Goal: Task Accomplishment & Management: Use online tool/utility

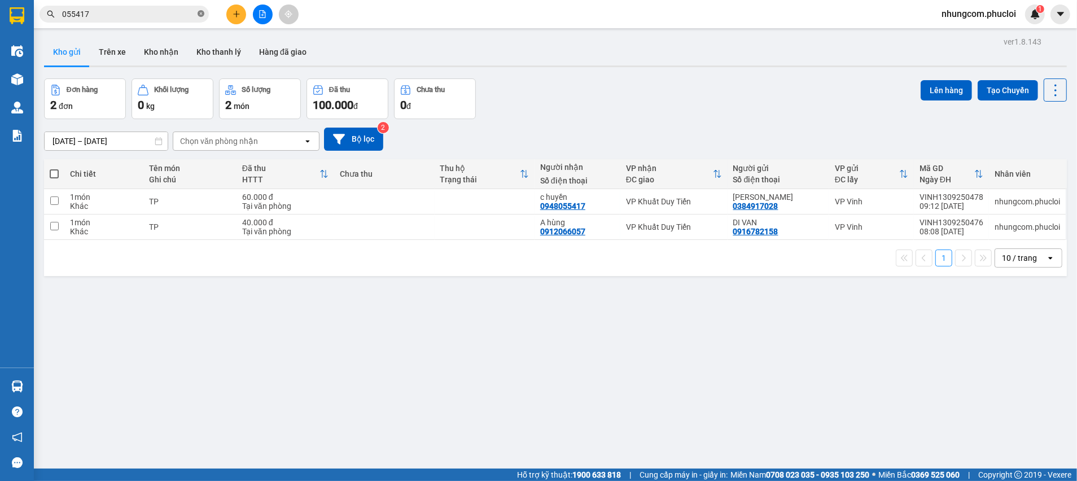
click at [202, 11] on icon "close-circle" at bounding box center [201, 13] width 7 height 7
click at [157, 19] on input "text" at bounding box center [128, 14] width 133 height 12
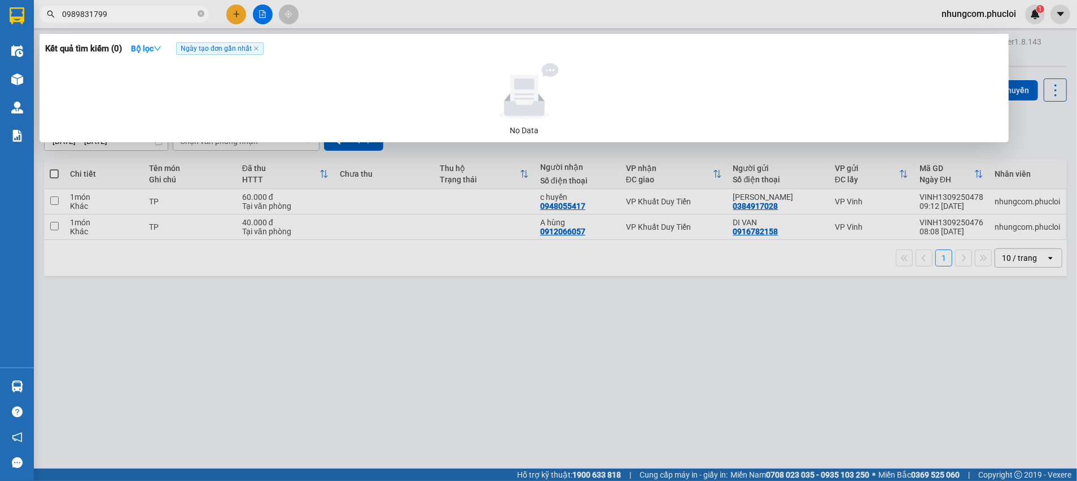
click at [155, 10] on input "0989831799" at bounding box center [128, 14] width 133 height 12
type input "0989831799"
click at [235, 16] on div at bounding box center [538, 240] width 1077 height 481
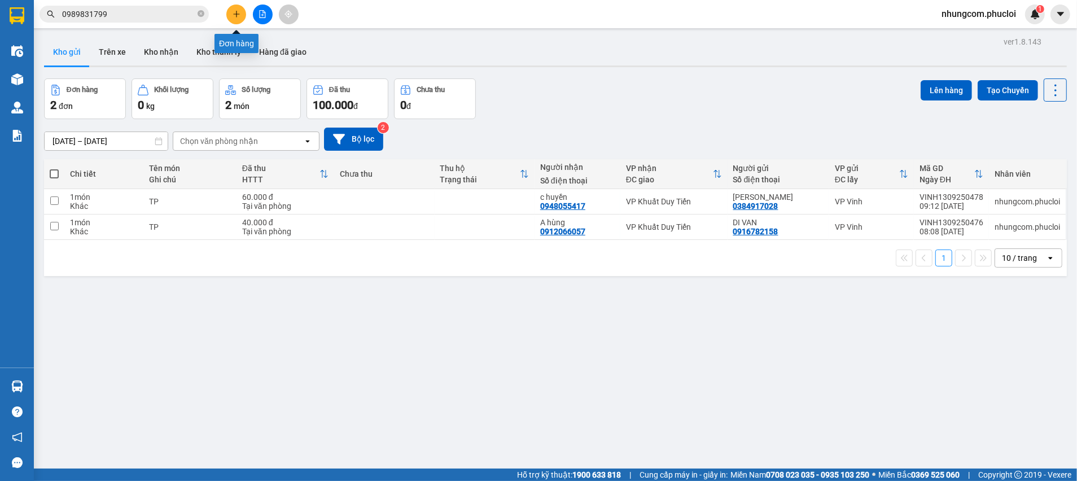
click at [237, 18] on button at bounding box center [236, 15] width 20 height 20
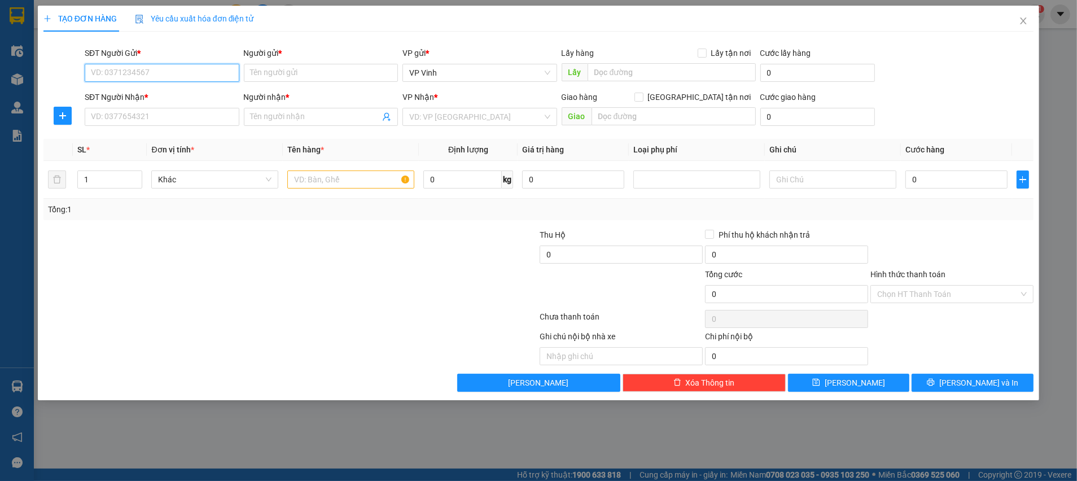
click at [167, 71] on input "SĐT Người Gửi *" at bounding box center [162, 73] width 155 height 18
paste input "0989831799"
type input "0989831799"
click at [285, 76] on input "Người gửi *" at bounding box center [321, 73] width 155 height 18
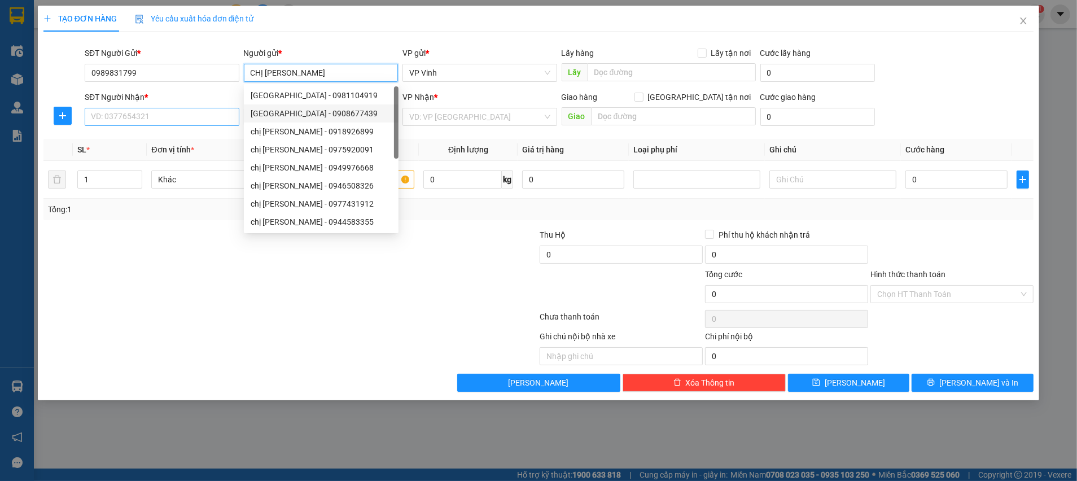
type input "CHỊ [PERSON_NAME]"
click at [139, 119] on input "SĐT Người Nhận *" at bounding box center [162, 117] width 155 height 18
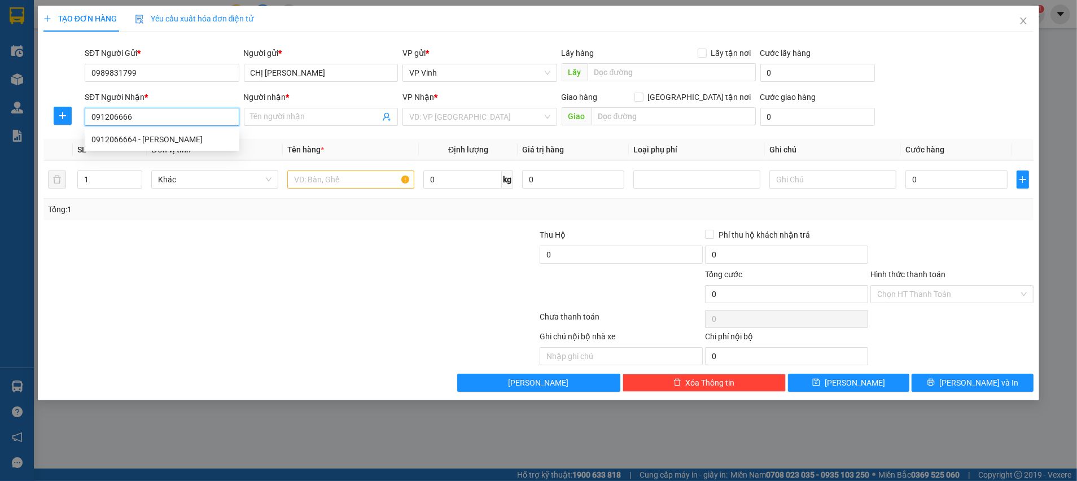
type input "0912066664"
click at [141, 142] on div "0912066664 - ĐÀO VĂN HƯNG" at bounding box center [161, 139] width 141 height 12
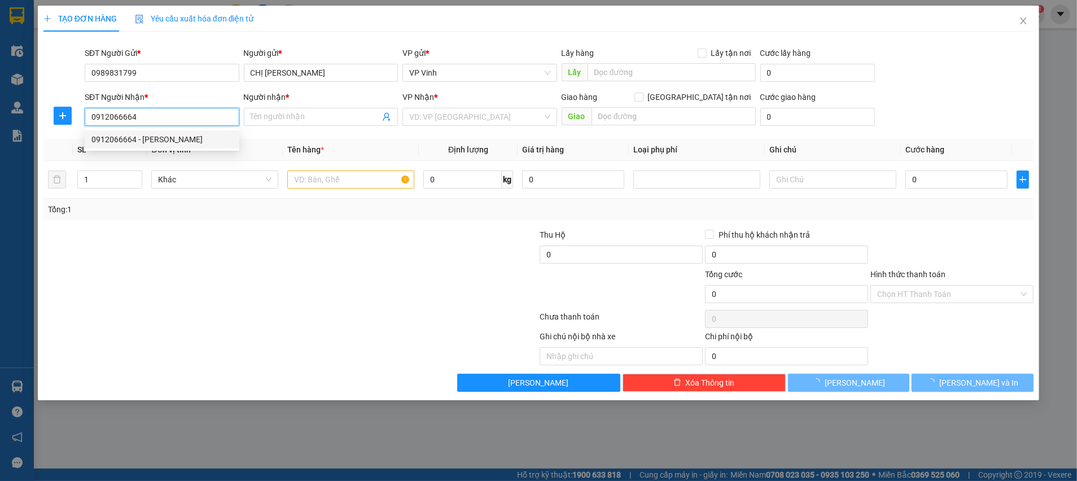
type input "[PERSON_NAME]"
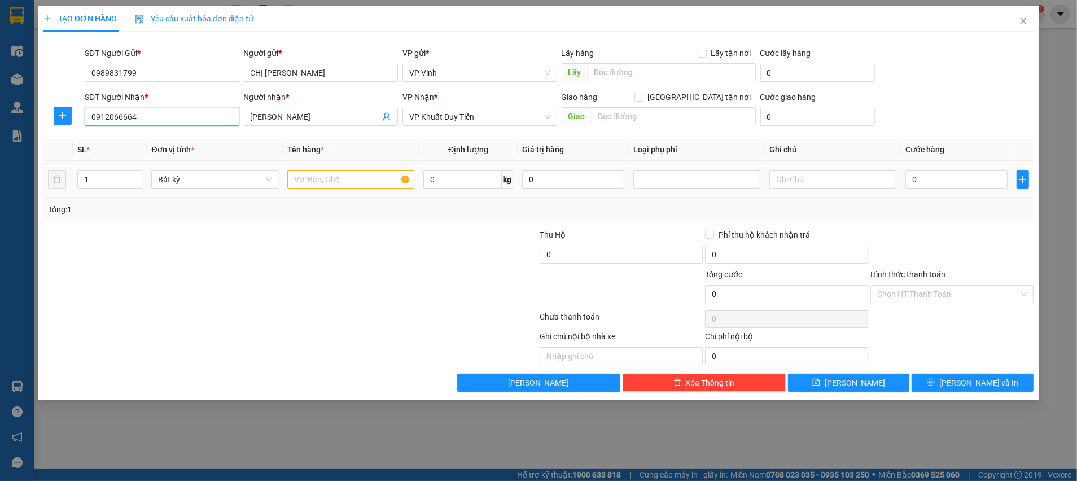
type input "0912066664"
click at [312, 180] on input "text" at bounding box center [350, 179] width 127 height 18
type input "T"
type input "XE ĐẠP+ THÙNG GIẤY"
click at [935, 174] on input "0" at bounding box center [956, 179] width 102 height 18
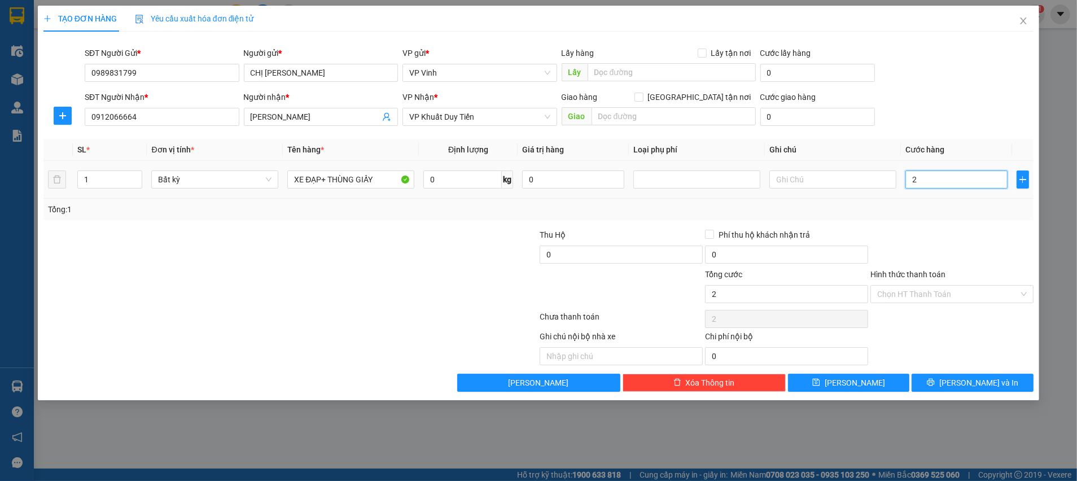
type input "2"
type input "20"
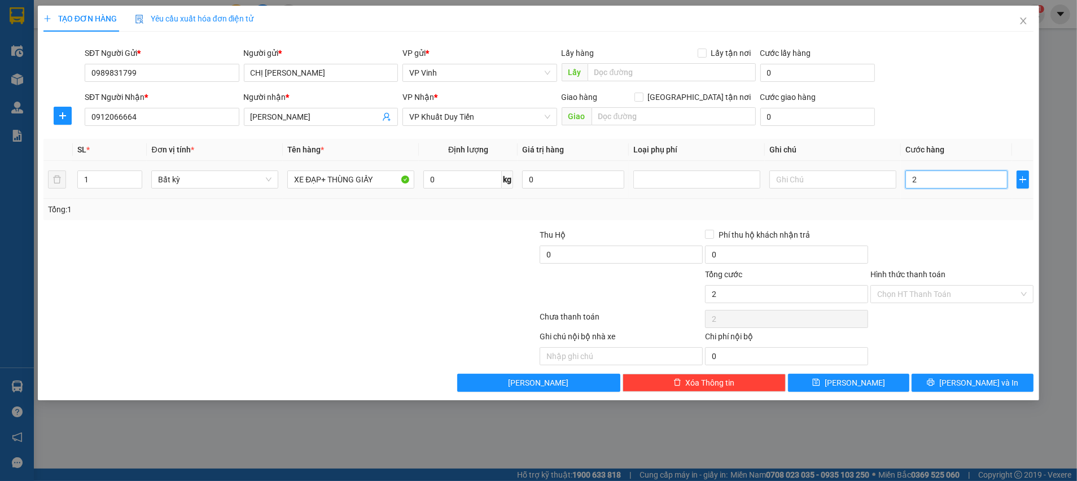
type input "20"
type input "20.000"
click at [934, 198] on td "20.000" at bounding box center [956, 180] width 111 height 38
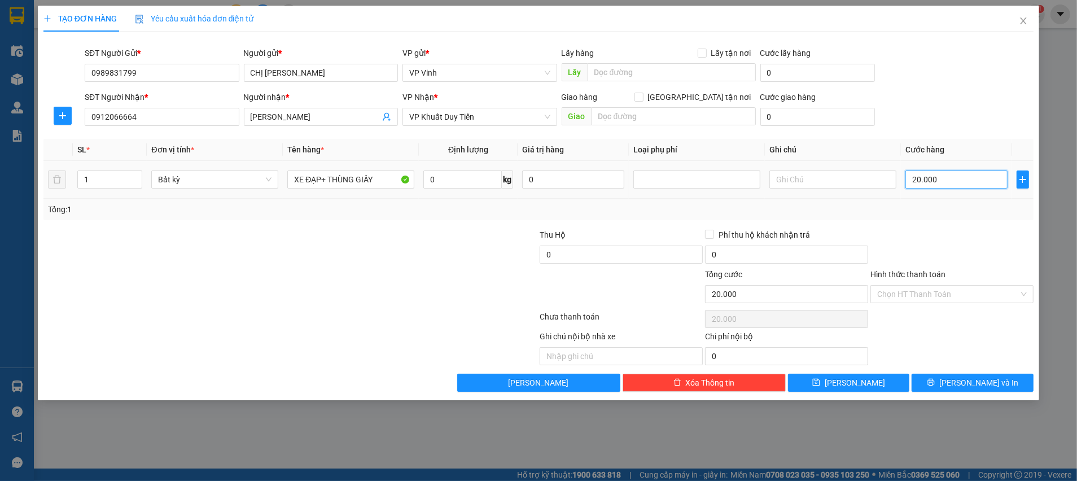
click at [932, 182] on input "20.000" at bounding box center [956, 179] width 102 height 18
type input "2"
type input "20"
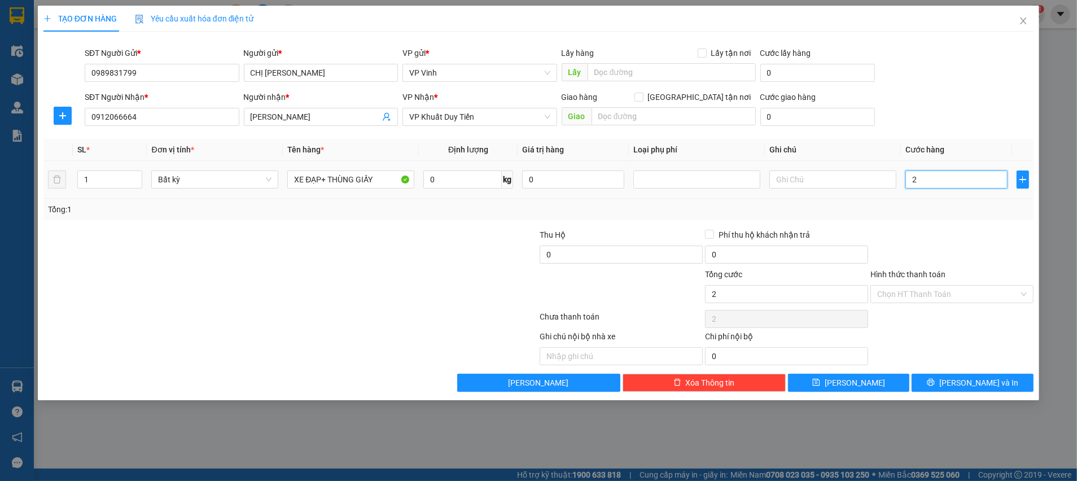
type input "20"
type input "200"
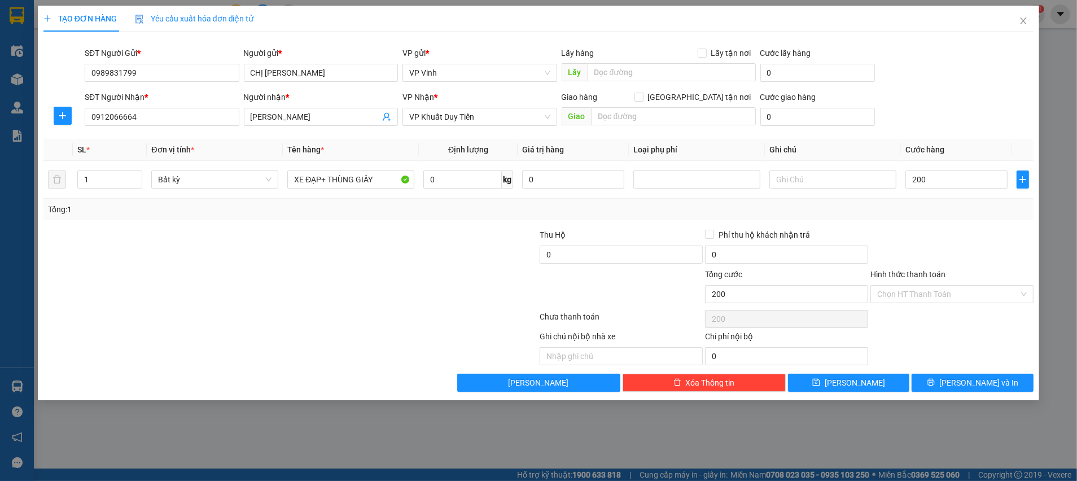
click at [929, 220] on div "Transit Pickup Surcharge Ids Transit Deliver Surcharge Ids Transit Deliver Surc…" at bounding box center [538, 216] width 990 height 351
type input "200.000"
click at [960, 297] on input "Hình thức thanh toán" at bounding box center [948, 294] width 142 height 17
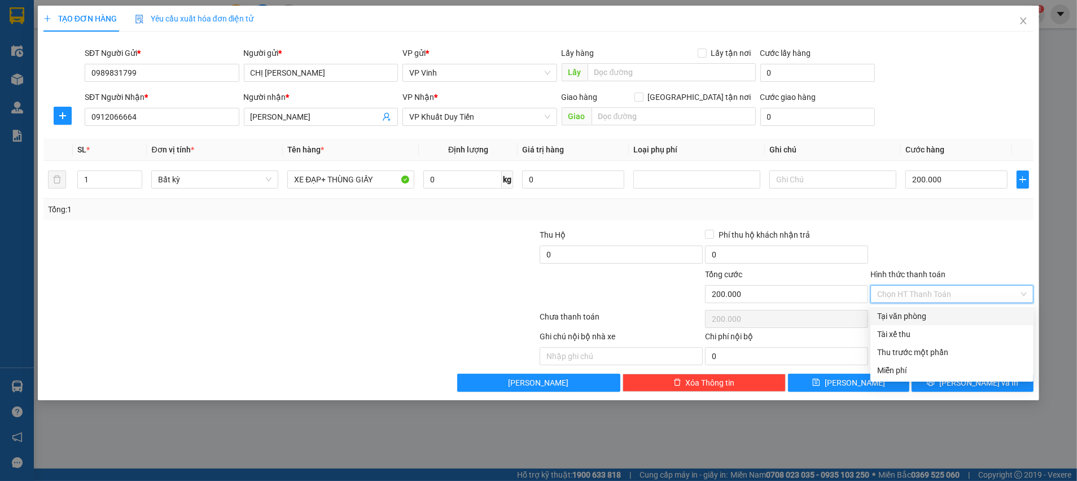
click at [943, 312] on div "Tại văn phòng" at bounding box center [952, 316] width 150 height 12
type input "0"
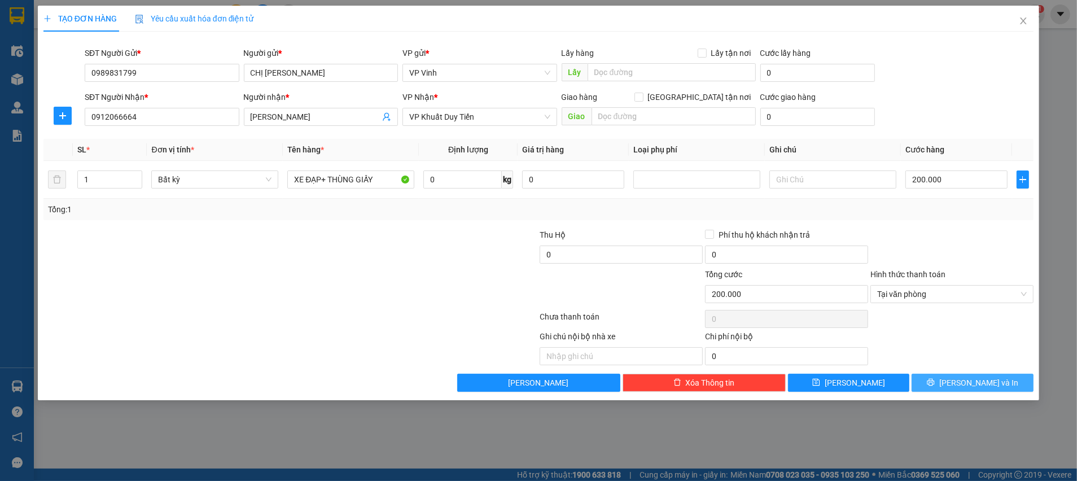
click at [935, 380] on icon "printer" at bounding box center [930, 382] width 7 height 7
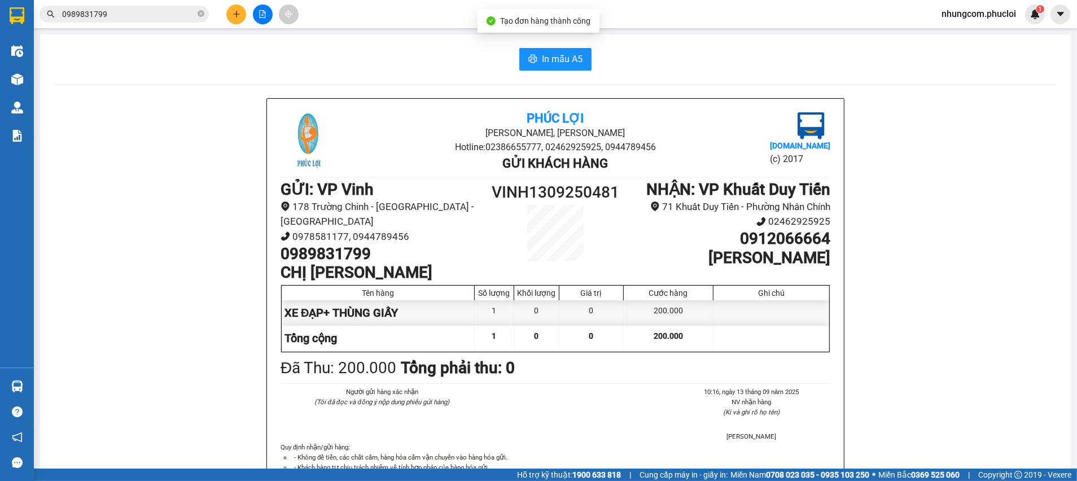
click at [637, 76] on div "In mẫu A5 Phúc Lợi Đường Nguyễn Huệ, Phường Nghi Hương Hotline: 02386655777, 02…" at bounding box center [555, 299] width 1031 height 531
click at [562, 63] on span "In mẫu A5" at bounding box center [562, 59] width 41 height 14
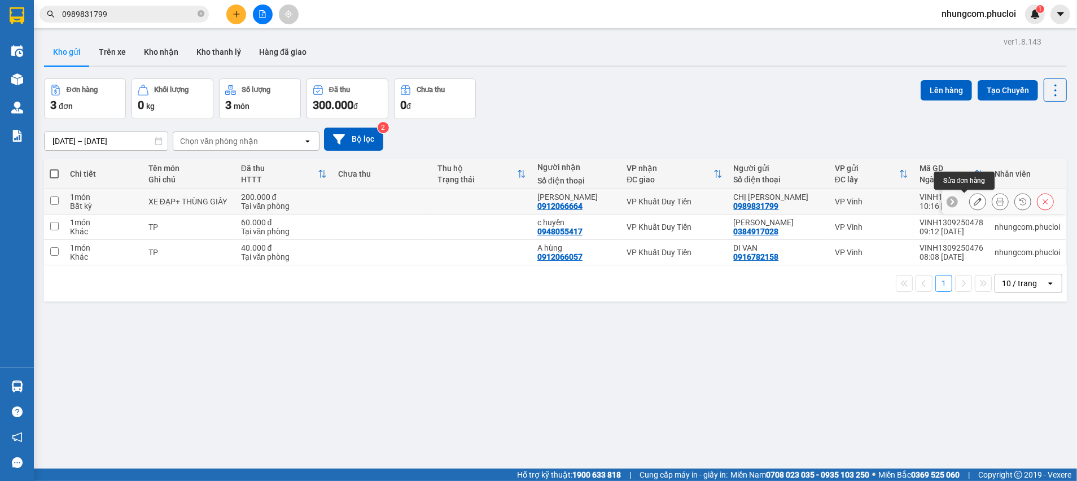
click at [974, 200] on icon at bounding box center [978, 202] width 8 height 8
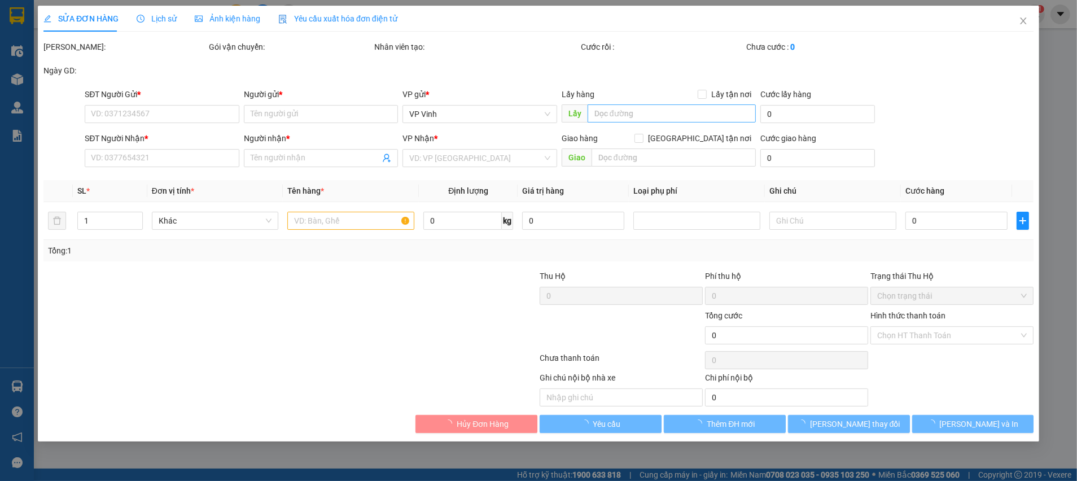
type input "0989831799"
type input "CHỊ [PERSON_NAME]"
type input "0912066664"
type input "[PERSON_NAME]"
type input "200.000"
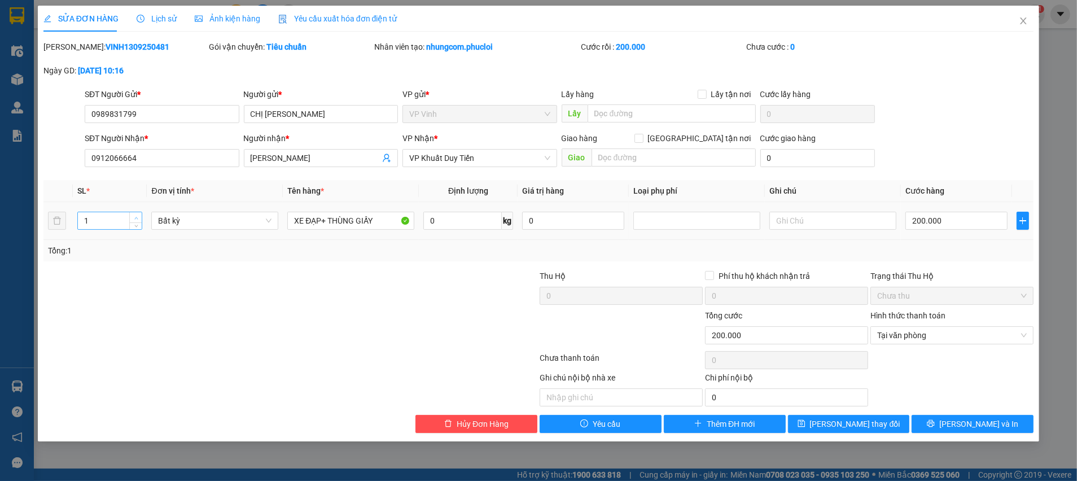
type input "2"
click at [135, 215] on span "up" at bounding box center [136, 218] width 7 height 7
click at [937, 419] on button "[PERSON_NAME] và In" at bounding box center [973, 424] width 122 height 18
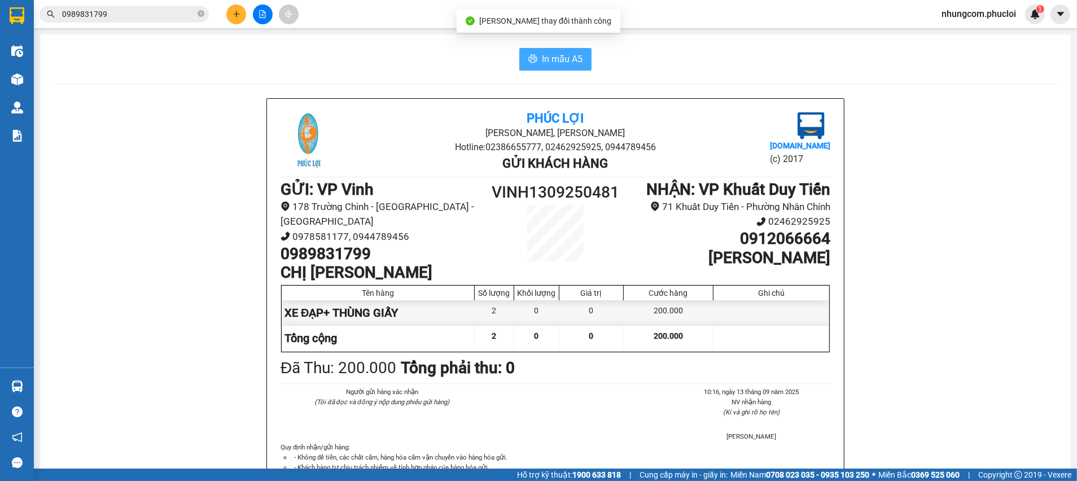
click at [568, 65] on span "In mẫu A5" at bounding box center [562, 59] width 41 height 14
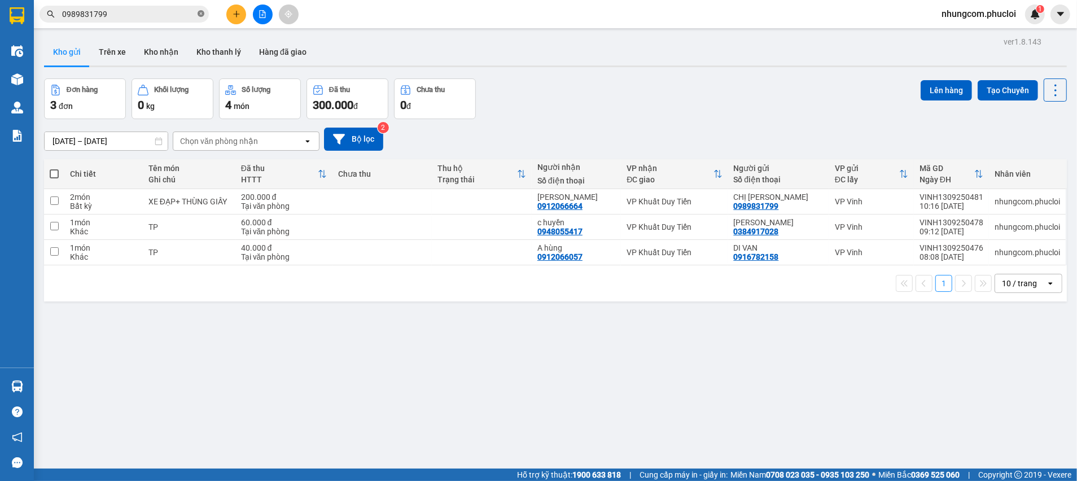
click at [200, 12] on icon "close-circle" at bounding box center [201, 13] width 7 height 7
click at [200, 12] on span at bounding box center [201, 14] width 7 height 12
click at [171, 13] on input "text" at bounding box center [128, 14] width 133 height 12
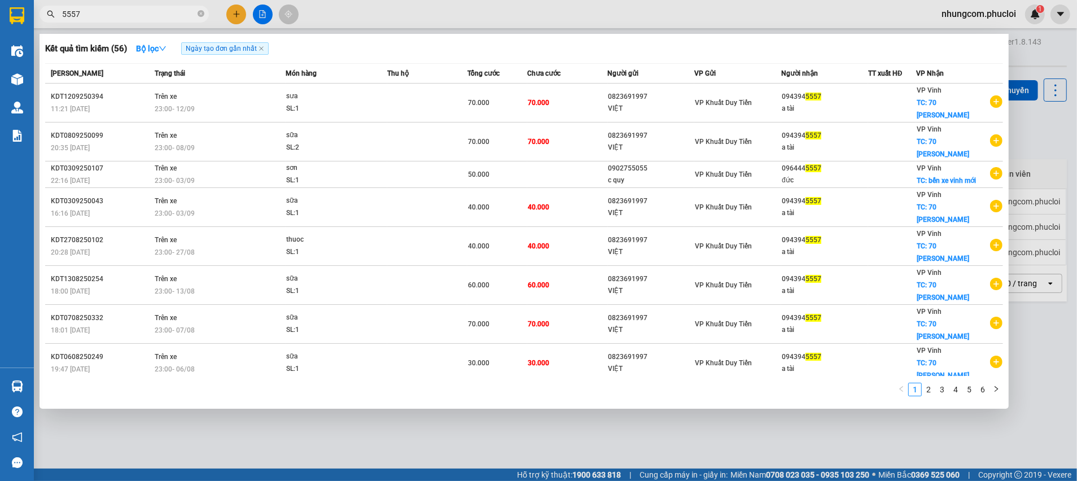
type input "5557"
click at [904, 51] on div "Kết quả tìm kiếm ( 56 ) Bộ lọc Ngày tạo đơn gần nhất" at bounding box center [524, 49] width 958 height 18
click at [234, 425] on div at bounding box center [538, 240] width 1077 height 481
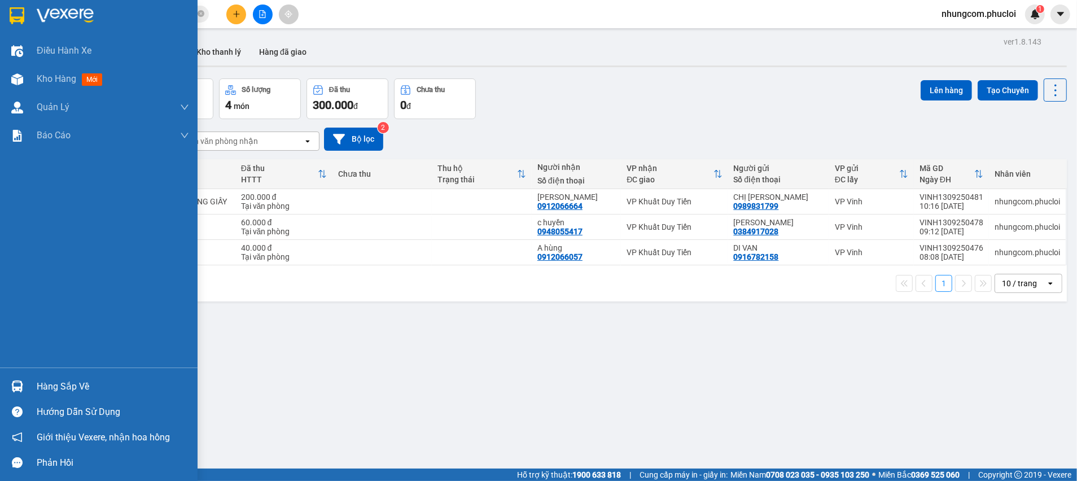
click at [24, 384] on div at bounding box center [17, 387] width 20 height 20
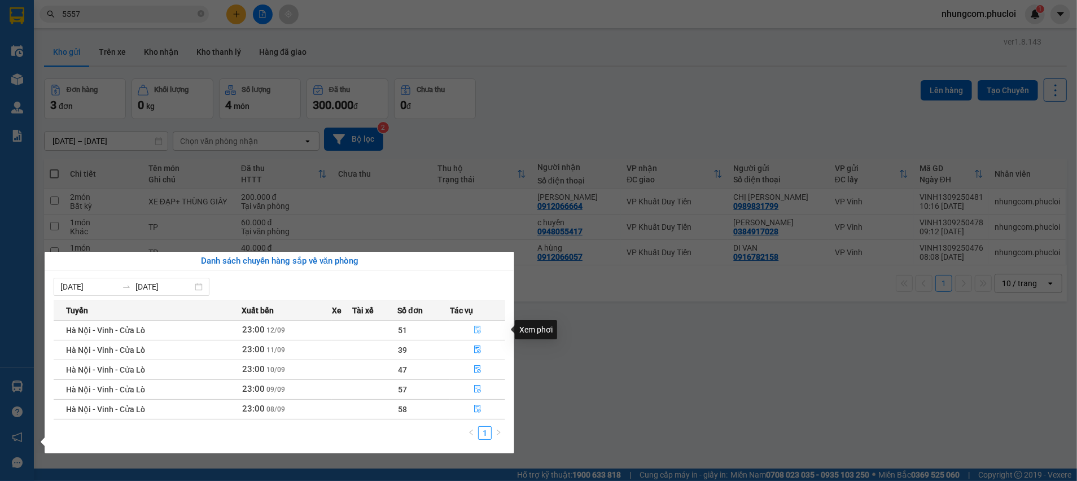
click at [476, 330] on icon "file-done" at bounding box center [478, 330] width 8 height 8
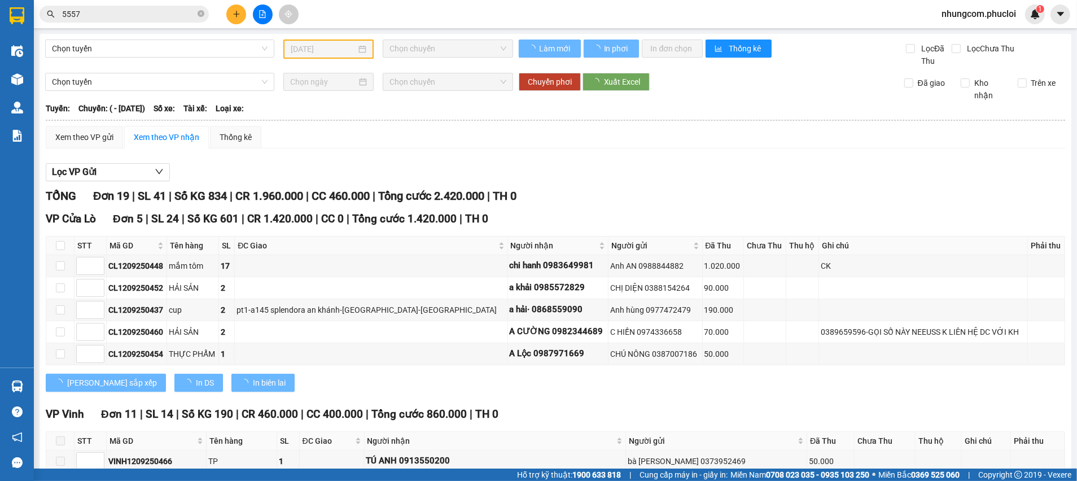
click at [575, 181] on div at bounding box center [555, 181] width 1019 height 1
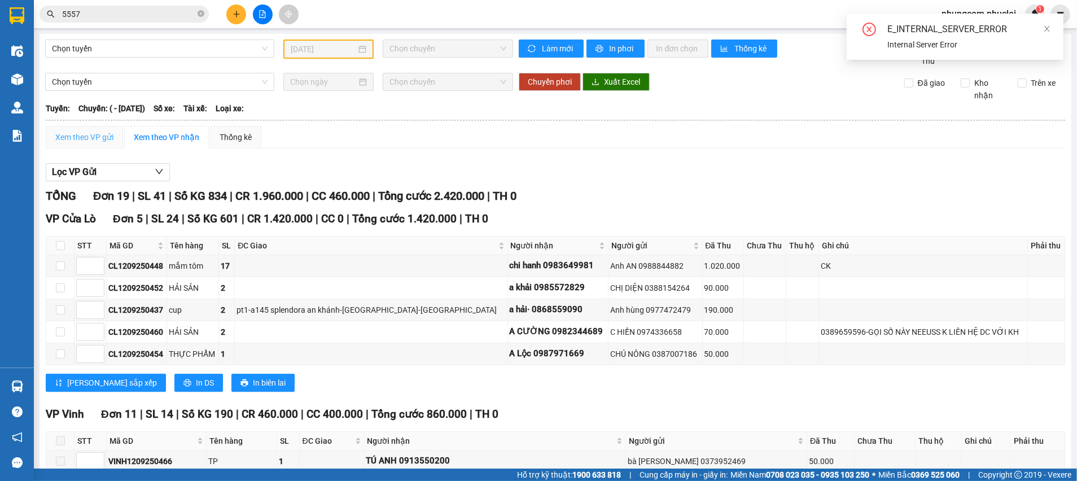
click at [100, 145] on div "Xem theo VP gửi" at bounding box center [84, 137] width 77 height 23
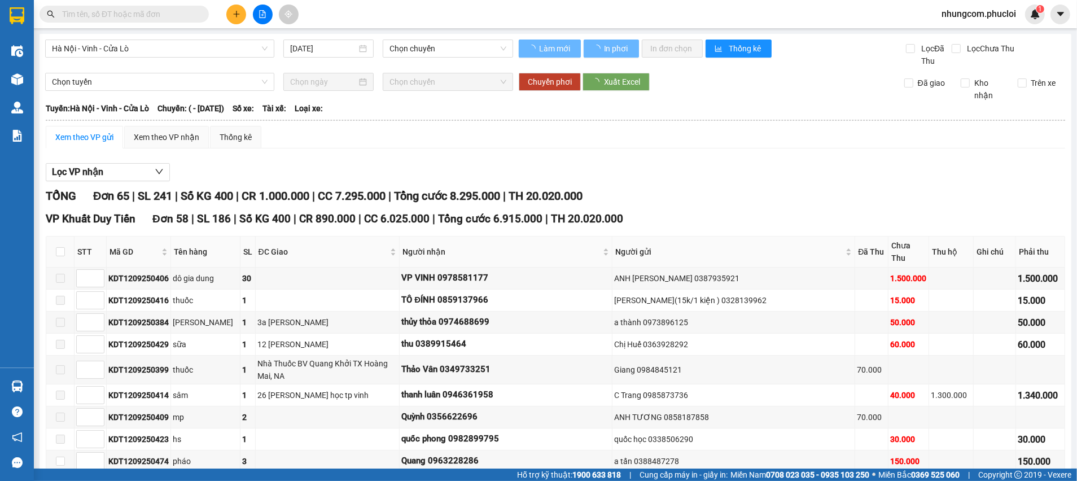
type input "[DATE]"
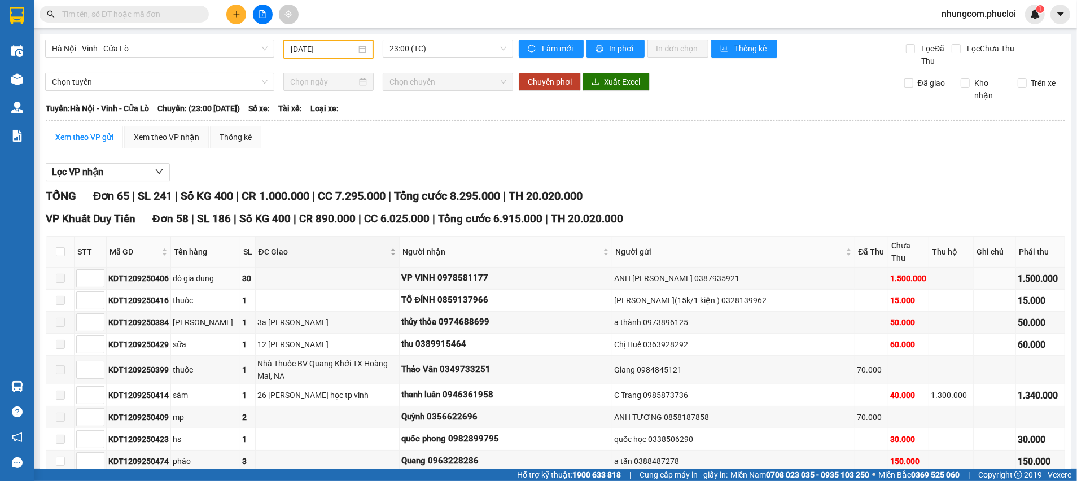
click at [358, 251] on span "ĐC Giao" at bounding box center [324, 252] width 130 height 12
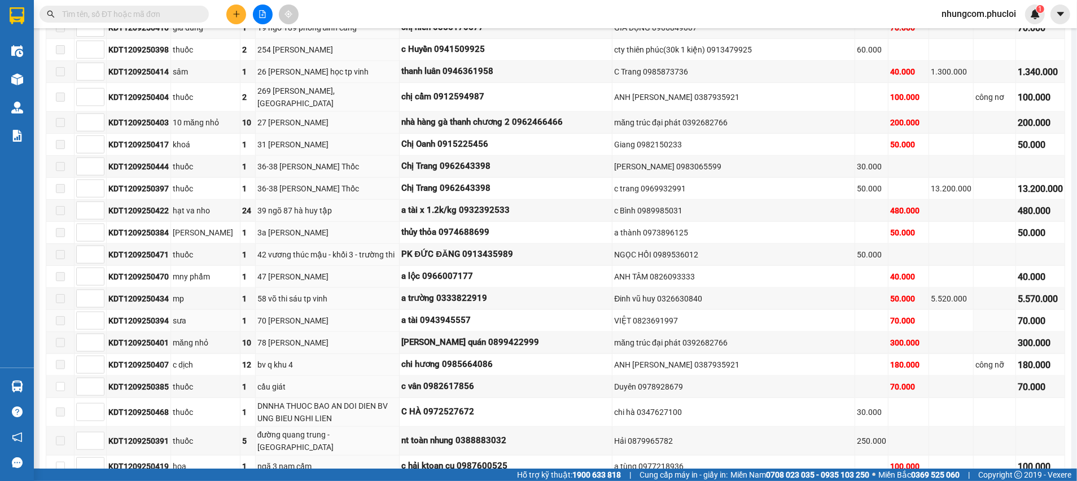
scroll to position [1185, 0]
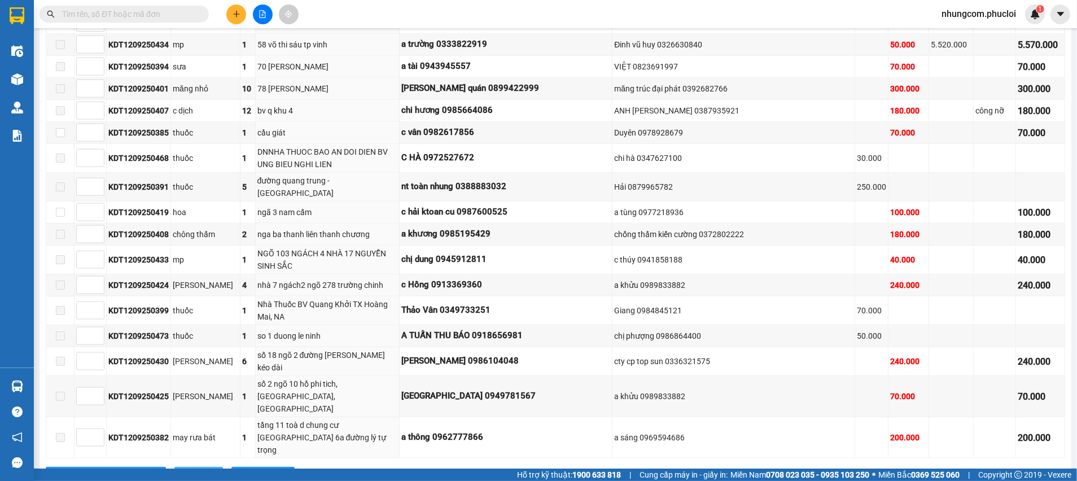
click at [196, 470] on span "In DS" at bounding box center [205, 476] width 18 height 12
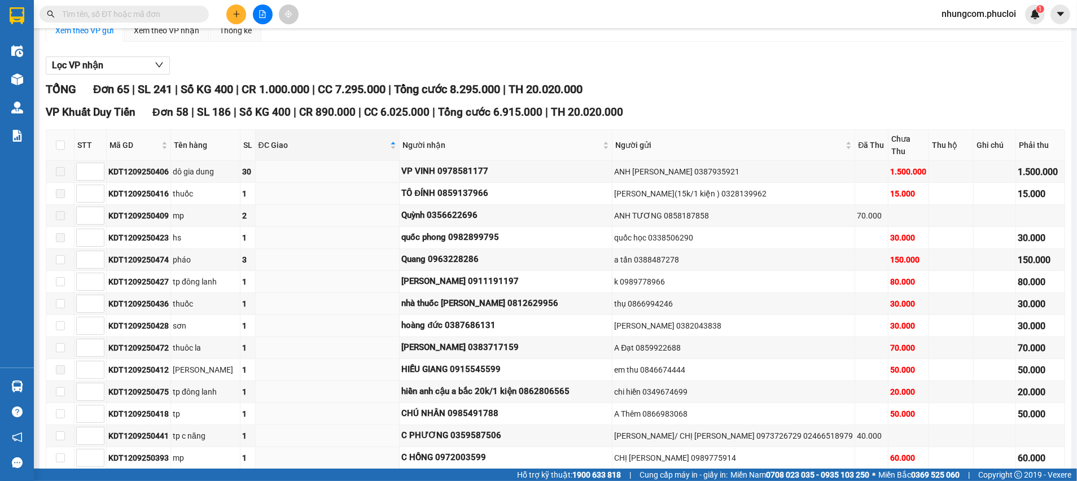
scroll to position [0, 0]
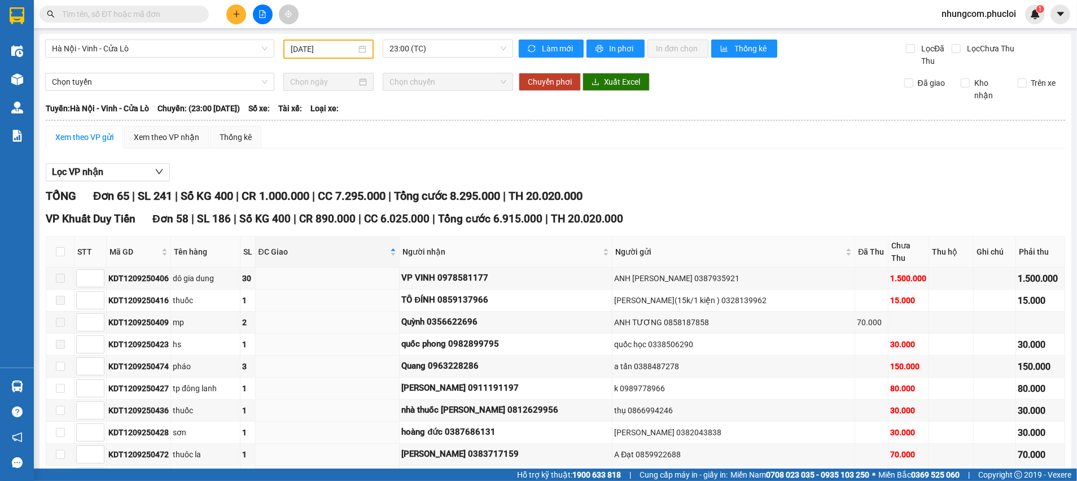
click at [153, 15] on input "text" at bounding box center [128, 14] width 133 height 12
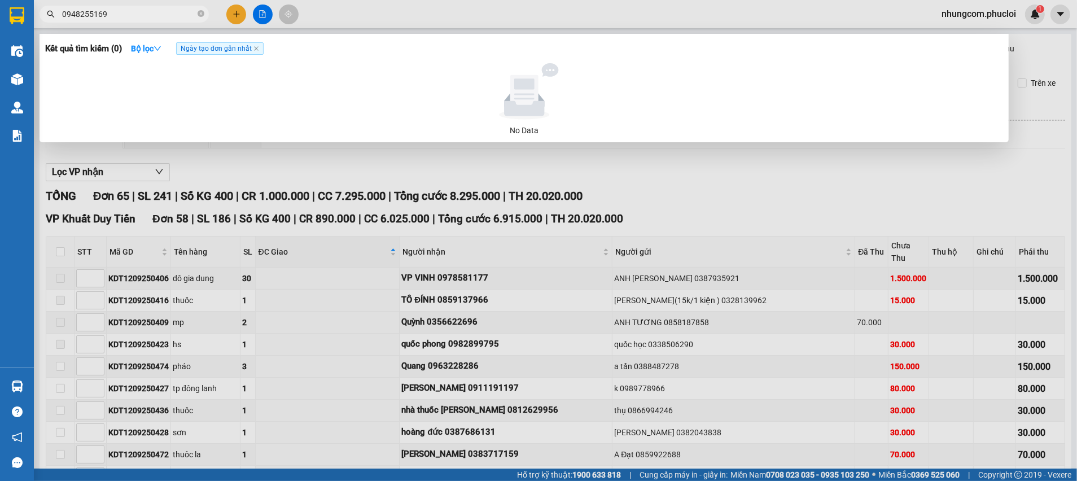
drag, startPoint x: 79, startPoint y: 11, endPoint x: 112, endPoint y: 15, distance: 33.5
click at [112, 15] on input "0948255169" at bounding box center [128, 14] width 133 height 12
click at [116, 15] on input "0948255169" at bounding box center [128, 14] width 133 height 12
type input "0948255169"
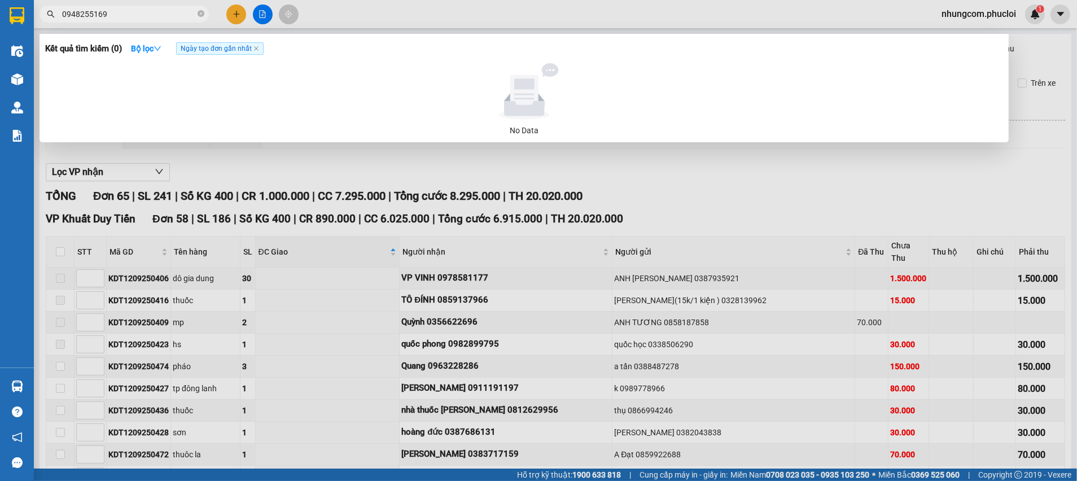
click at [237, 16] on div at bounding box center [538, 240] width 1077 height 481
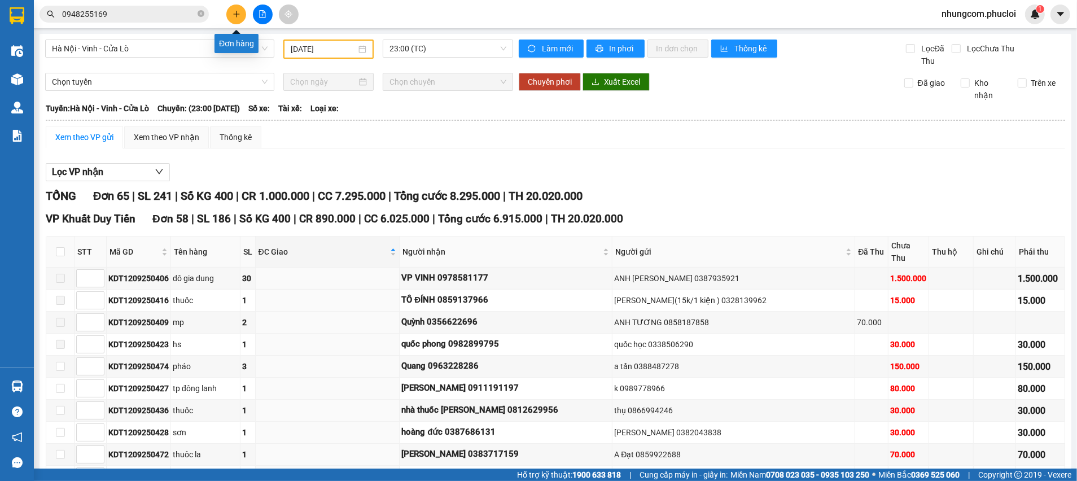
click at [237, 16] on icon "plus" at bounding box center [236, 14] width 1 height 6
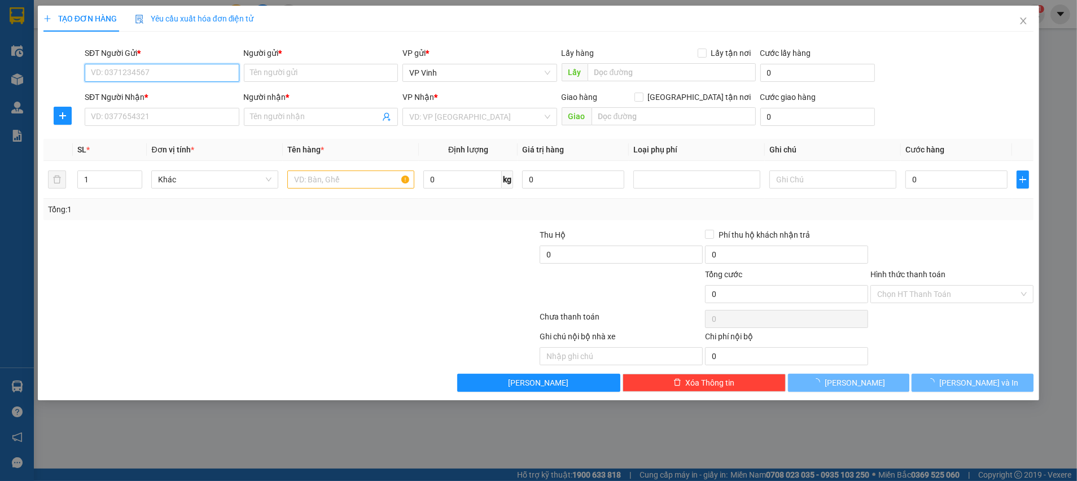
click at [151, 71] on input "SĐT Người Gửi *" at bounding box center [162, 73] width 155 height 18
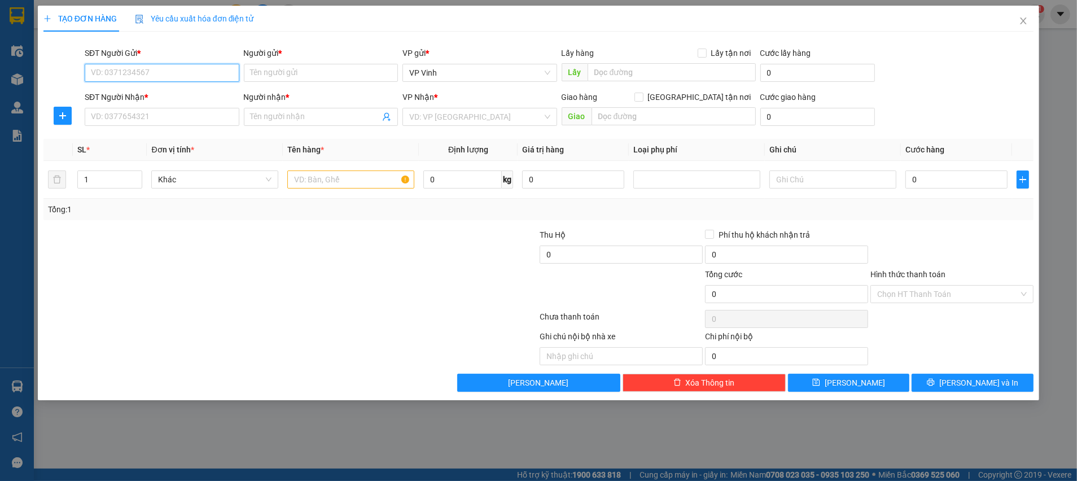
paste input "0948255169"
type input "0948255169"
click at [267, 71] on input "Người gửi *" at bounding box center [321, 73] width 155 height 18
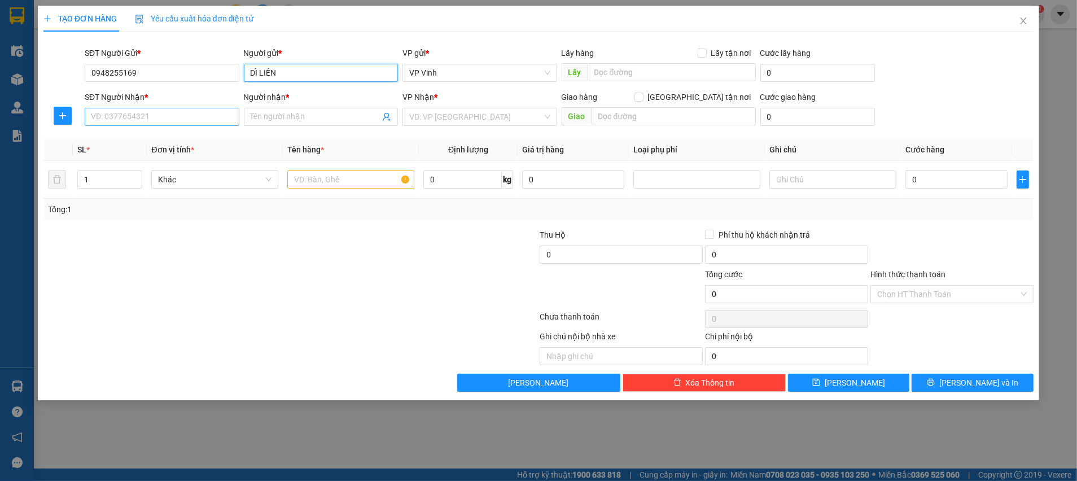
type input "DÌ LIÊN"
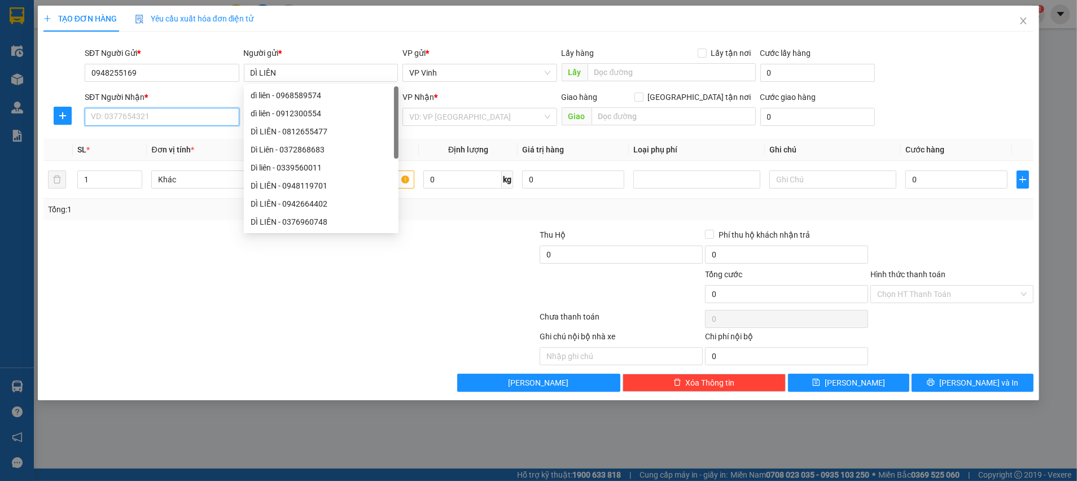
click at [175, 119] on input "SĐT Người Nhận *" at bounding box center [162, 117] width 155 height 18
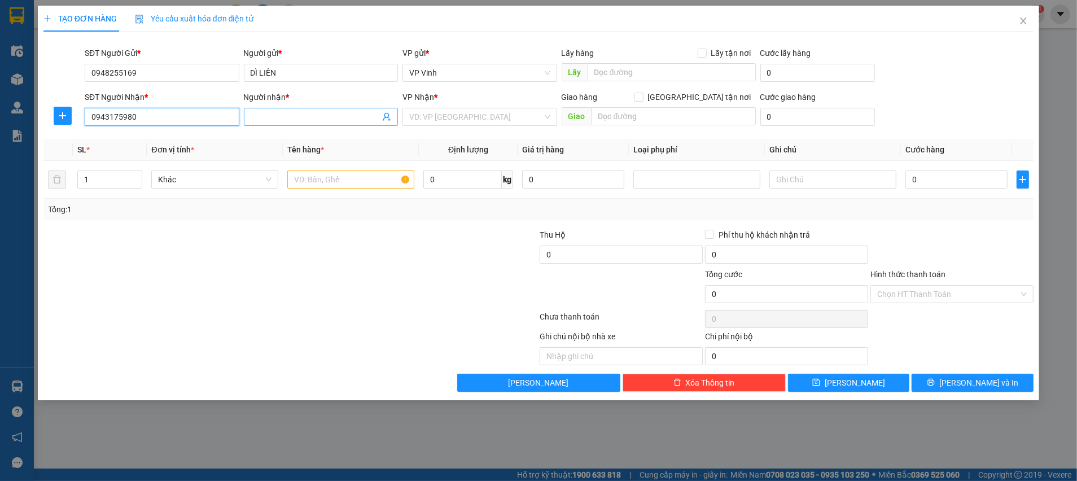
type input "0943175980"
click at [264, 117] on input "Người nhận *" at bounding box center [316, 117] width 130 height 12
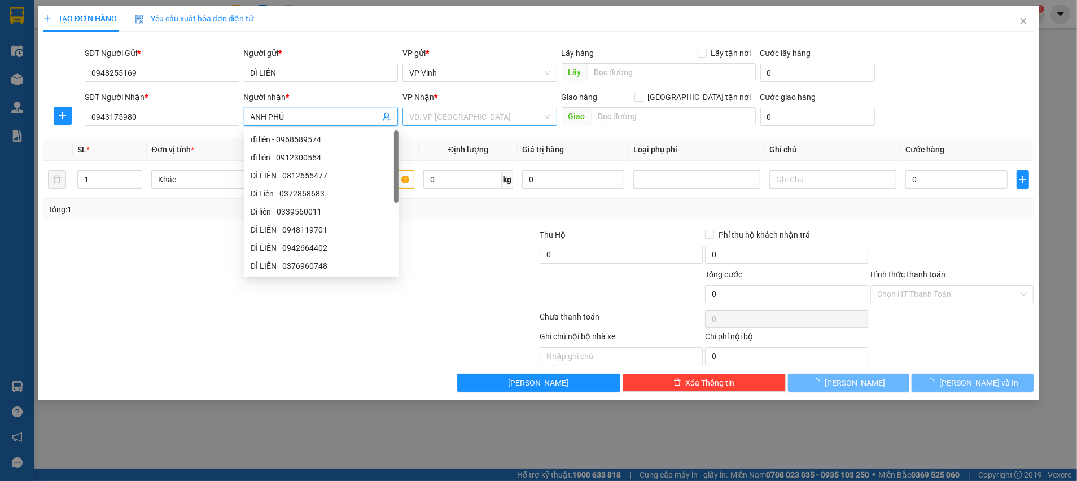
type input "ANH PHÚ"
click at [540, 113] on input "search" at bounding box center [475, 116] width 133 height 17
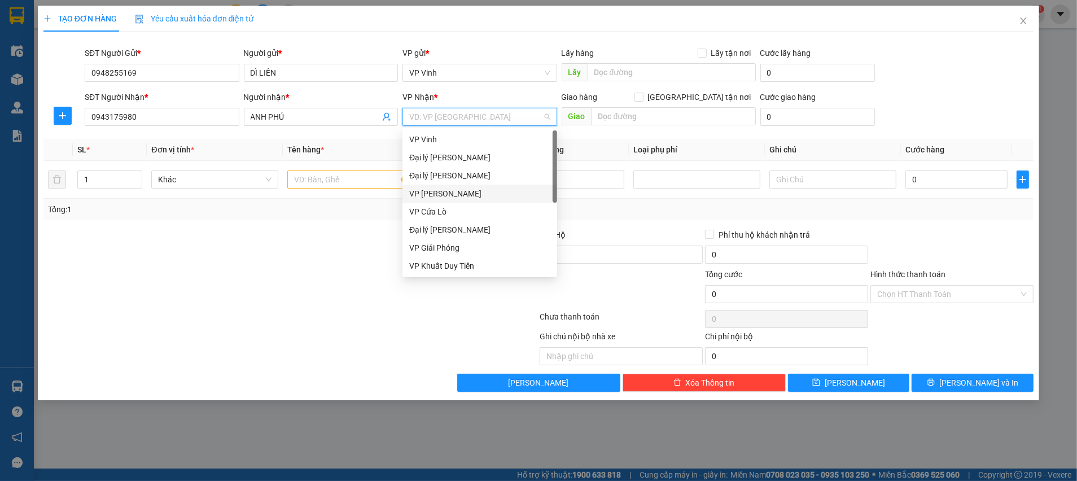
scroll to position [17, 0]
click at [458, 252] on div "VP Khuất Duy Tiến" at bounding box center [479, 248] width 141 height 12
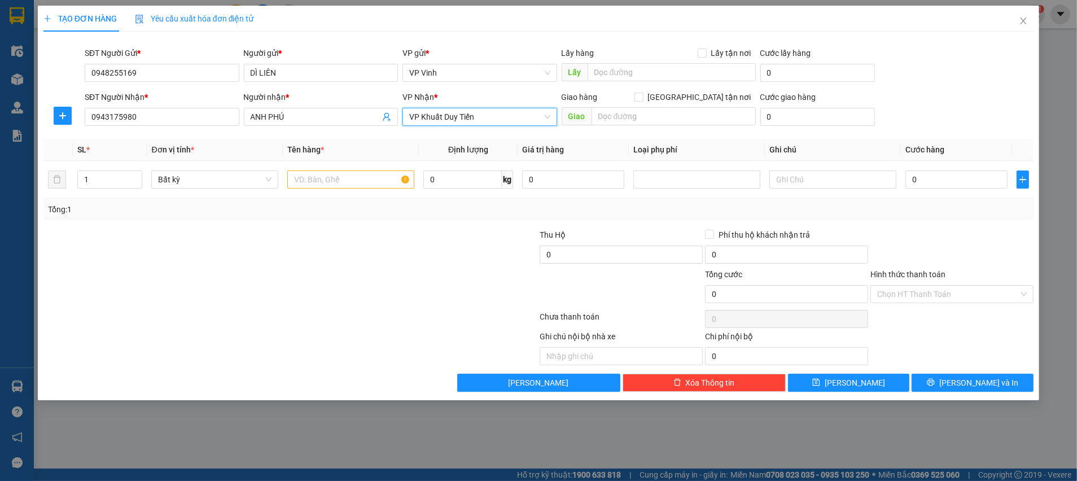
click at [501, 112] on span "VP Khuất Duy Tiến" at bounding box center [479, 116] width 141 height 17
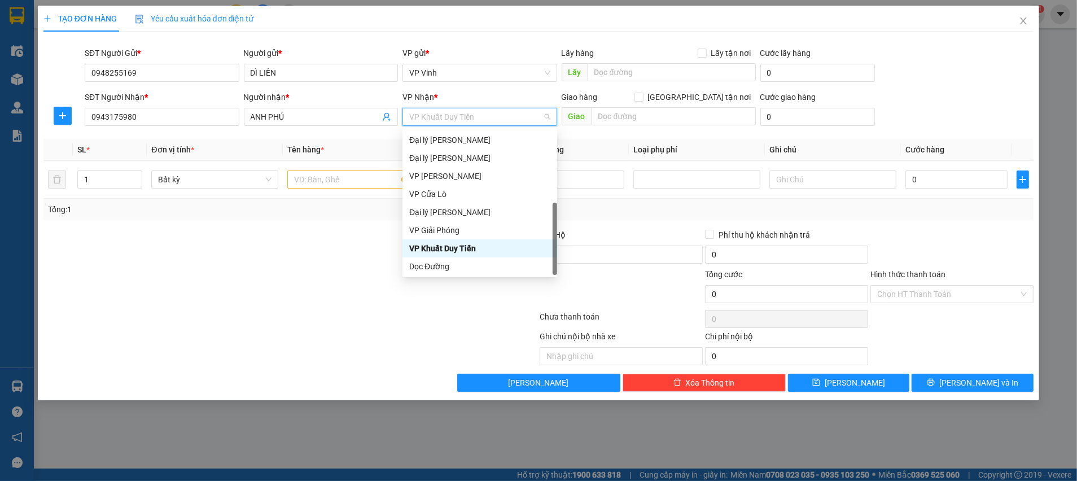
drag, startPoint x: 943, startPoint y: 94, endPoint x: 936, endPoint y: 97, distance: 8.1
click at [938, 96] on div "SĐT Người Nhận * 0943175980 Người nhận * ANH PHÚ VP Nhận * VP Khuất Duy Tiến Gi…" at bounding box center [558, 111] width 953 height 40
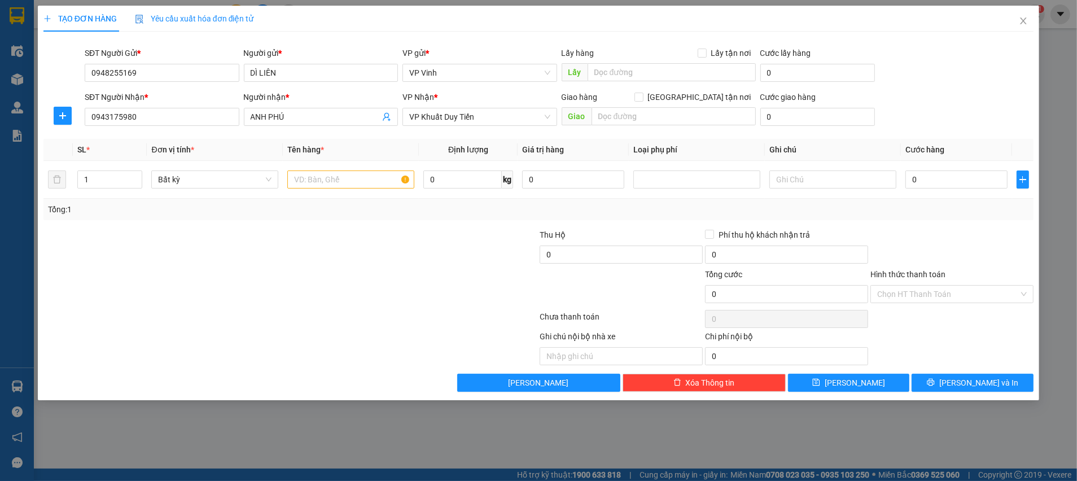
click at [928, 100] on div "SĐT Người Nhận * 0943175980 Người nhận * ANH PHÚ VP Nhận * VP Khuất Duy Tiến Gi…" at bounding box center [558, 111] width 953 height 40
click at [353, 180] on input "text" at bounding box center [350, 179] width 127 height 18
type input "BƯỞI"
click at [928, 175] on input "0" at bounding box center [956, 179] width 102 height 18
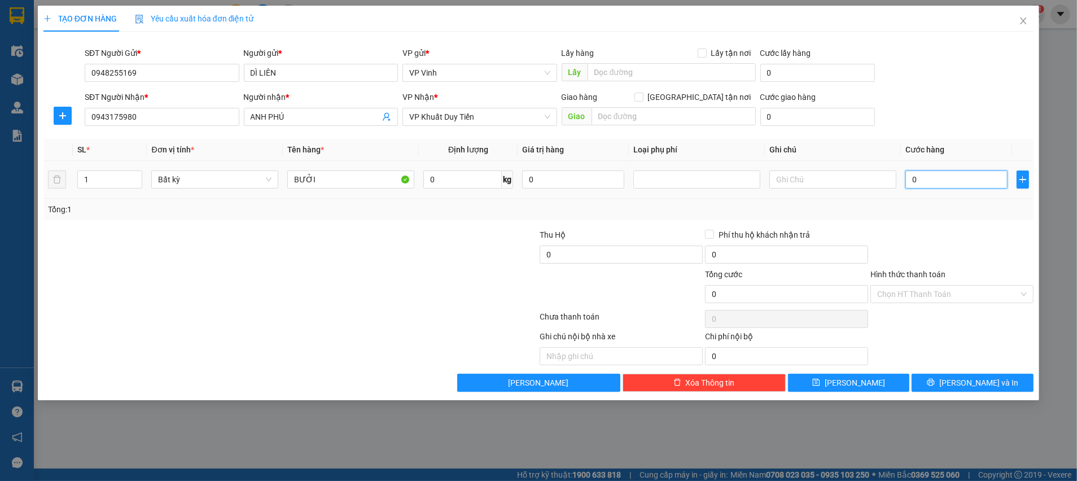
click at [926, 179] on input "0" at bounding box center [956, 179] width 102 height 18
type input "04"
type input "4"
type input "040"
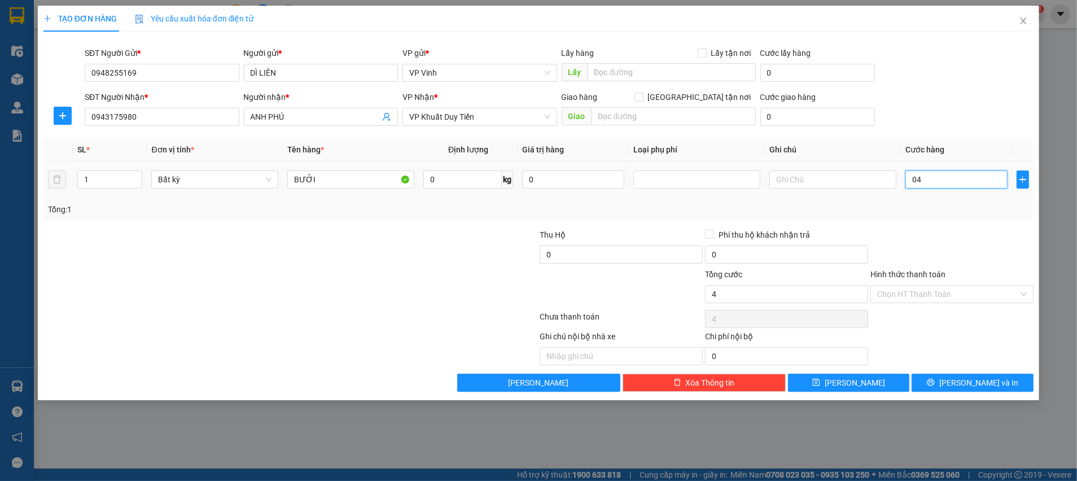
type input "40"
type input "40.000"
click at [944, 213] on div "Tổng: 1" at bounding box center [538, 209] width 981 height 12
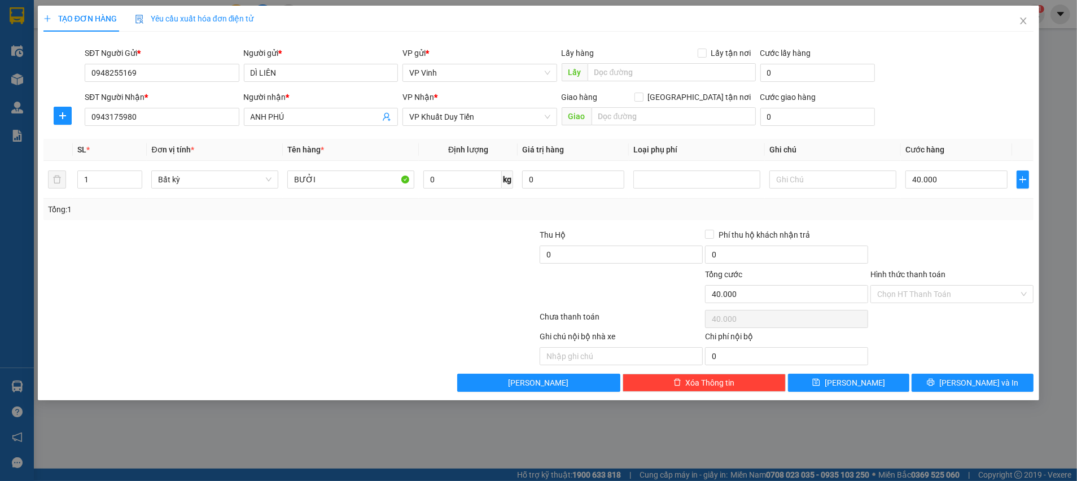
click at [940, 252] on div at bounding box center [951, 249] width 165 height 40
click at [934, 293] on input "Hình thức thanh toán" at bounding box center [948, 294] width 142 height 17
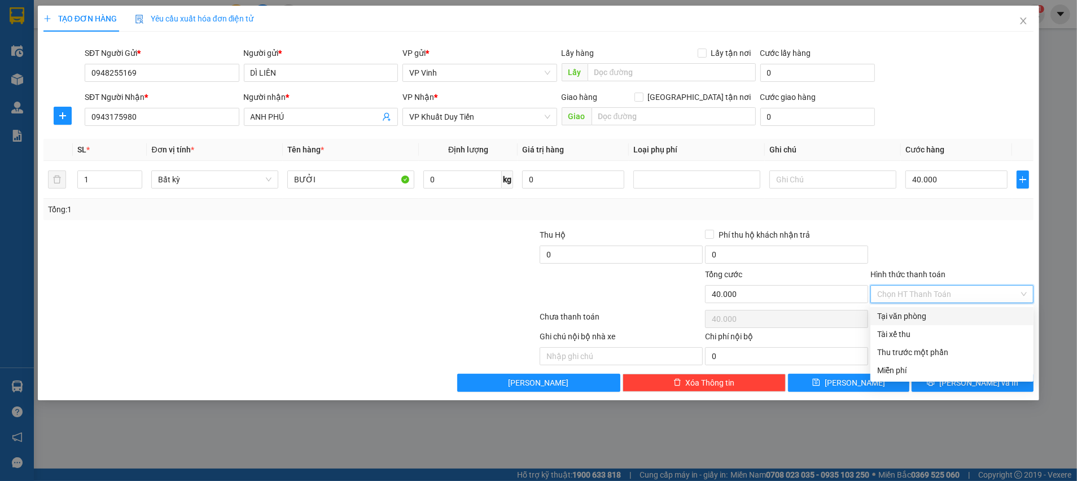
click at [920, 318] on div "Tại văn phòng" at bounding box center [952, 316] width 150 height 12
type input "0"
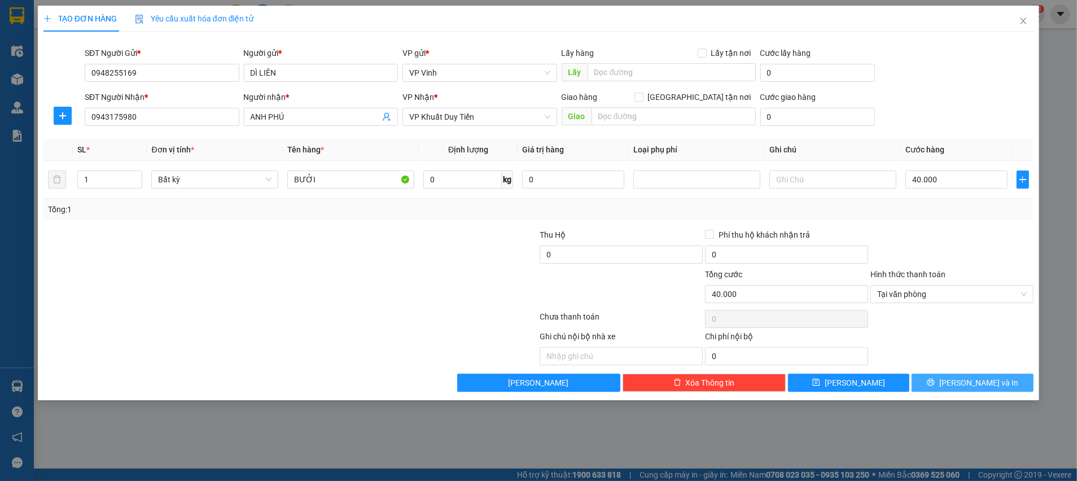
click at [948, 387] on button "[PERSON_NAME] và In" at bounding box center [973, 383] width 122 height 18
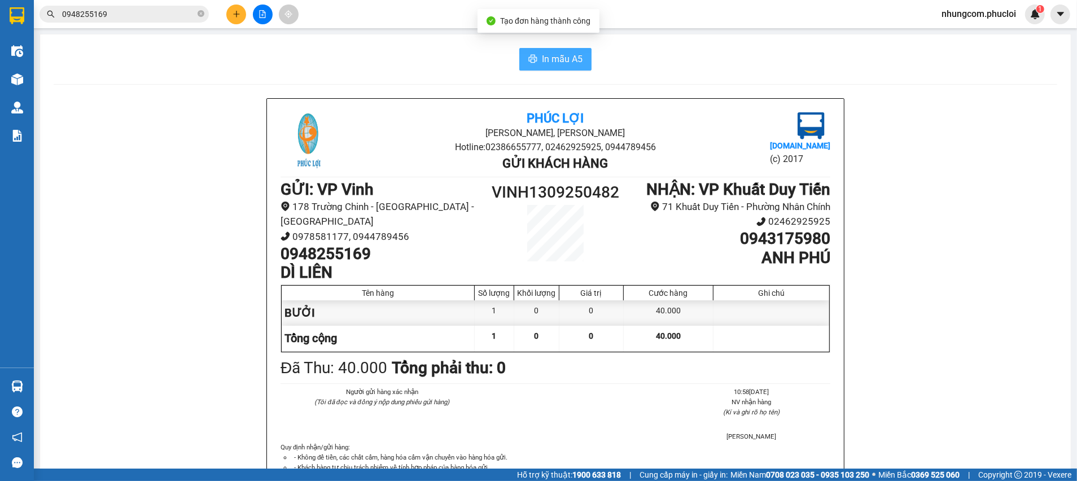
click at [558, 60] on span "In mẫu A5" at bounding box center [562, 59] width 41 height 14
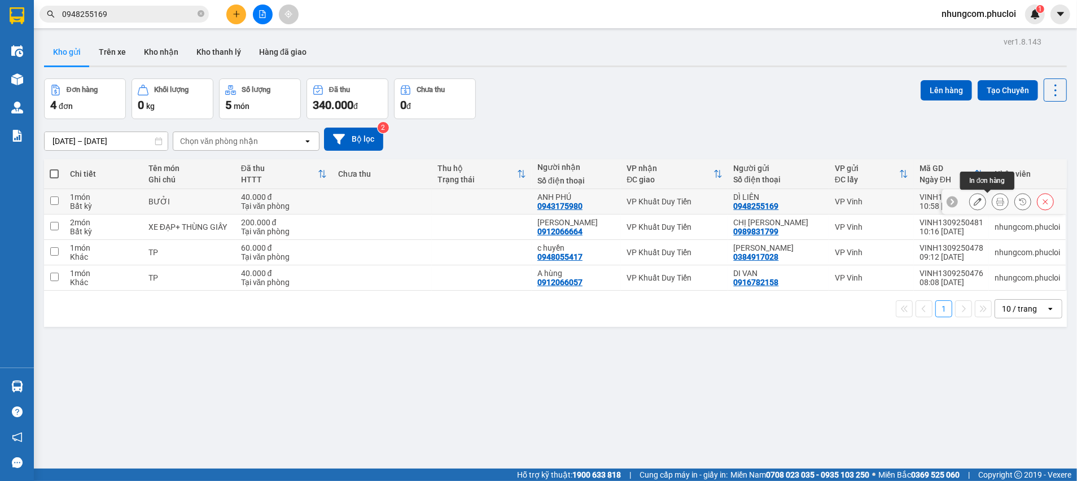
click at [992, 205] on button at bounding box center [1000, 202] width 16 height 20
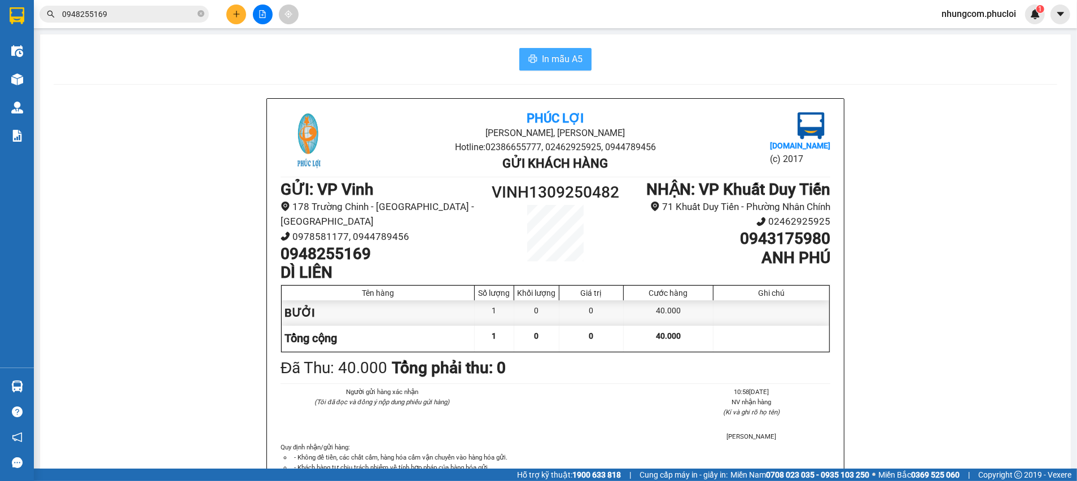
click at [565, 65] on span "In mẫu A5" at bounding box center [562, 59] width 41 height 14
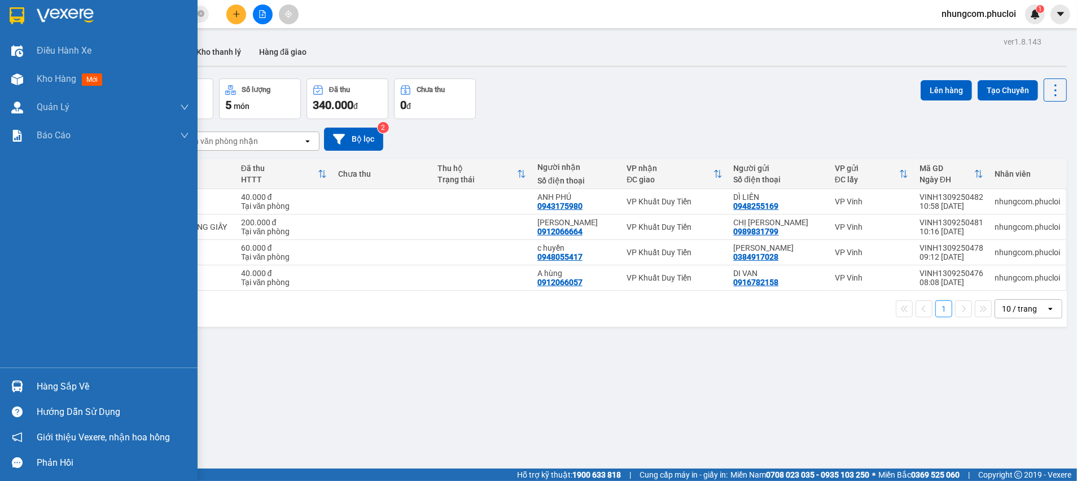
click at [7, 378] on div at bounding box center [17, 387] width 20 height 20
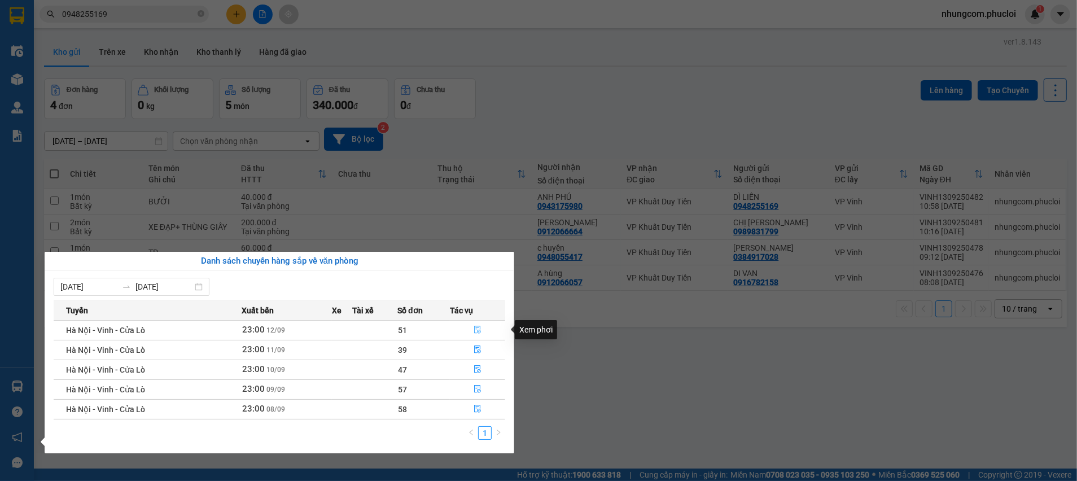
click at [478, 333] on icon "file-done" at bounding box center [477, 330] width 7 height 8
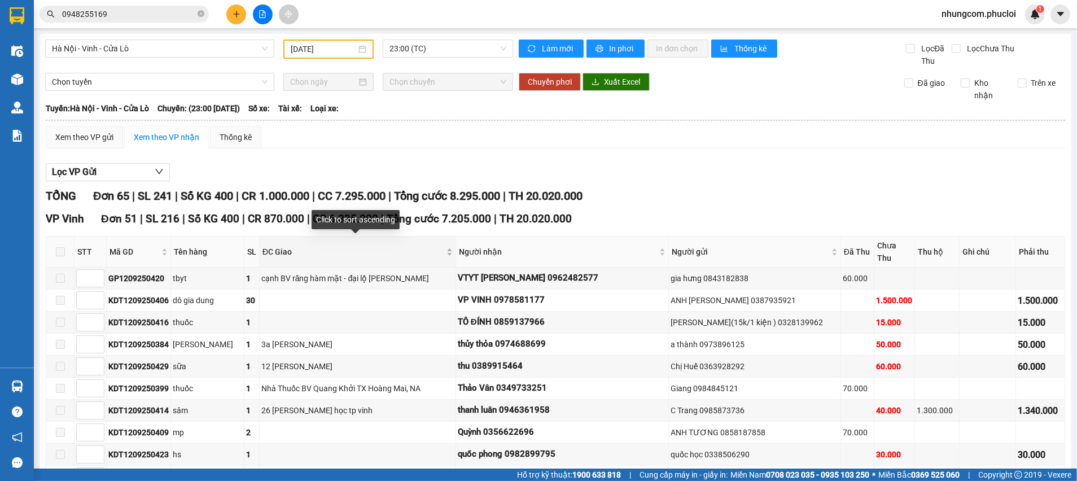
click at [293, 249] on span "ĐC Giao" at bounding box center [353, 252] width 182 height 12
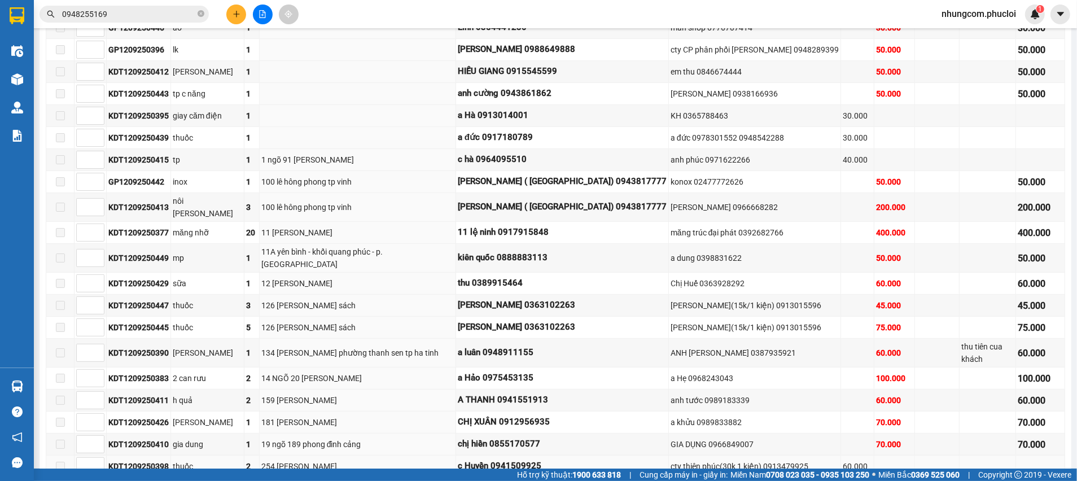
scroll to position [423, 0]
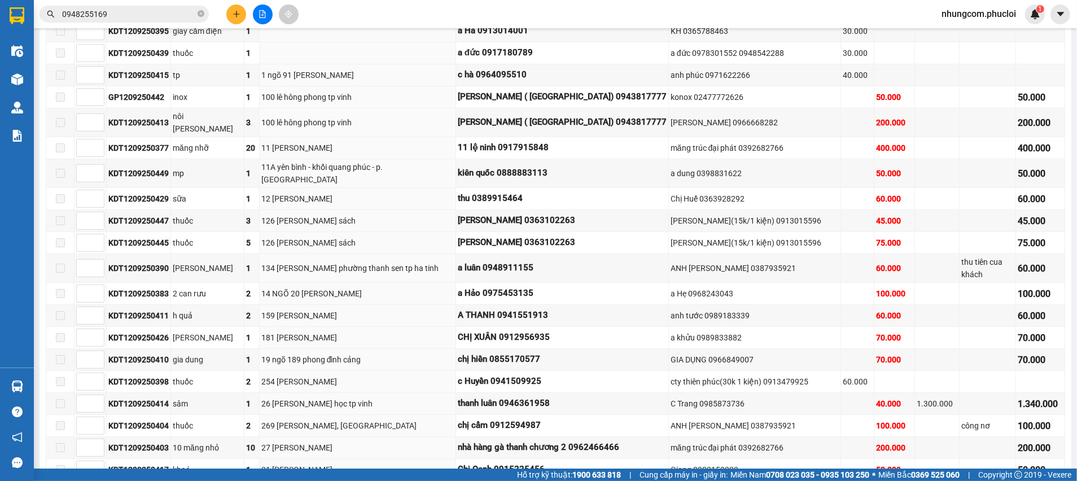
click at [183, 11] on input "0948255169" at bounding box center [128, 14] width 133 height 12
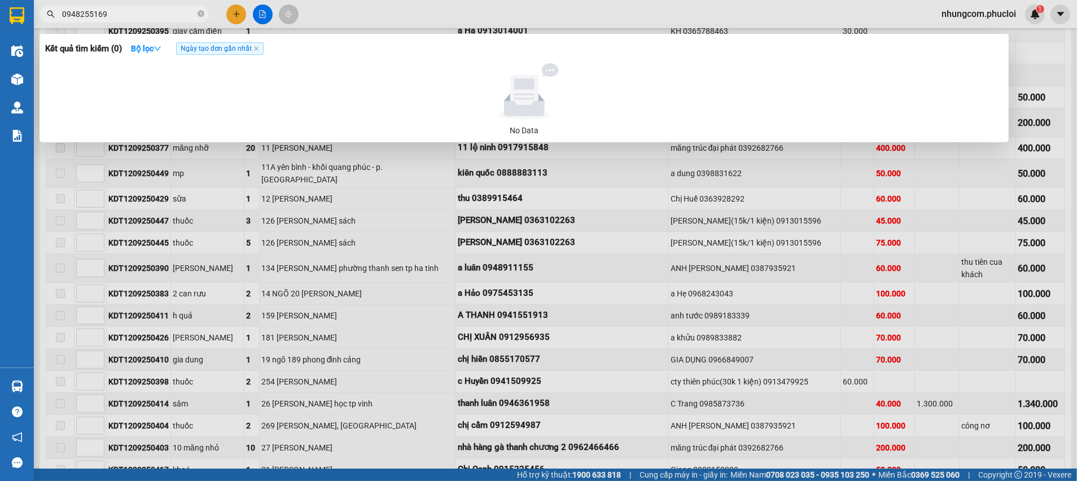
click at [183, 13] on input "0948255169" at bounding box center [128, 14] width 133 height 12
click at [173, 11] on input "0948255169" at bounding box center [128, 14] width 133 height 12
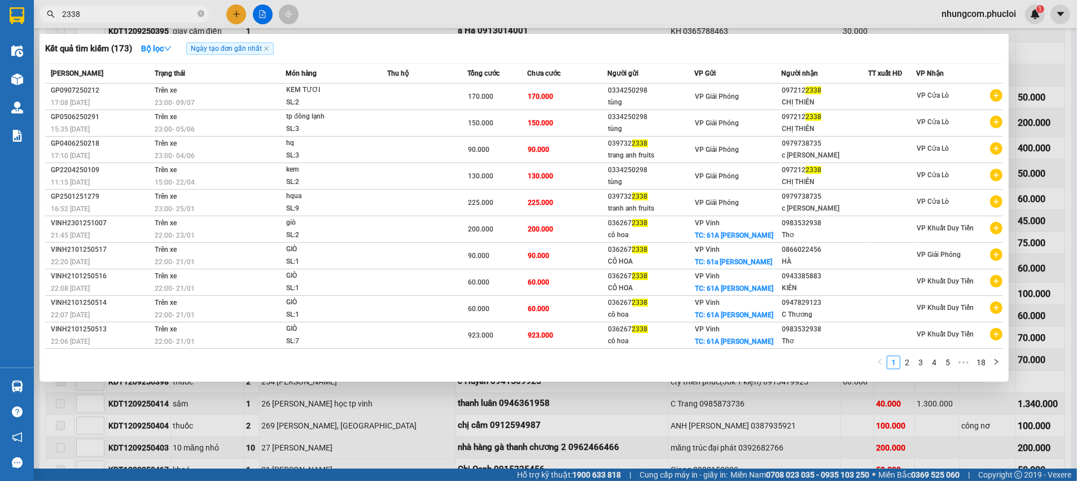
type input "2338"
click at [392, 399] on div at bounding box center [538, 240] width 1077 height 481
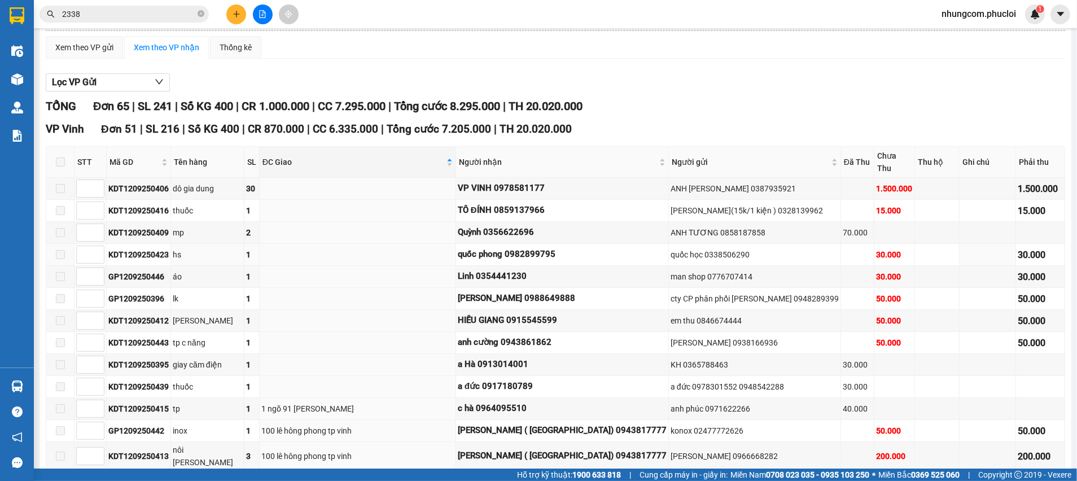
scroll to position [0, 0]
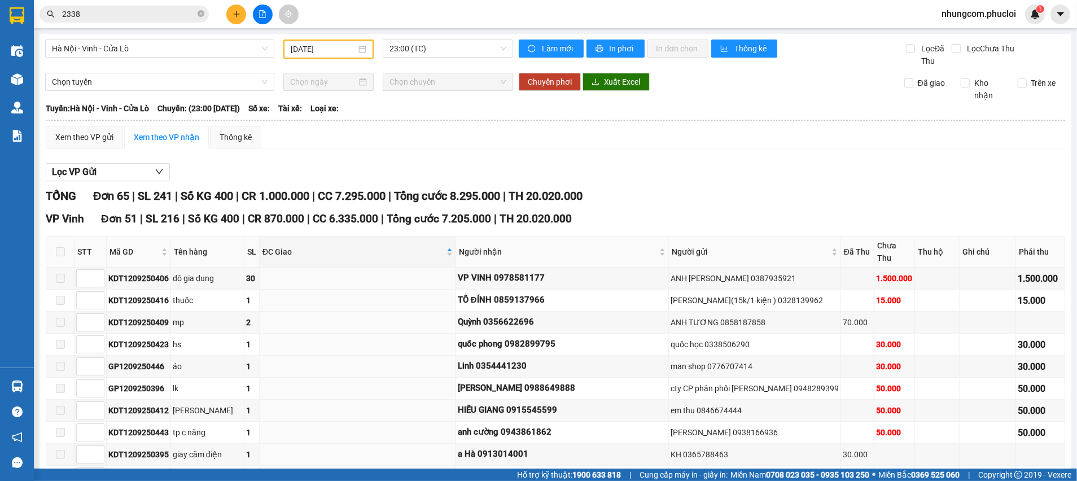
click at [561, 180] on div "Lọc VP Gửi" at bounding box center [555, 172] width 1019 height 19
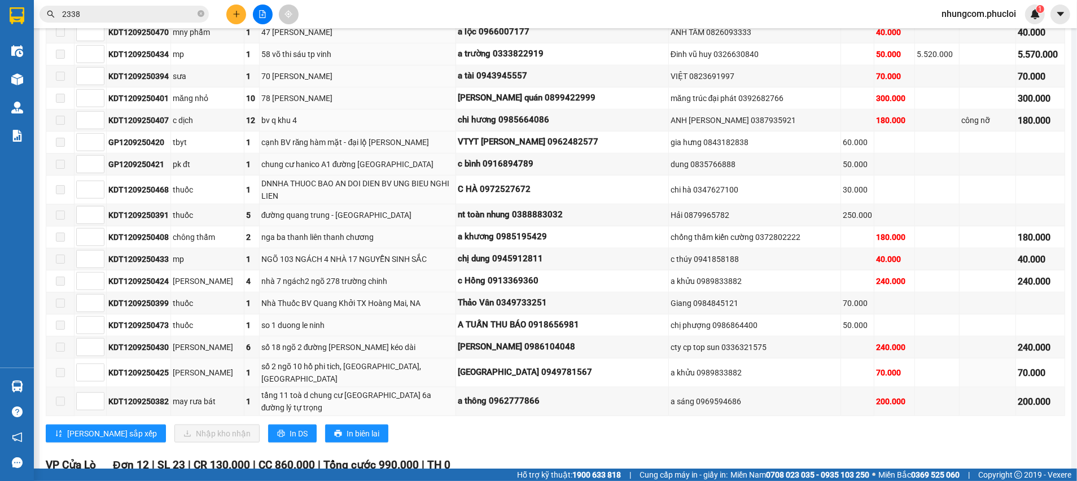
scroll to position [1270, 0]
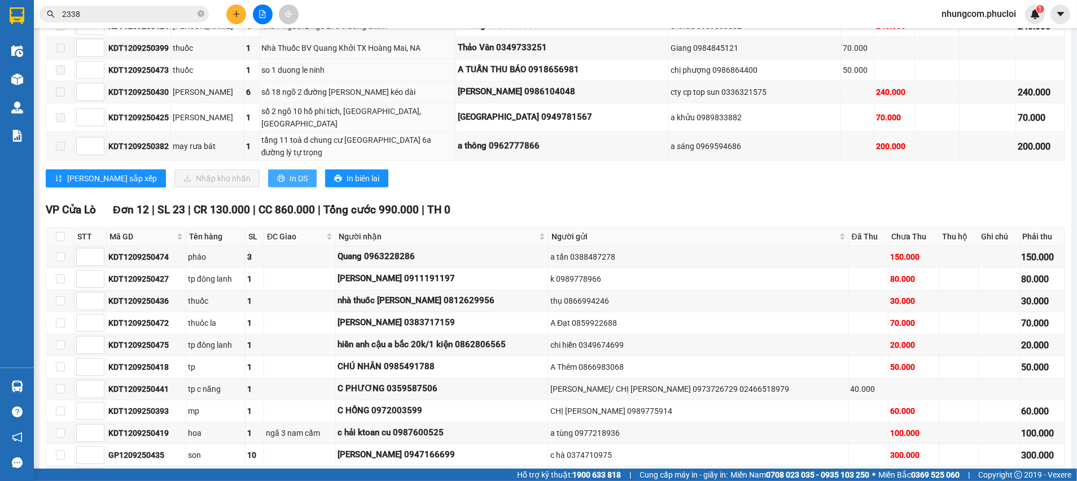
click at [268, 169] on button "In DS" at bounding box center [292, 178] width 49 height 18
click at [202, 16] on icon "close-circle" at bounding box center [201, 13] width 7 height 7
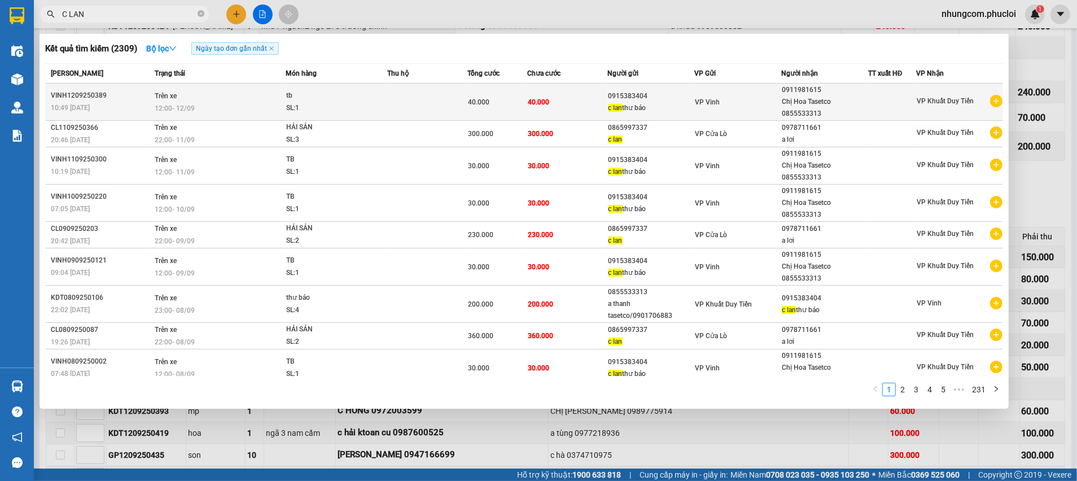
type input "C LAN"
click at [542, 102] on span "40.000" at bounding box center [538, 102] width 21 height 8
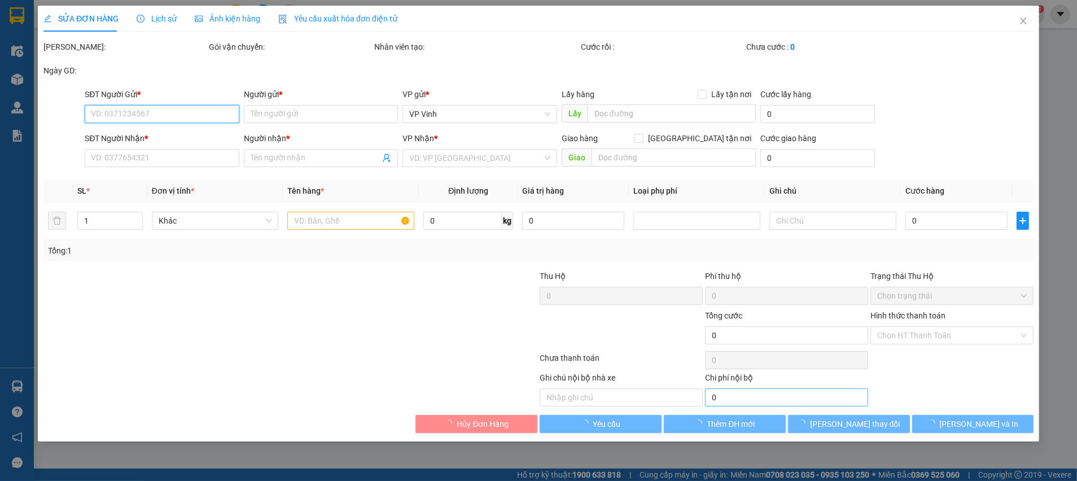
type input "0915383404"
type input "c lan thư báo"
type input "0911981615"
type input "Chị Hoa Tasetco 0855533313"
type input "40.000"
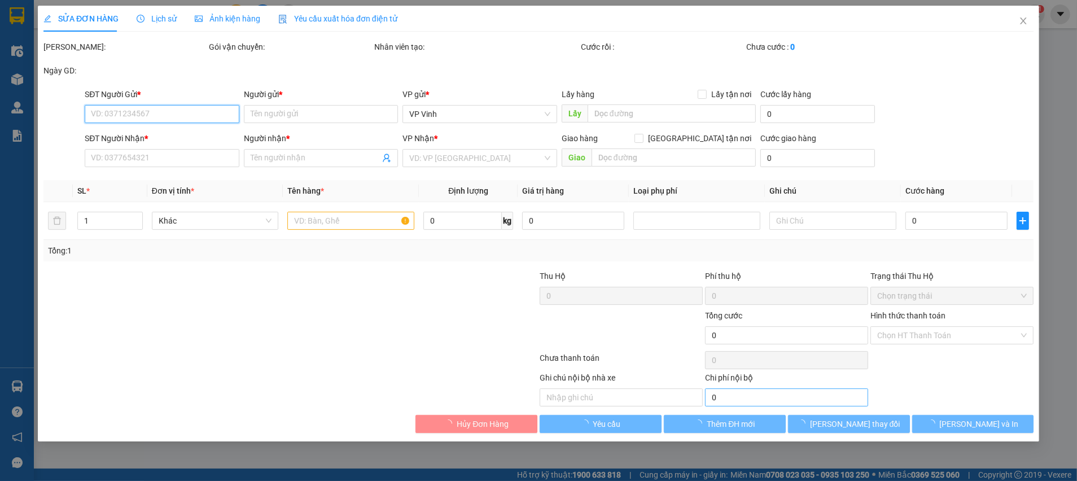
type input "40.000"
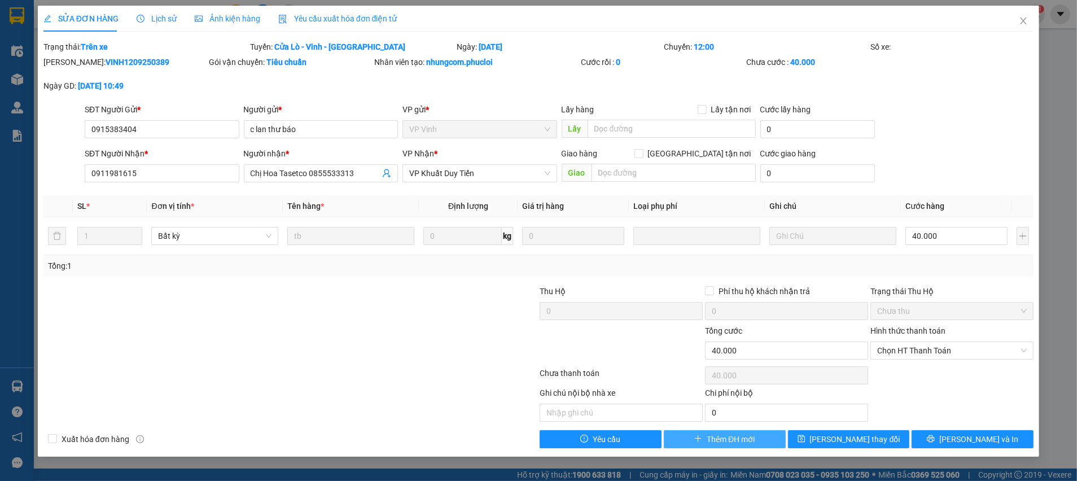
click at [741, 437] on span "Thêm ĐH mới" at bounding box center [731, 439] width 48 height 12
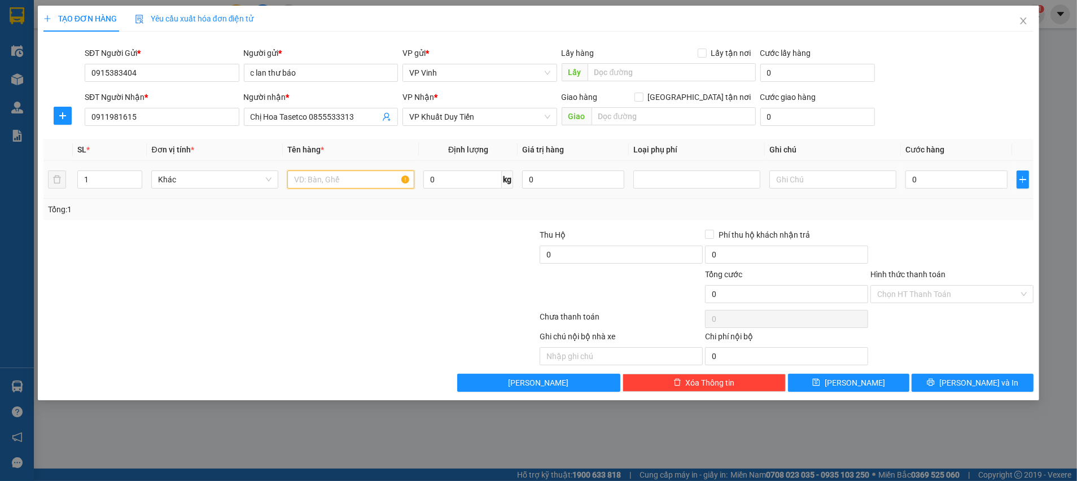
click at [368, 182] on input "text" at bounding box center [350, 179] width 127 height 18
type input "THƯ BÁO"
click at [970, 188] on input "0" at bounding box center [956, 179] width 102 height 18
type input "3"
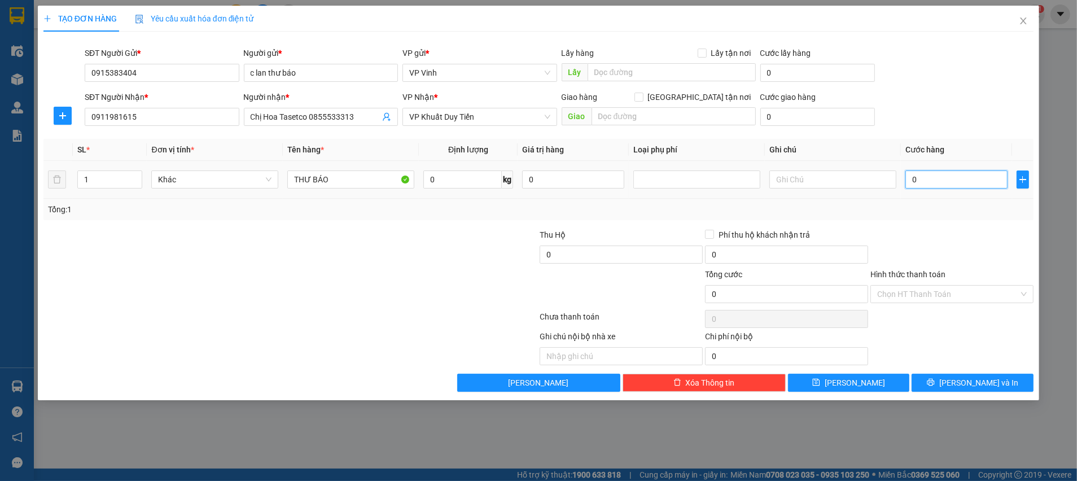
type input "3"
type input "30"
type input "30.000"
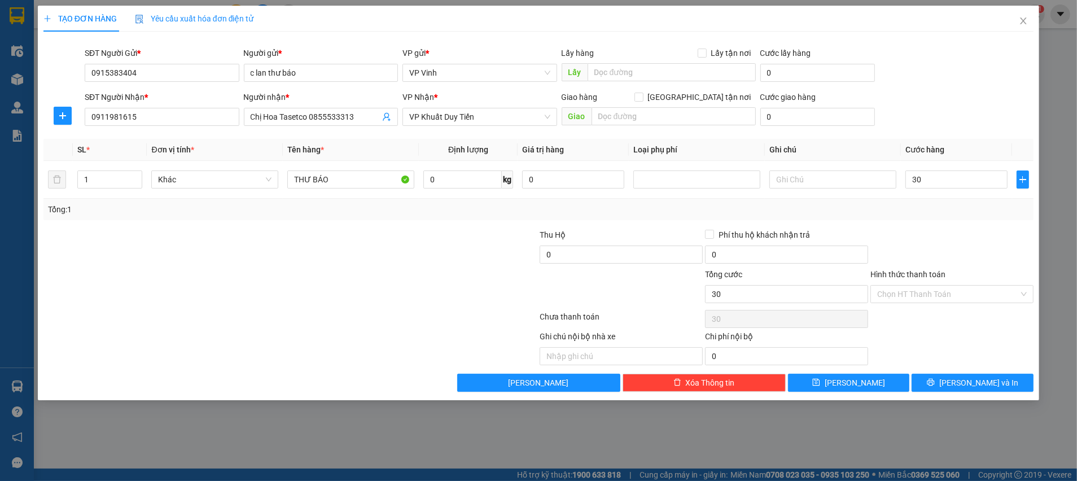
type input "30.000"
drag, startPoint x: 983, startPoint y: 326, endPoint x: 983, endPoint y: 338, distance: 11.3
click at [983, 327] on div "Chọn HT Thanh Toán" at bounding box center [951, 319] width 165 height 23
click at [981, 369] on div "Transit Pickup Surcharge Ids Transit Deliver Surcharge Ids Transit Deliver Surc…" at bounding box center [538, 216] width 990 height 351
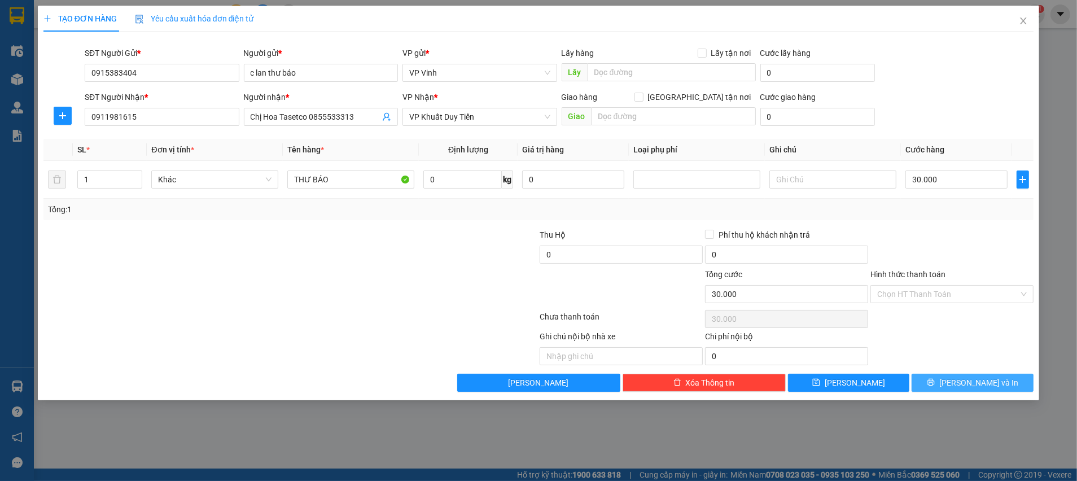
click at [982, 383] on span "[PERSON_NAME] và In" at bounding box center [978, 383] width 79 height 12
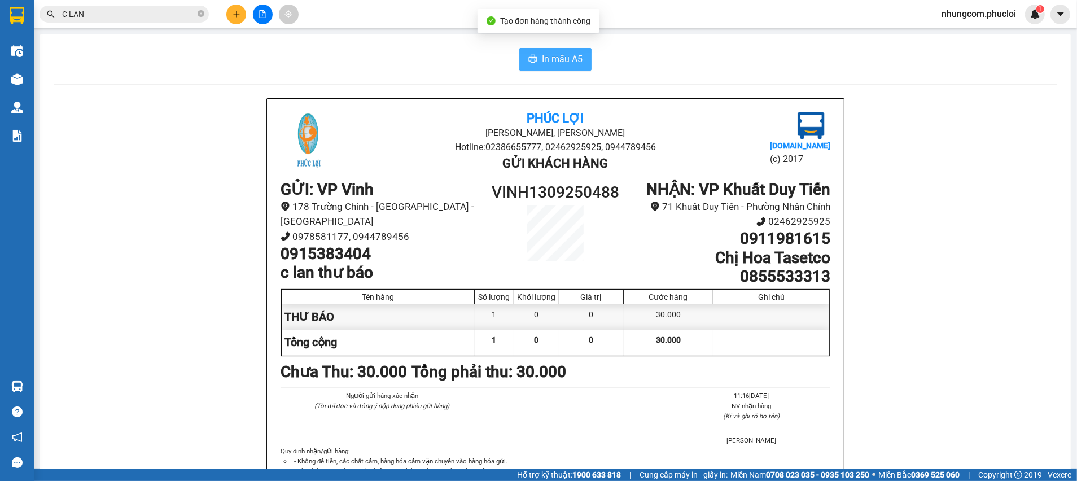
click at [564, 56] on span "In mẫu A5" at bounding box center [562, 59] width 41 height 14
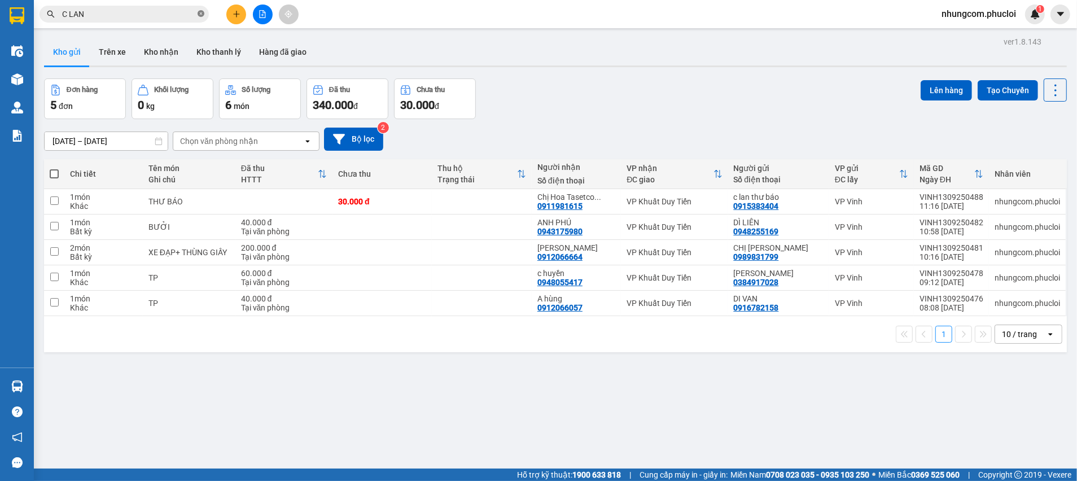
click at [204, 11] on icon "close-circle" at bounding box center [201, 13] width 7 height 7
click at [191, 12] on input "text" at bounding box center [128, 14] width 133 height 12
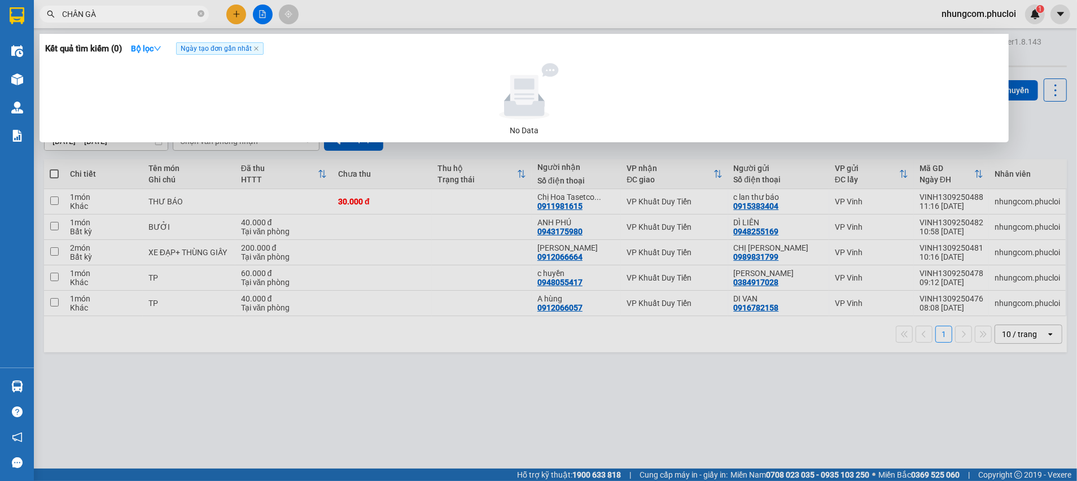
type input "CHÂN GÀ"
click at [198, 8] on span at bounding box center [201, 14] width 7 height 12
click at [198, 10] on icon "close-circle" at bounding box center [201, 13] width 7 height 7
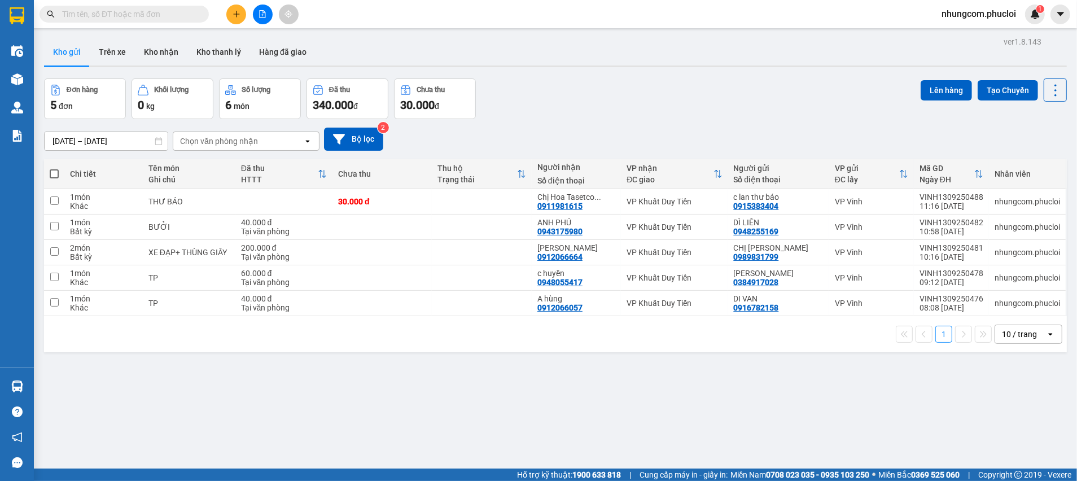
click at [178, 15] on input "text" at bounding box center [128, 14] width 133 height 12
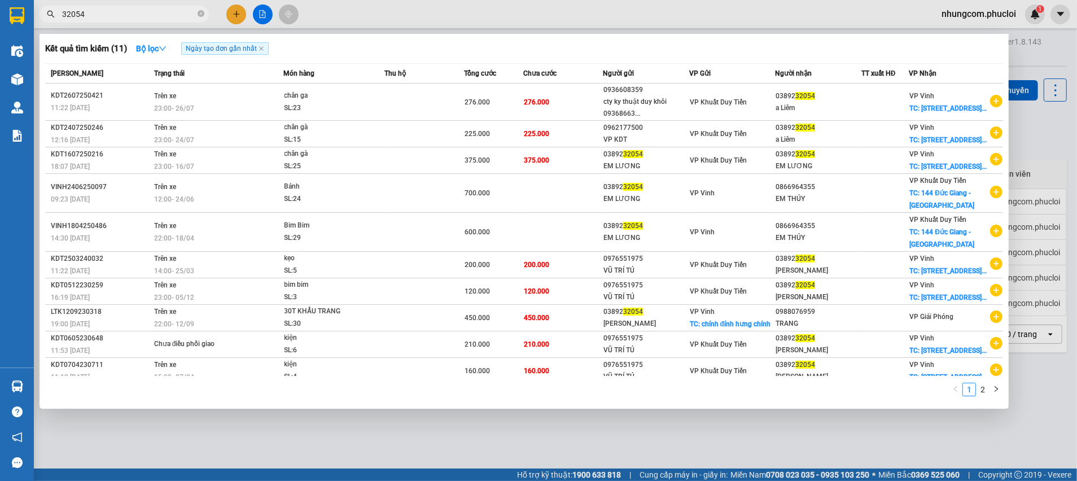
type input "32054"
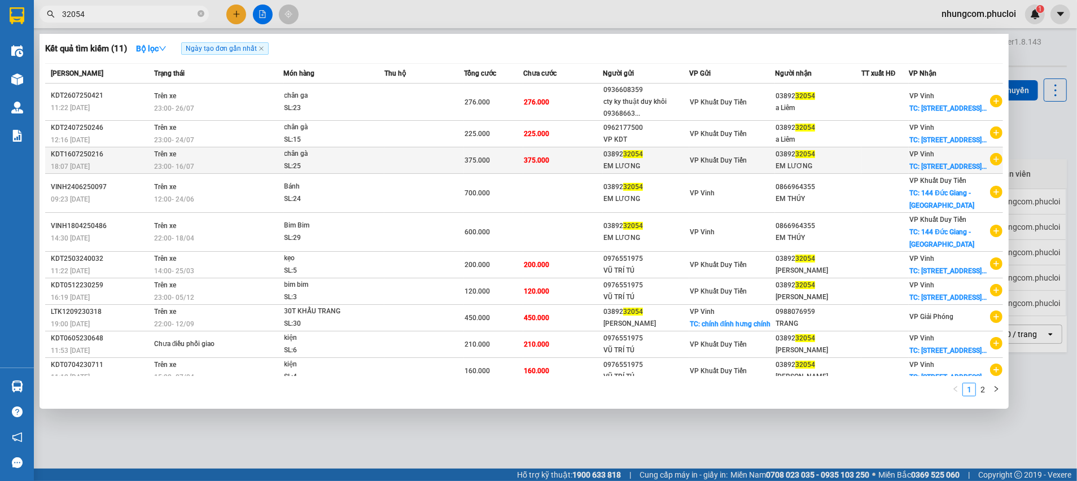
click at [551, 174] on td "375.000" at bounding box center [563, 160] width 80 height 27
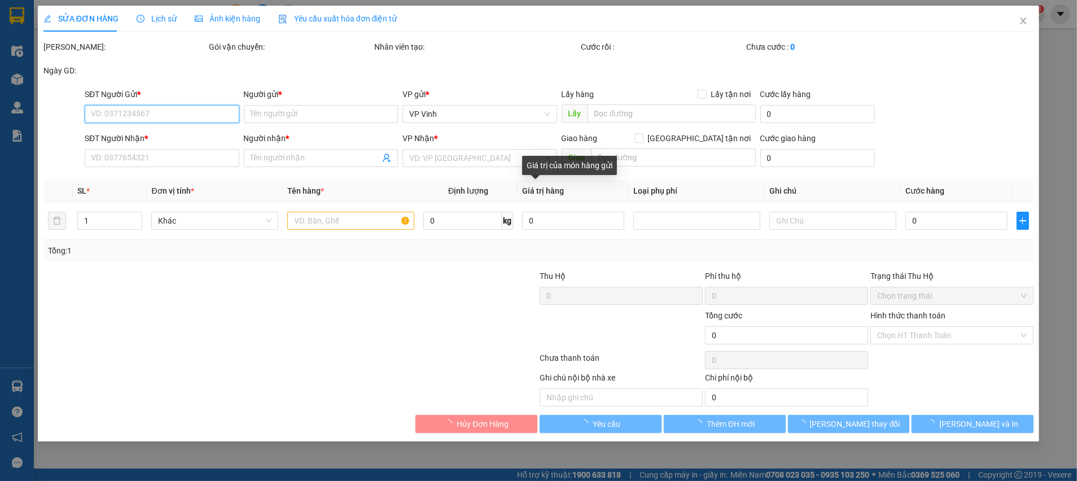
type input "0389232054"
type input "EM LƯƠNG"
type input "0389232054"
type input "EM LƯƠNG"
checkbox input "true"
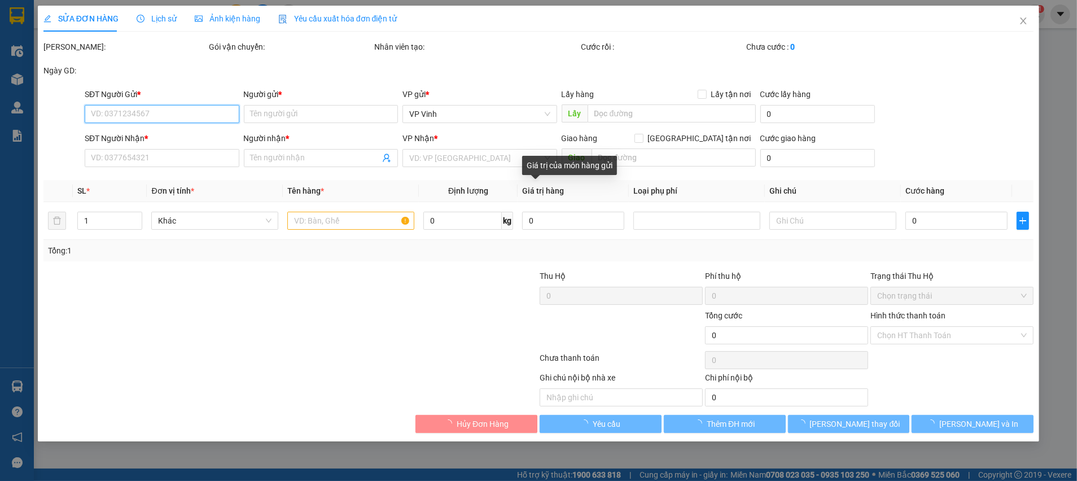
type input "SỐ [STREET_ADDRESS]"
type input "375.000"
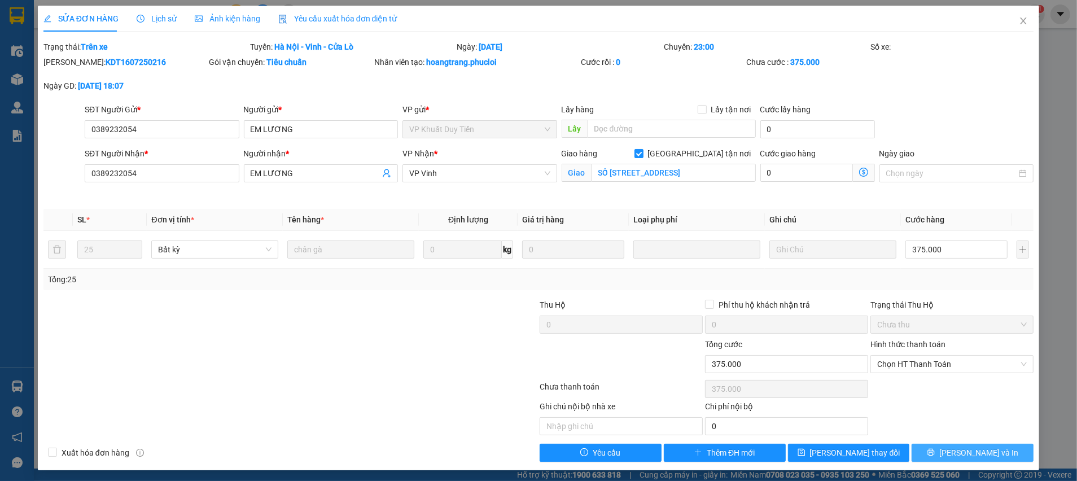
click at [926, 449] on button "[PERSON_NAME] và In" at bounding box center [973, 453] width 122 height 18
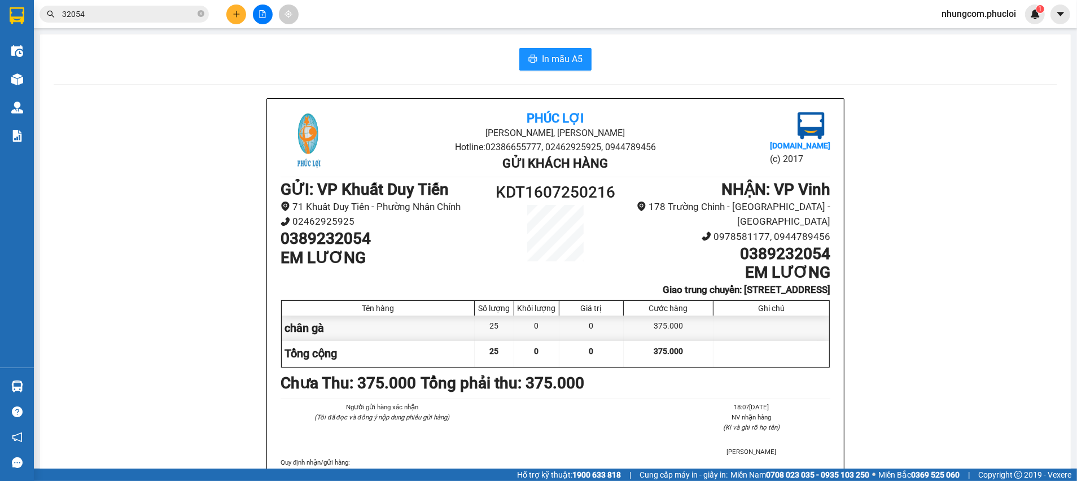
click at [163, 15] on input "32054" at bounding box center [128, 14] width 133 height 12
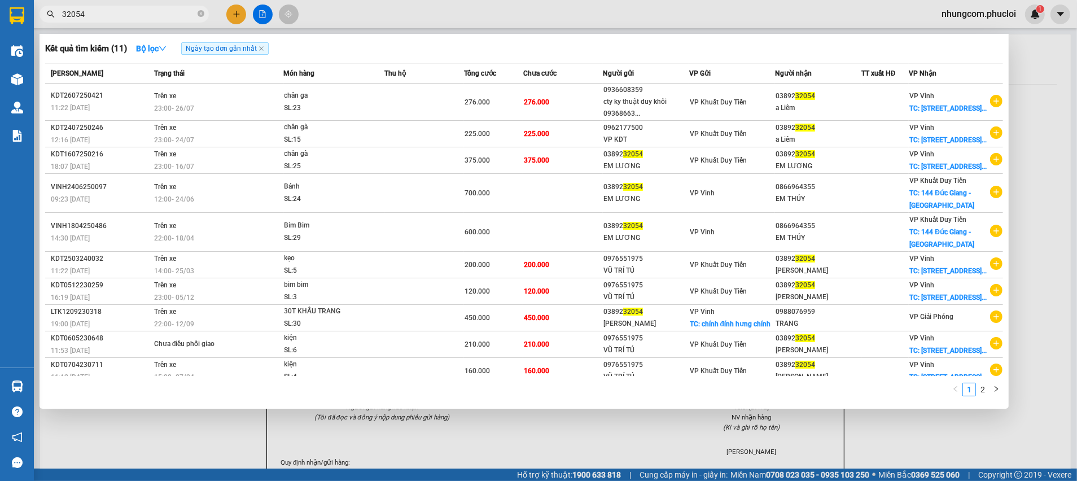
click at [233, 17] on div at bounding box center [538, 240] width 1077 height 481
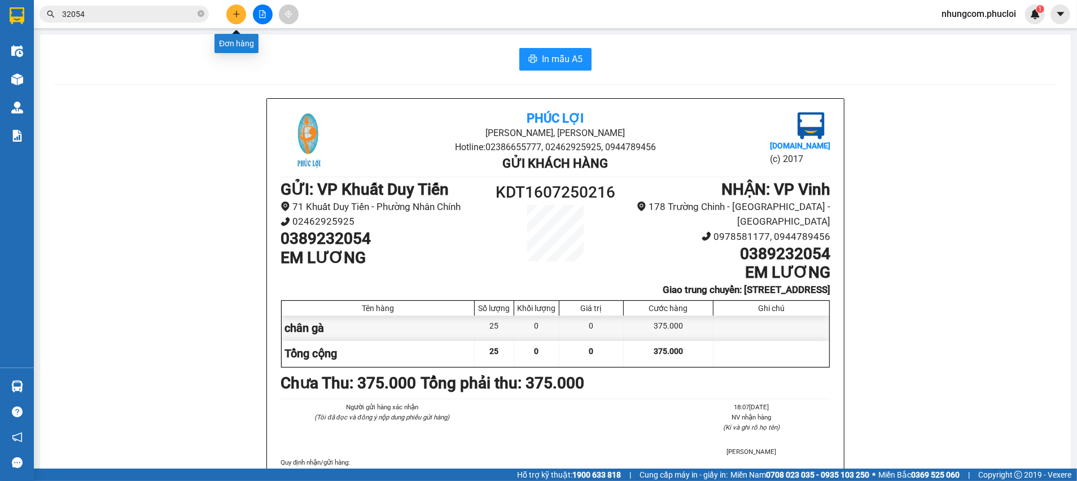
click at [233, 17] on icon "plus" at bounding box center [237, 14] width 8 height 8
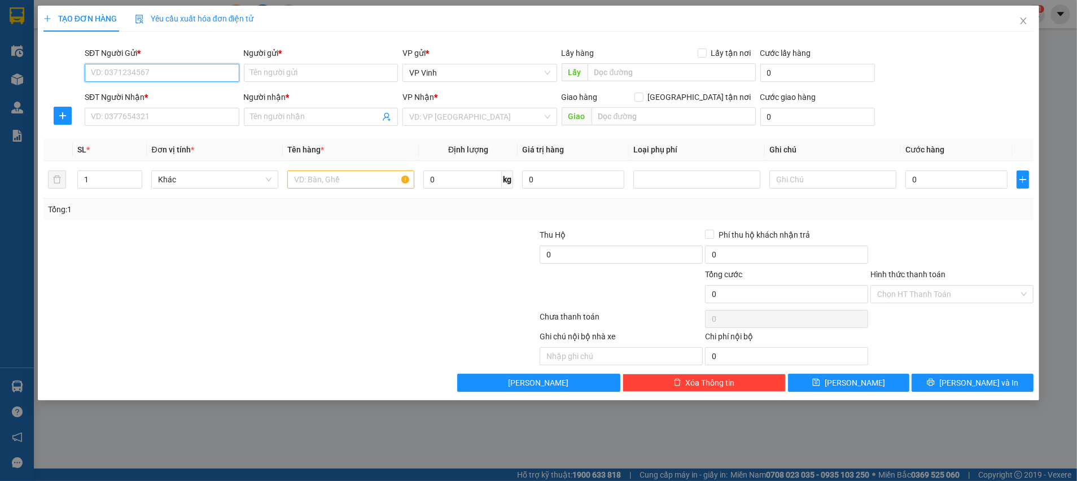
click at [152, 65] on input "SĐT Người Gửi *" at bounding box center [162, 73] width 155 height 18
type input "0962777866"
click at [298, 76] on input "Người gửi *" at bounding box center [321, 73] width 155 height 18
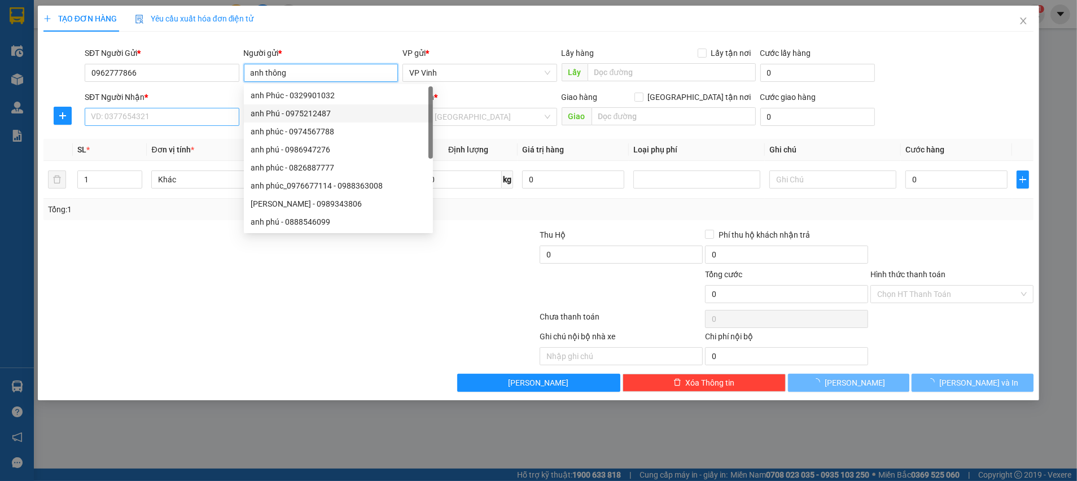
type input "anh thông"
click at [177, 115] on input "SĐT Người Nhận *" at bounding box center [162, 117] width 155 height 18
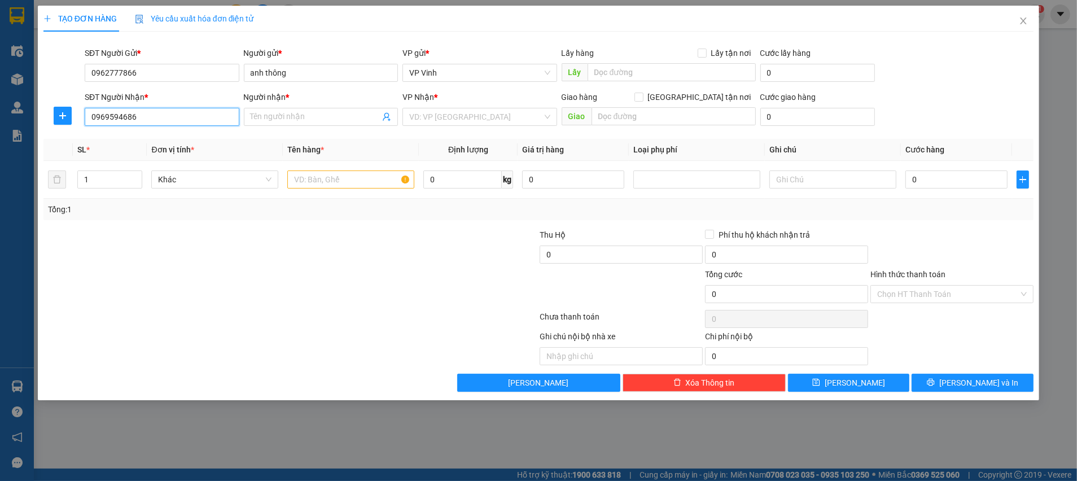
type input "0969594686"
click at [325, 117] on input "Người nhận *" at bounding box center [316, 117] width 130 height 12
type input "sáng bauer"
click at [457, 119] on input "search" at bounding box center [475, 116] width 133 height 17
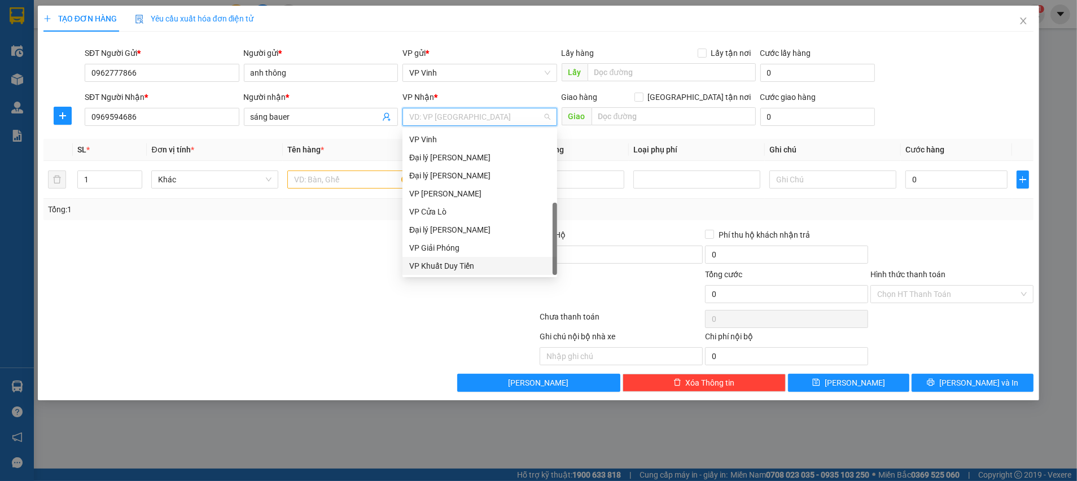
click at [462, 260] on div "VP Khuất Duy Tiến" at bounding box center [479, 266] width 141 height 12
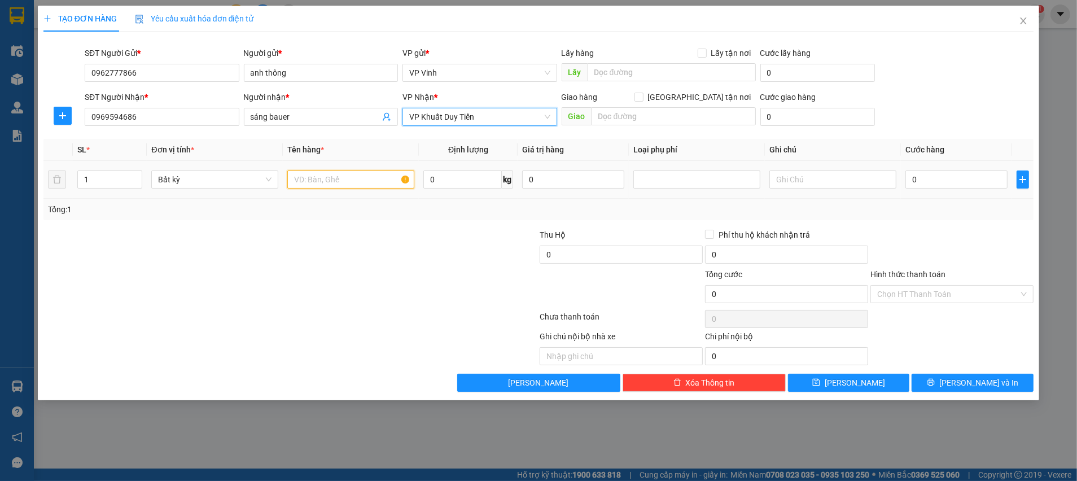
click at [311, 179] on input "text" at bounding box center [350, 179] width 127 height 18
type input "máy rửa bát"
click at [918, 180] on input "0" at bounding box center [956, 179] width 102 height 18
type input "2"
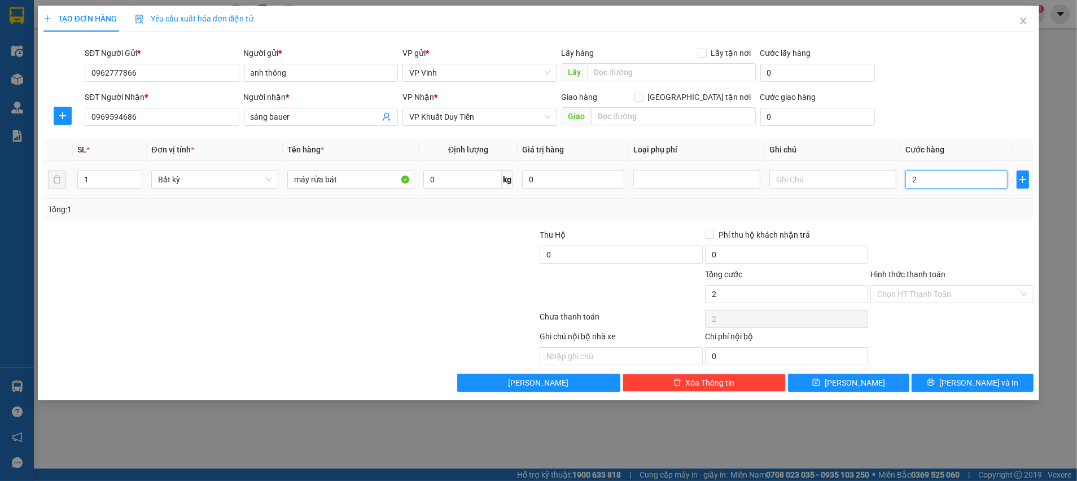
type input "2"
type input "20"
type input "200"
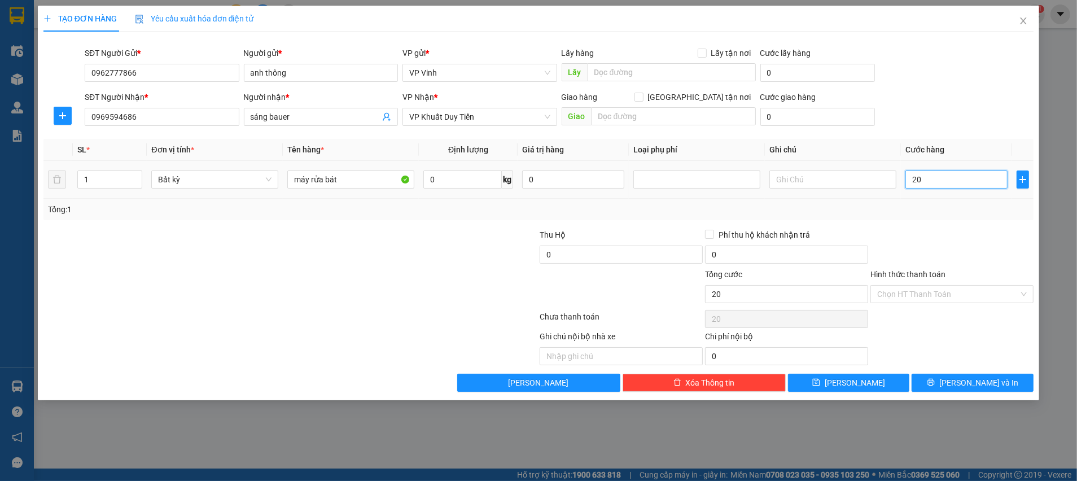
type input "200"
click at [928, 210] on div "Tổng: 1" at bounding box center [538, 209] width 981 height 12
type input "200.000"
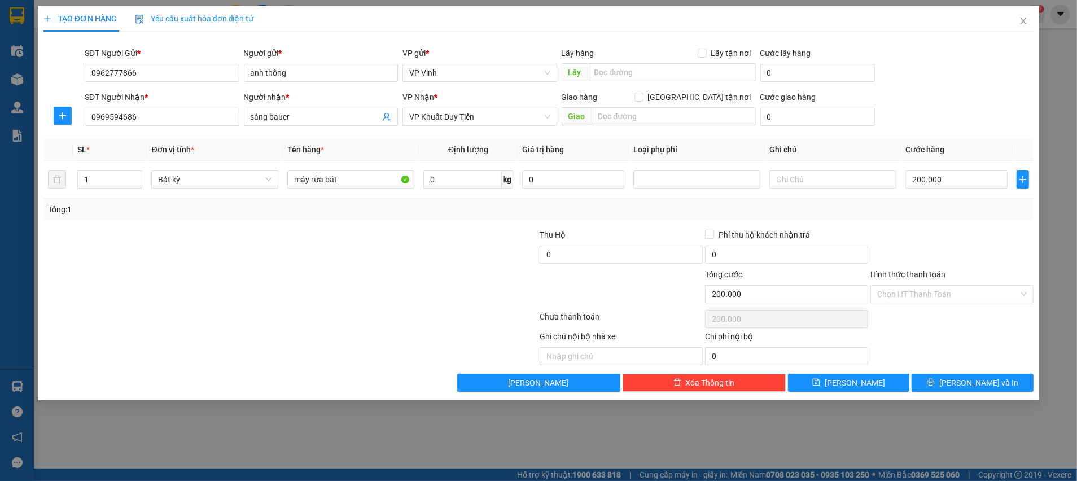
click at [935, 304] on div "Hình thức thanh toán Chọn HT Thanh Toán" at bounding box center [951, 288] width 163 height 40
click at [935, 301] on input "Hình thức thanh toán" at bounding box center [948, 294] width 142 height 17
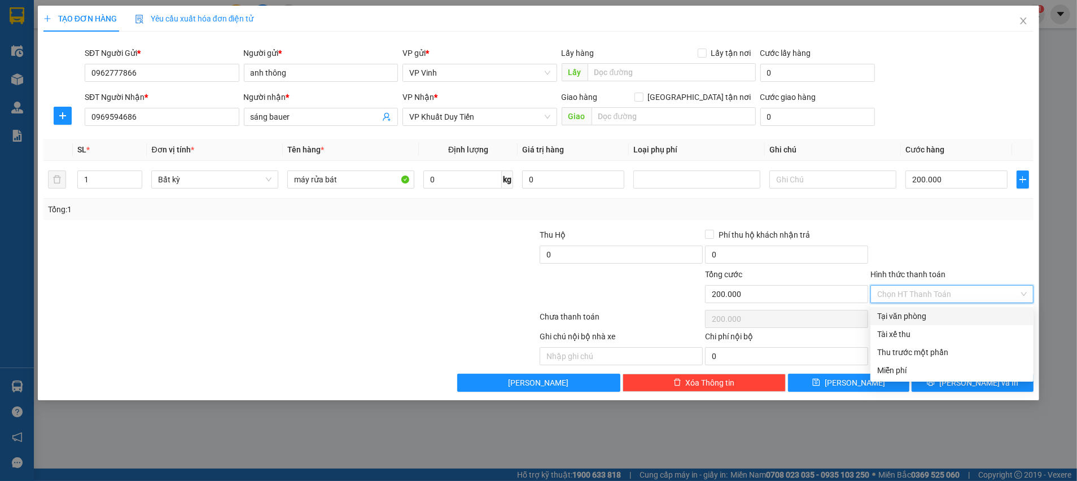
click at [932, 318] on div "Tại văn phòng" at bounding box center [952, 316] width 150 height 12
type input "0"
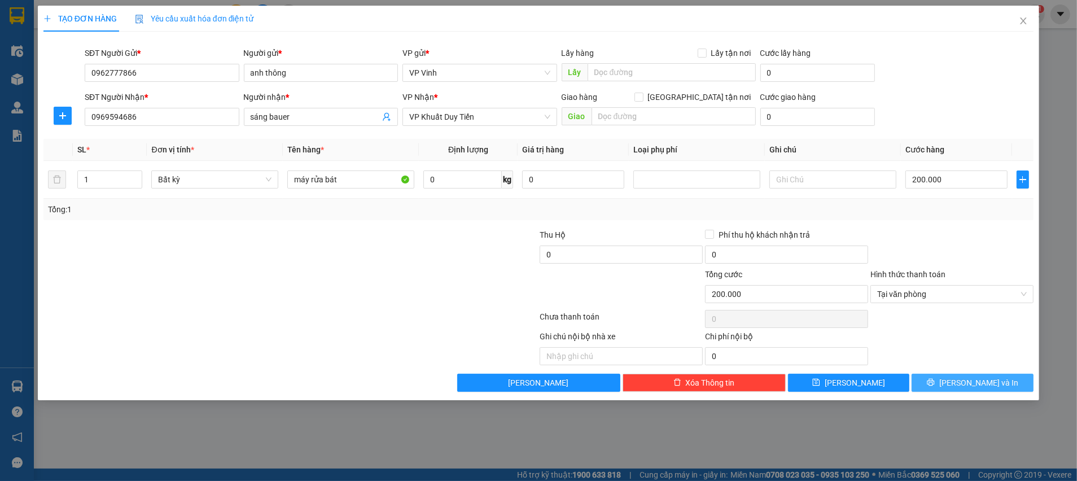
click at [943, 378] on button "[PERSON_NAME] và In" at bounding box center [973, 383] width 122 height 18
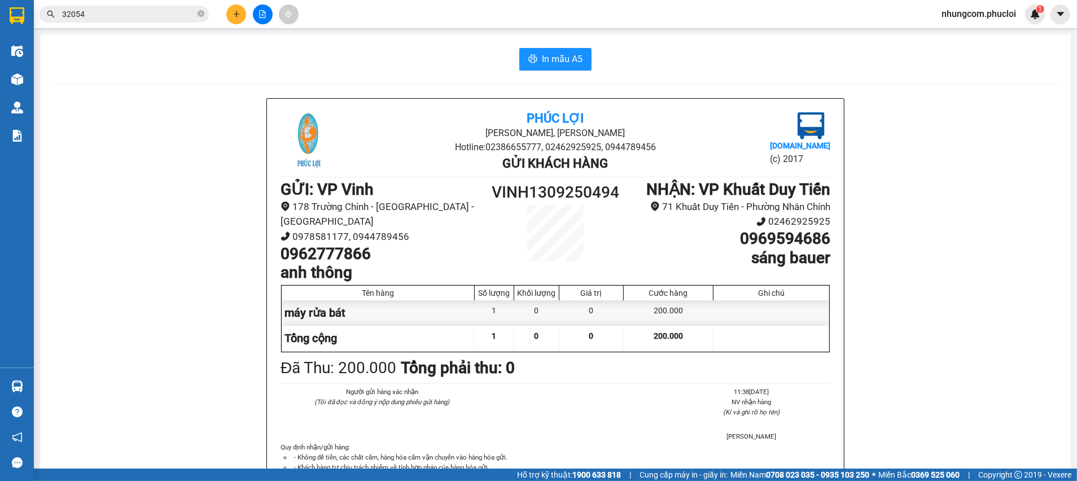
drag, startPoint x: 737, startPoint y: 242, endPoint x: 826, endPoint y: 247, distance: 88.8
click at [826, 247] on div "Phúc Lợi Đường [PERSON_NAME], Phường Nghi Hương Hotline: 02386655777, 024629259…" at bounding box center [555, 311] width 577 height 425
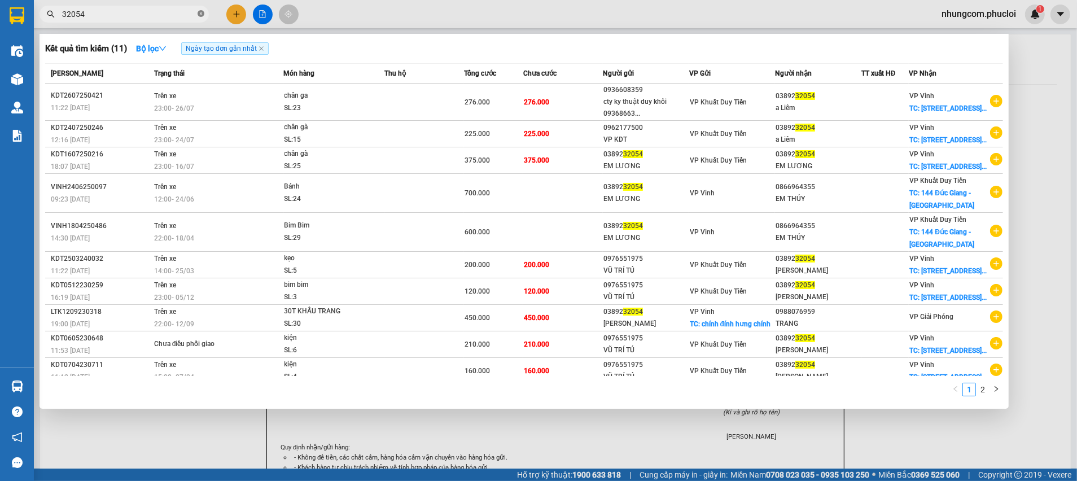
click at [200, 14] on icon "close-circle" at bounding box center [201, 13] width 7 height 7
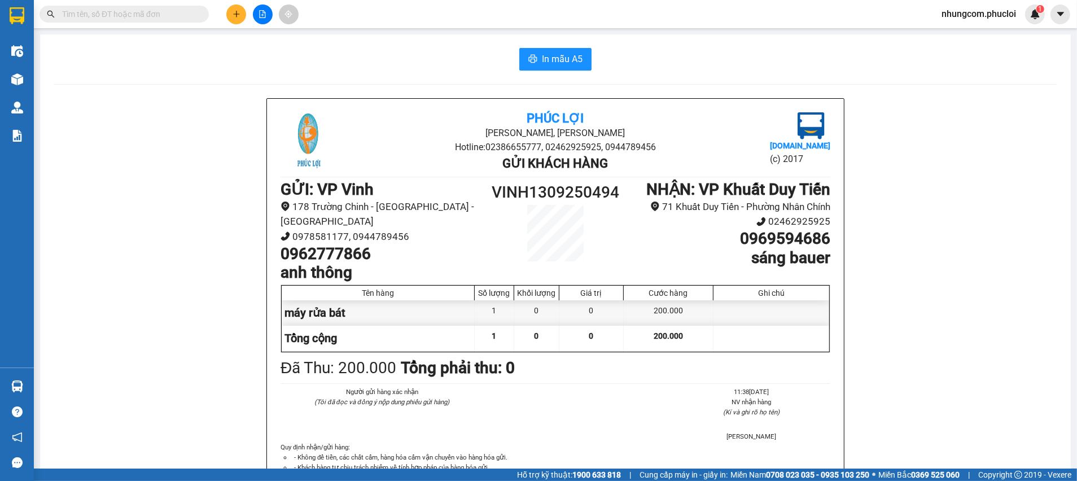
paste input "0969594686"
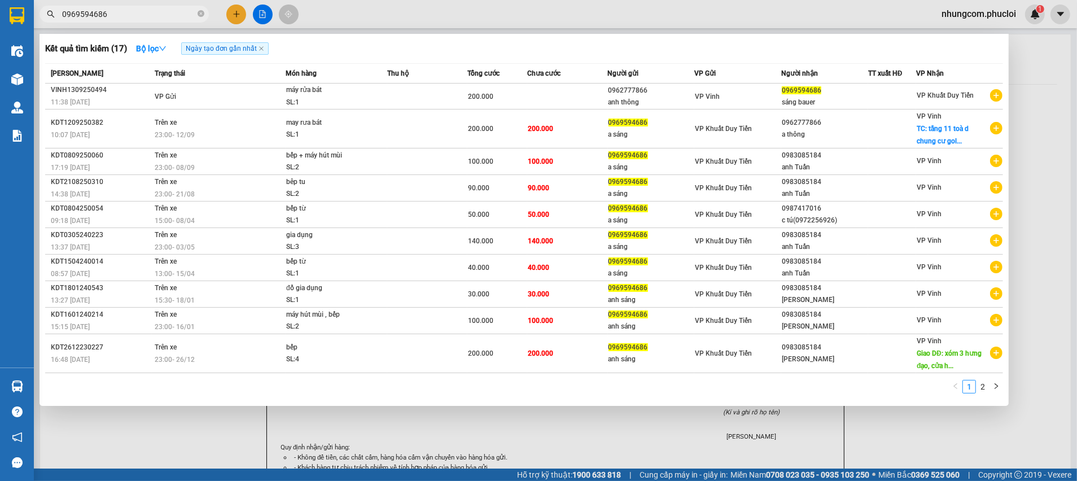
type input "0969594686"
click at [1038, 134] on div at bounding box center [538, 240] width 1077 height 481
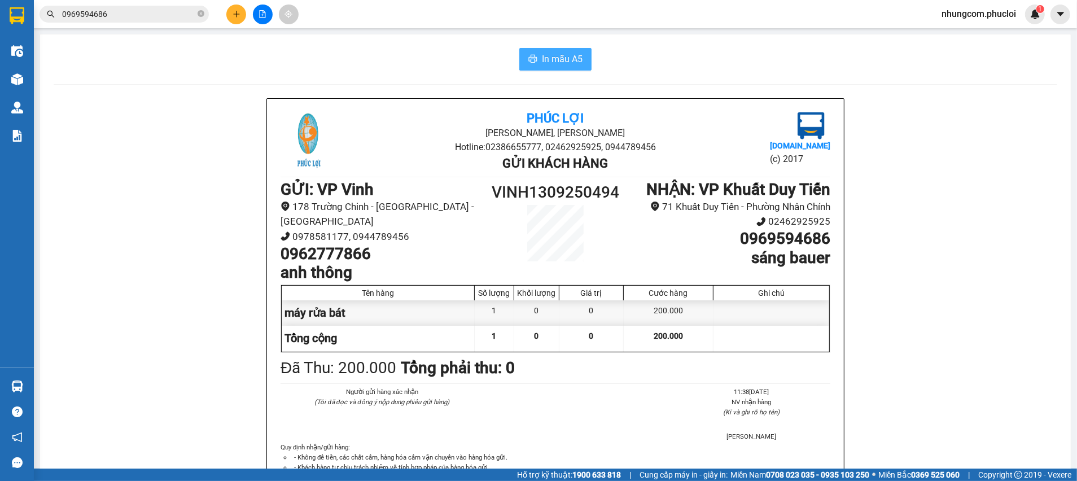
click at [542, 65] on span "In mẫu A5" at bounding box center [562, 59] width 41 height 14
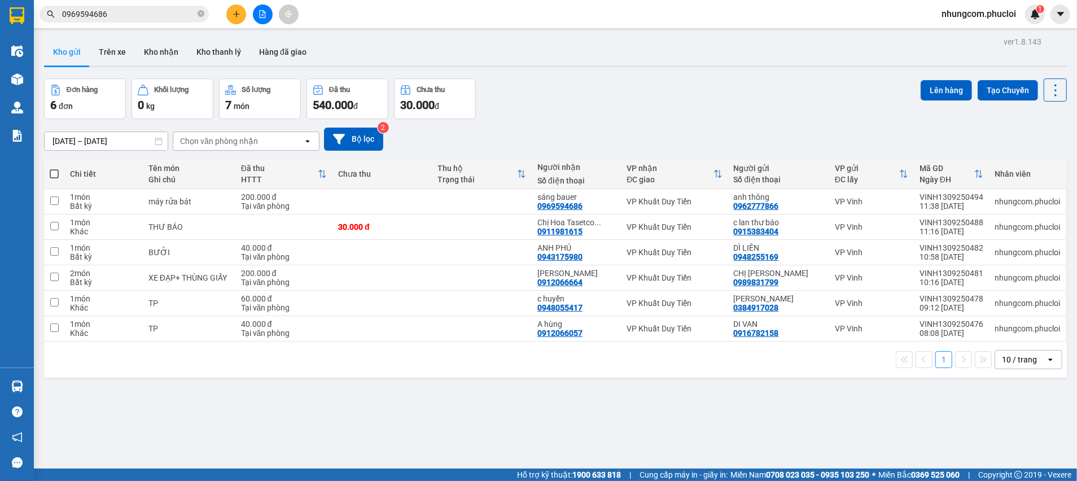
click at [784, 89] on div "Đơn hàng 6 đơn Khối lượng 0 kg Số lượng 7 món Đã thu 540.000 đ Chưa thu 30.000 …" at bounding box center [555, 98] width 1023 height 41
click at [787, 95] on div "Đơn hàng 6 đơn Khối lượng 0 kg Số lượng 7 món Đã thu 540.000 đ Chưa thu 30.000 …" at bounding box center [555, 98] width 1023 height 41
click at [343, 461] on div "ver 1.8.143 Kho gửi Trên xe Kho nhận Kho thanh [PERSON_NAME] đã giao Đơn hàng 6…" at bounding box center [556, 274] width 1032 height 481
click at [576, 119] on div "[DATE] – [DATE] Press the down arrow key to interact with the calendar and sele…" at bounding box center [555, 139] width 1023 height 40
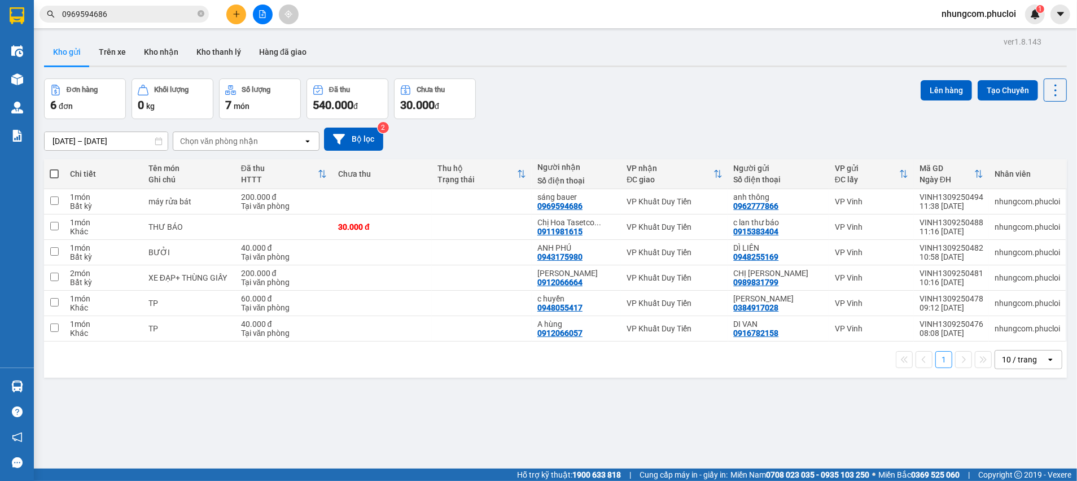
click at [149, 13] on input "0969594686" at bounding box center [128, 14] width 133 height 12
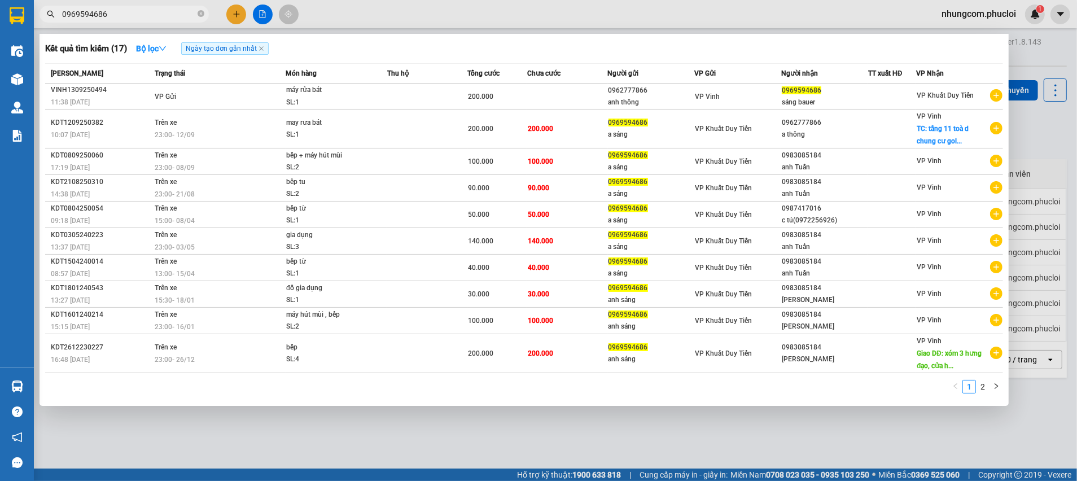
click at [1032, 121] on div at bounding box center [538, 240] width 1077 height 481
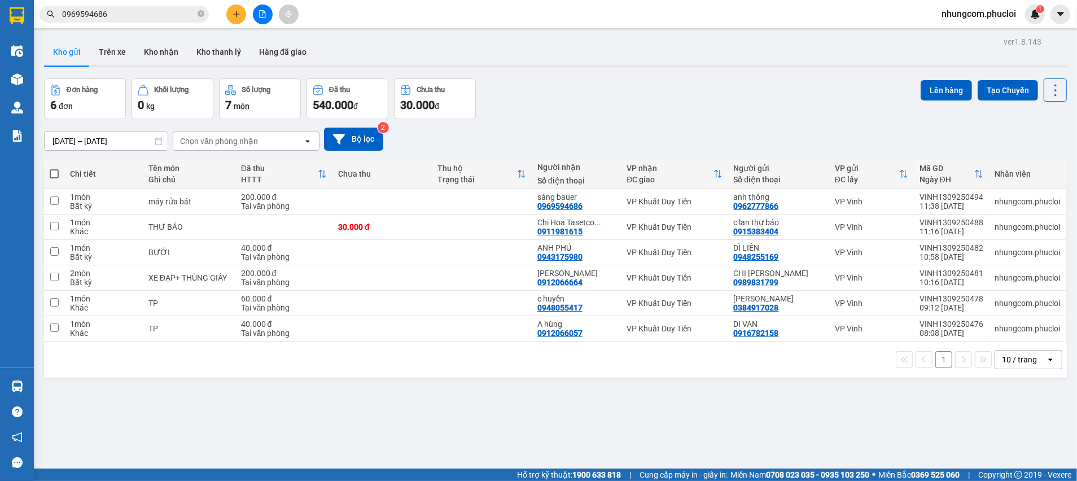
click at [651, 128] on div "[DATE] – [DATE] Press the down arrow key to interact with the calendar and sele…" at bounding box center [555, 139] width 1023 height 23
click at [55, 175] on span at bounding box center [54, 173] width 9 height 9
click at [54, 168] on input "checkbox" at bounding box center [54, 168] width 0 height 0
checkbox input "true"
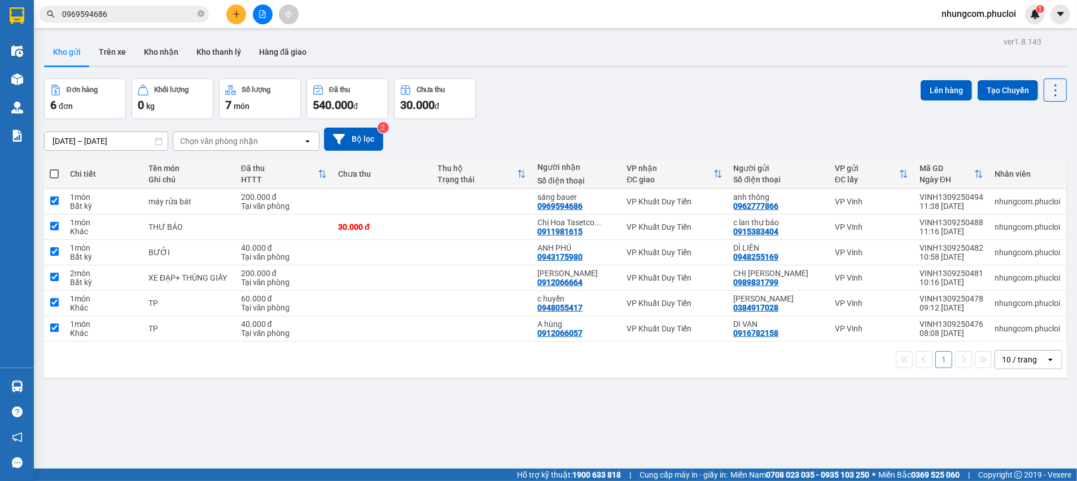
checkbox input "true"
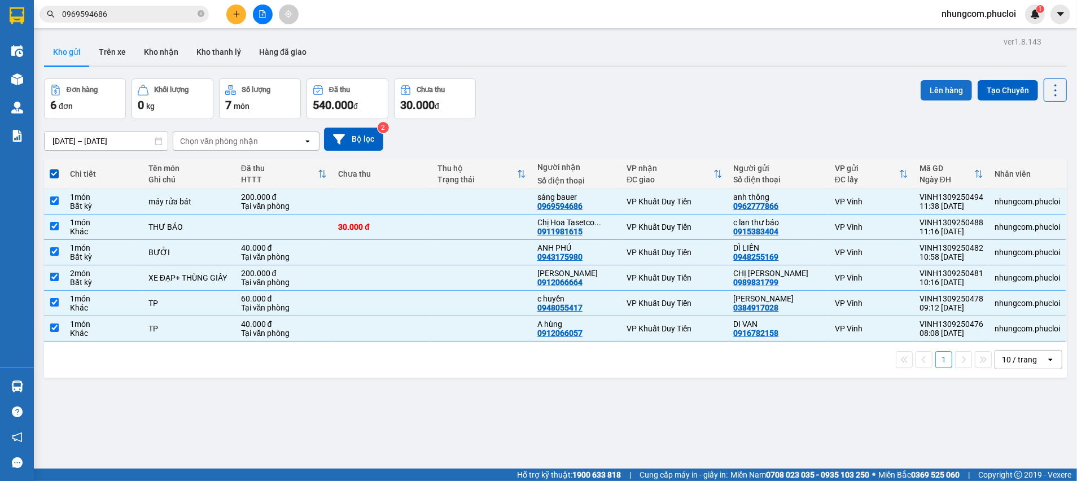
click at [922, 93] on button "Lên hàng" at bounding box center [946, 90] width 51 height 20
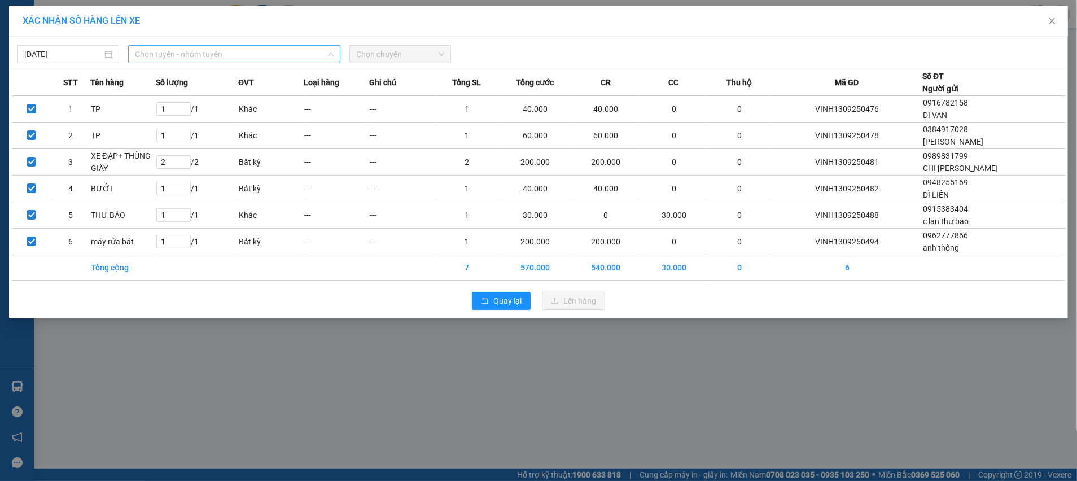
click at [185, 51] on span "Chọn tuyến - nhóm tuyến" at bounding box center [234, 54] width 199 height 17
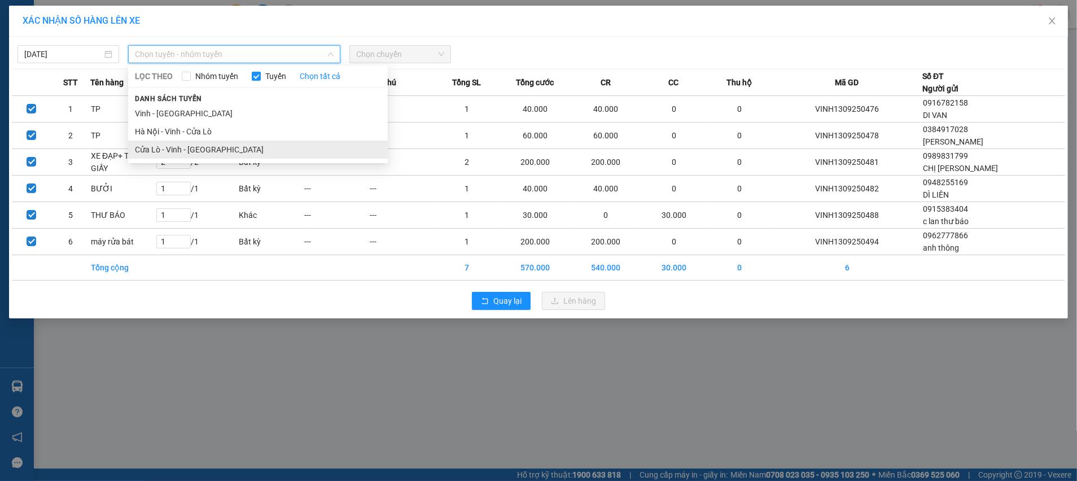
click at [194, 152] on li "Cửa Lò - Vinh - [GEOGRAPHIC_DATA]" at bounding box center [258, 150] width 260 height 18
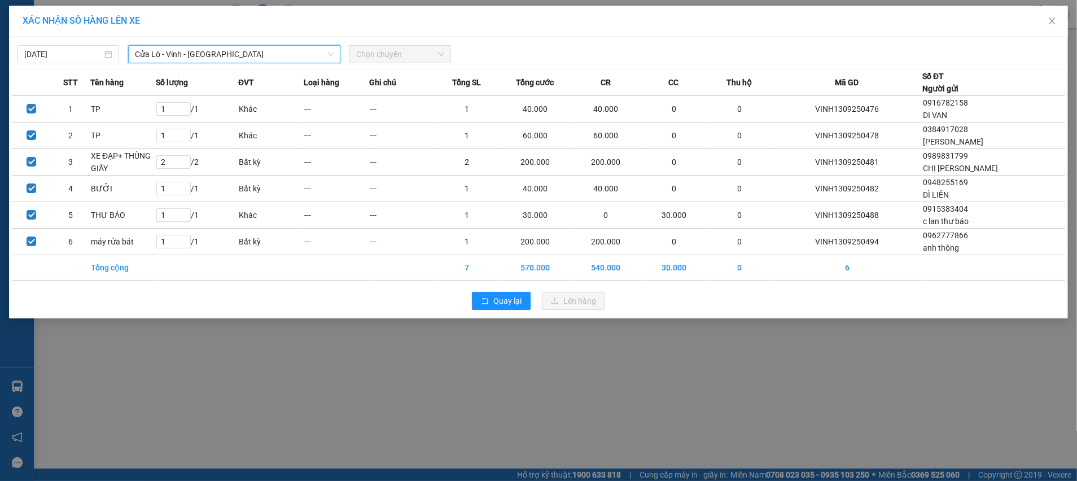
click at [426, 56] on span "Chọn chuyến" at bounding box center [400, 54] width 88 height 17
click at [425, 56] on span "Chọn chuyến" at bounding box center [400, 54] width 88 height 17
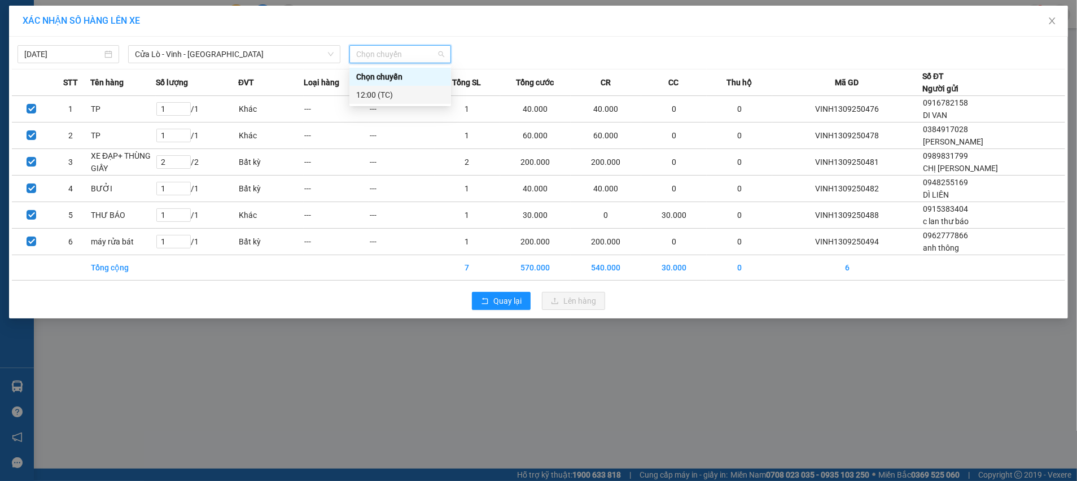
click at [406, 99] on div "12:00 (TC)" at bounding box center [400, 95] width 88 height 12
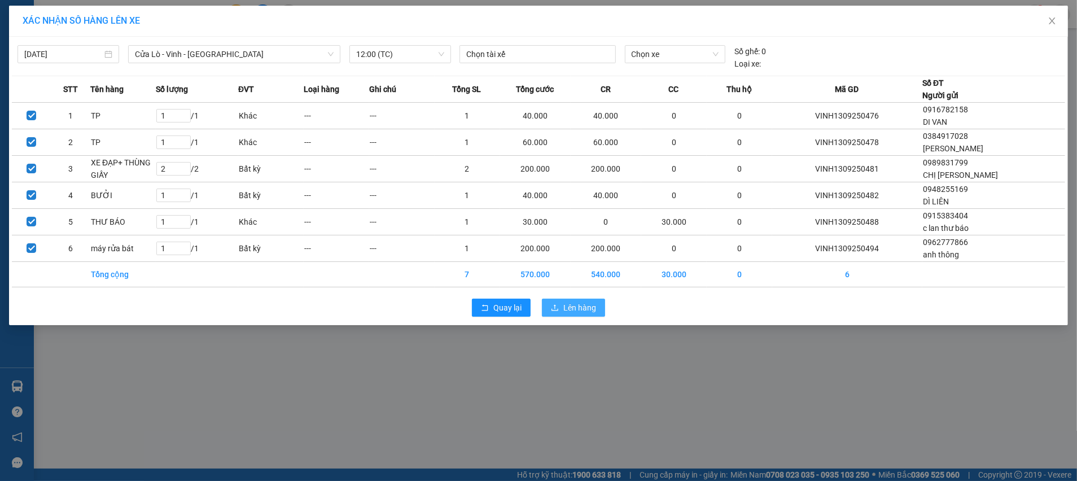
click at [567, 307] on span "Lên hàng" at bounding box center [579, 307] width 33 height 12
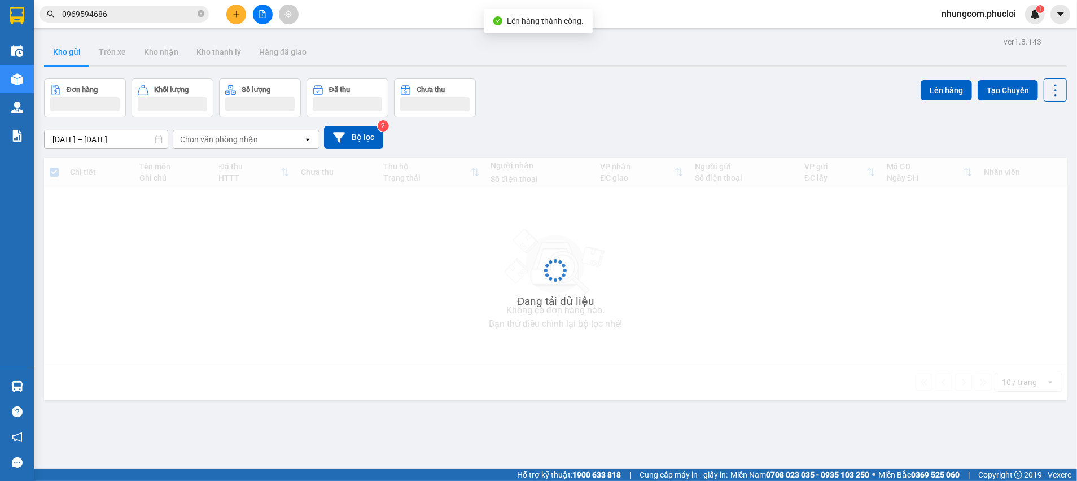
click at [593, 115] on div "Đơn hàng Khối lượng Số lượng Đã thu Chưa thu Lên hàng Tạo Chuyến" at bounding box center [555, 97] width 1023 height 39
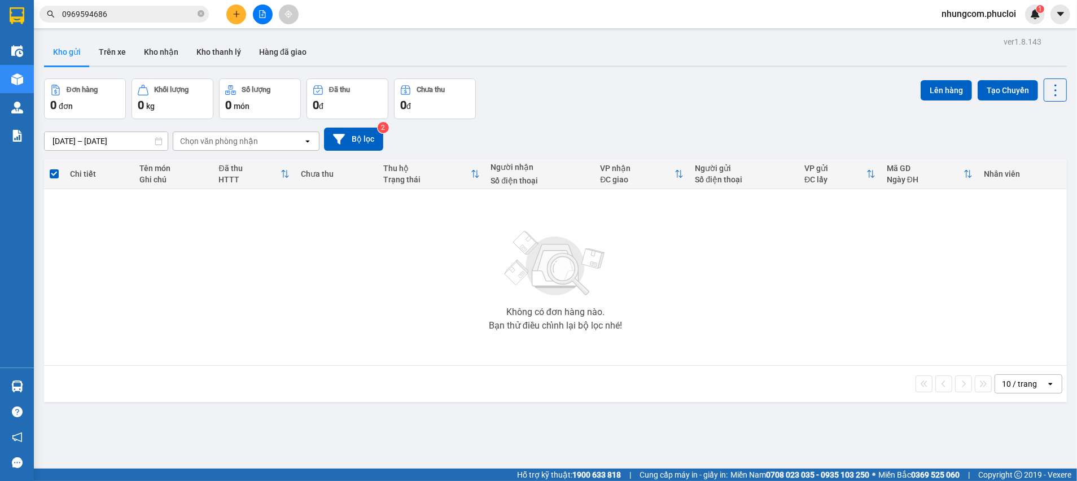
click at [495, 113] on div "Đơn hàng 0 đơn Khối lượng 0 kg Số lượng 0 món Đã thu 0 đ Chưa thu 0 đ Lên hàng …" at bounding box center [555, 98] width 1023 height 41
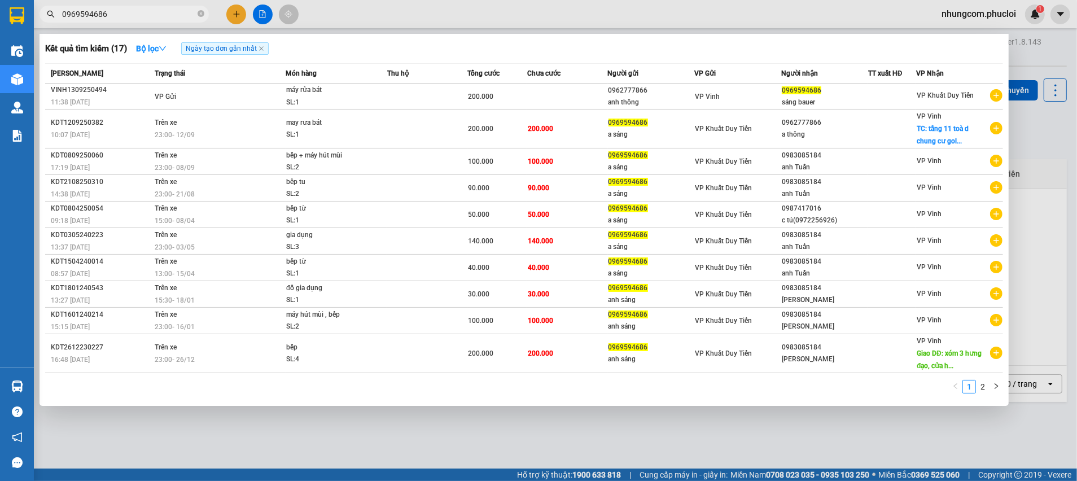
click at [125, 10] on input "0969594686" at bounding box center [128, 14] width 133 height 12
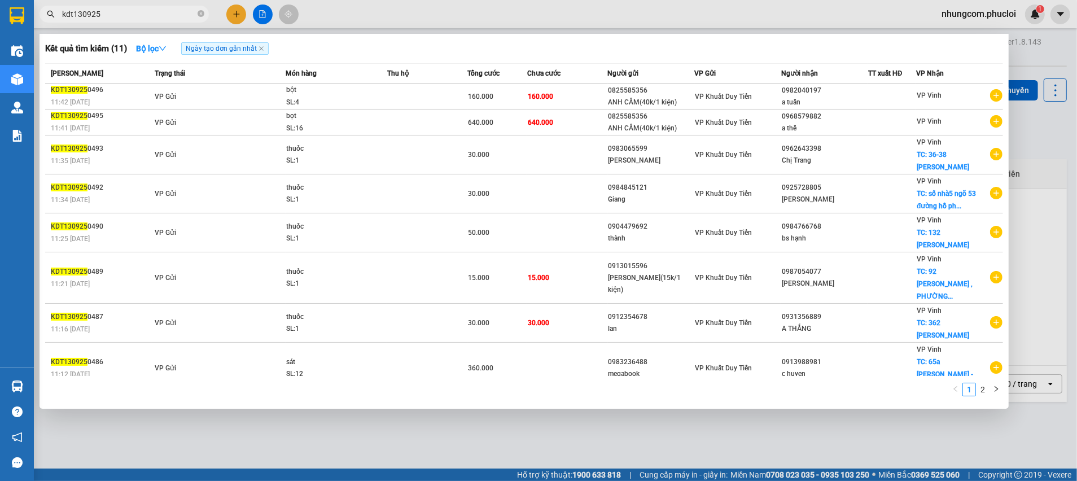
click at [981, 388] on link "2" at bounding box center [983, 389] width 12 height 12
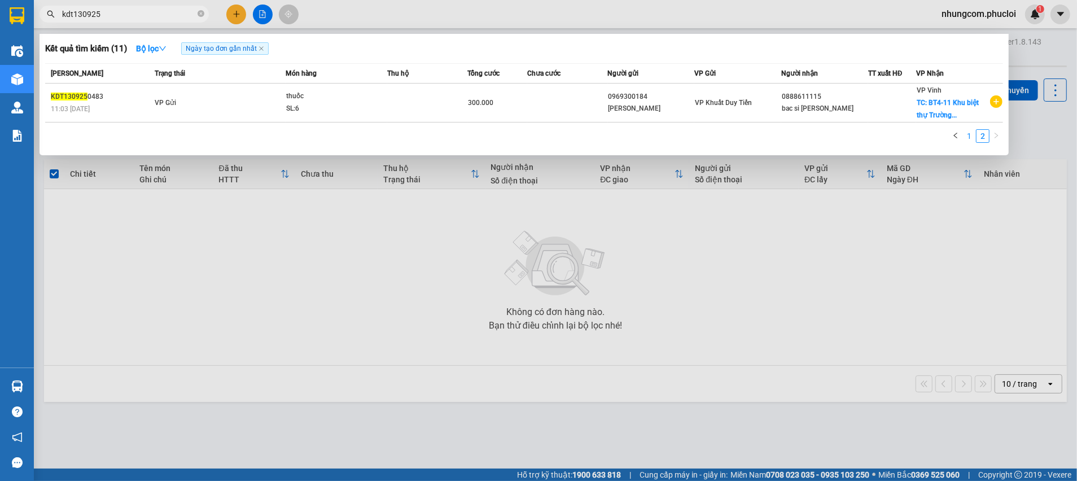
click at [973, 135] on link "1" at bounding box center [969, 136] width 12 height 12
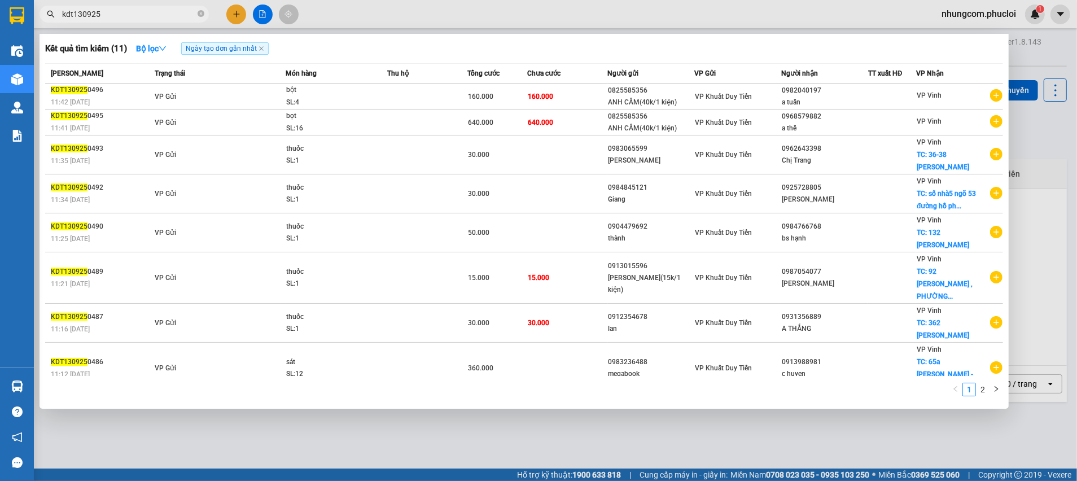
click at [427, 469] on div at bounding box center [538, 240] width 1077 height 481
drag, startPoint x: 72, startPoint y: 16, endPoint x: 56, endPoint y: 16, distance: 15.8
click at [56, 16] on span "kdt130925" at bounding box center [124, 14] width 169 height 17
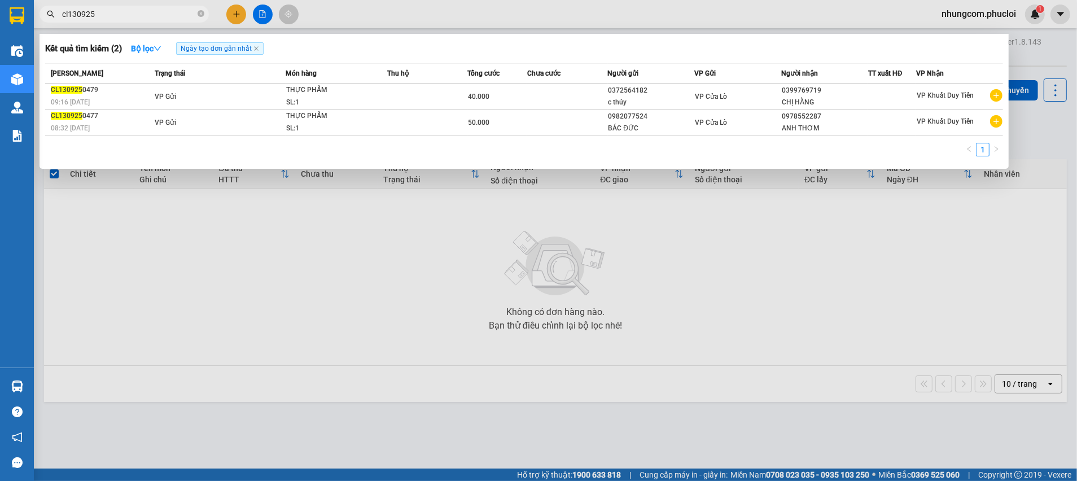
drag, startPoint x: 378, startPoint y: 294, endPoint x: 388, endPoint y: 294, distance: 10.2
click at [380, 294] on div at bounding box center [538, 240] width 1077 height 481
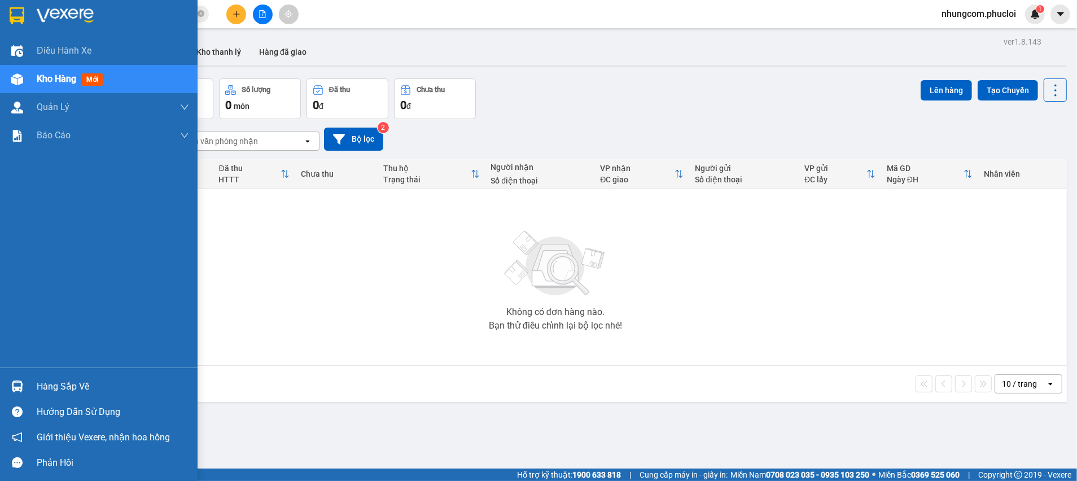
click at [31, 73] on div "Kho hàng mới" at bounding box center [99, 79] width 198 height 28
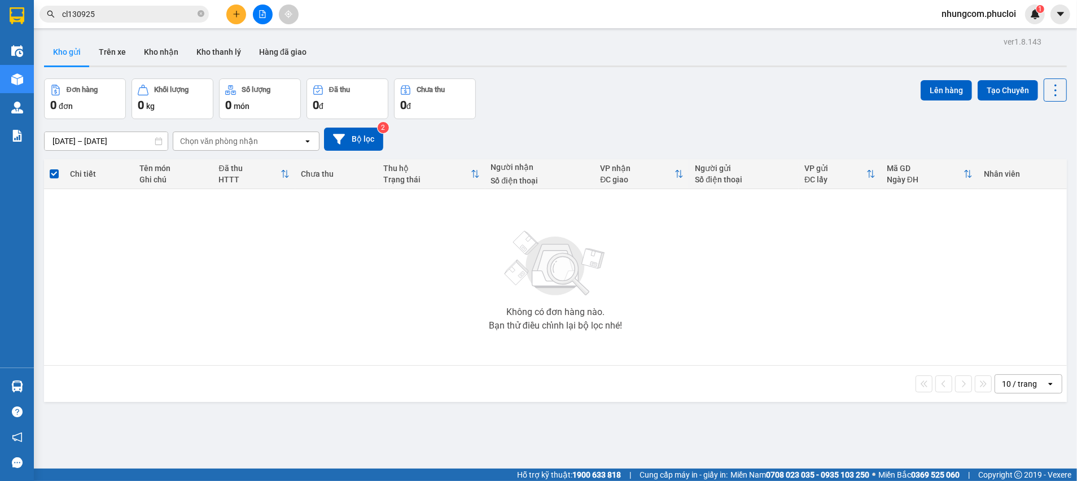
drag, startPoint x: 546, startPoint y: 66, endPoint x: 537, endPoint y: 60, distance: 11.1
click at [546, 67] on div "Kho gửi Trên xe Kho nhận Kho thanh [PERSON_NAME] đã giao" at bounding box center [555, 52] width 1023 height 29
click at [130, 11] on input "cl130925" at bounding box center [128, 14] width 133 height 12
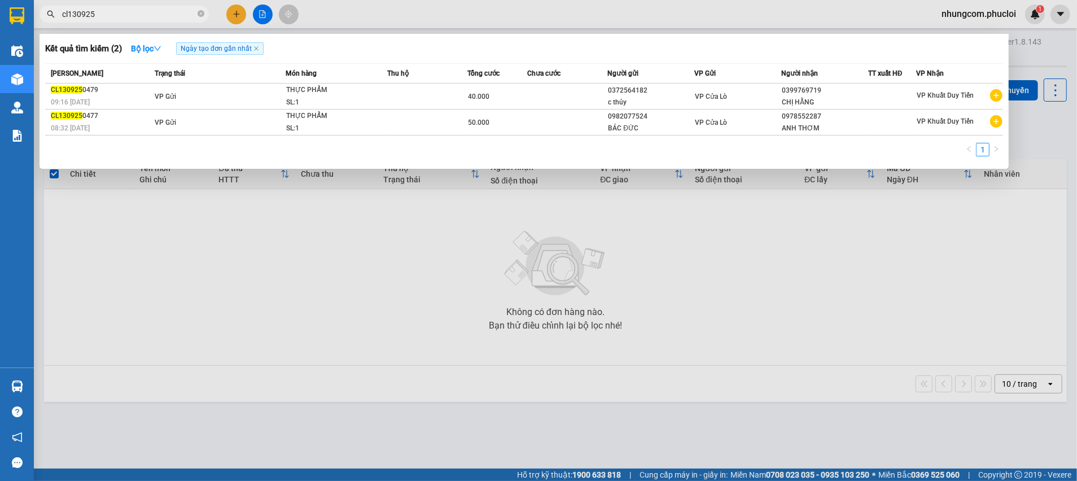
click at [130, 11] on input "cl130925" at bounding box center [128, 14] width 133 height 12
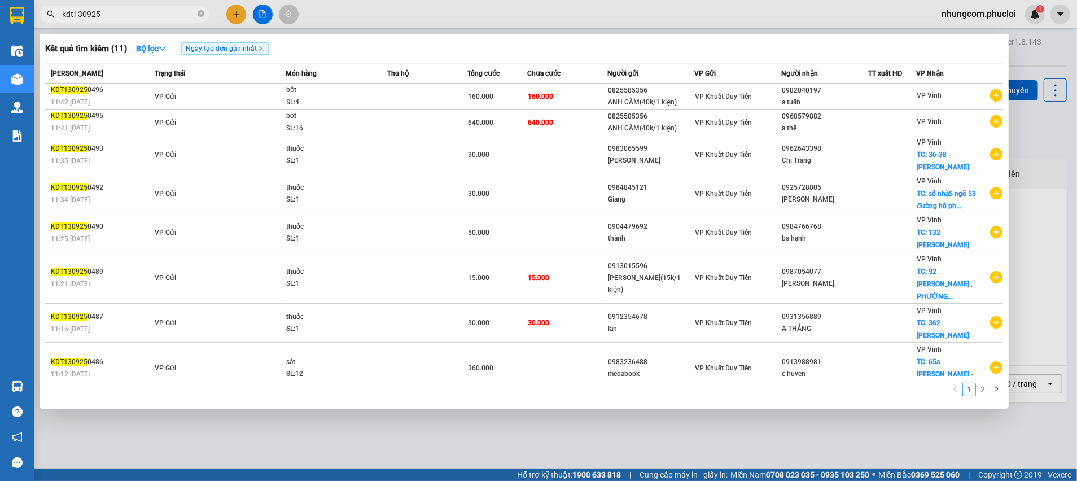
type input "kdt130925"
click at [979, 392] on link "2" at bounding box center [983, 389] width 12 height 12
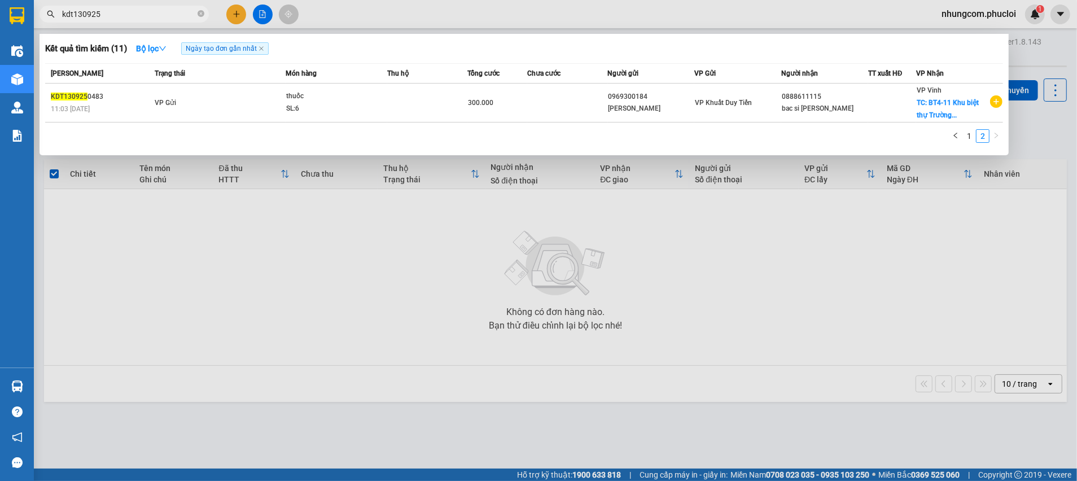
click at [683, 259] on div at bounding box center [538, 240] width 1077 height 481
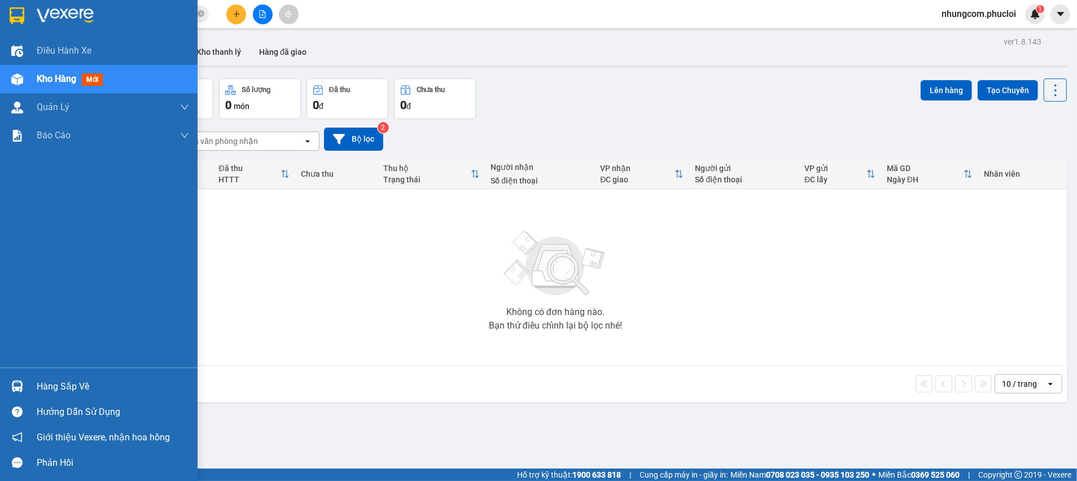
click at [32, 382] on div "Hàng sắp về" at bounding box center [99, 386] width 198 height 25
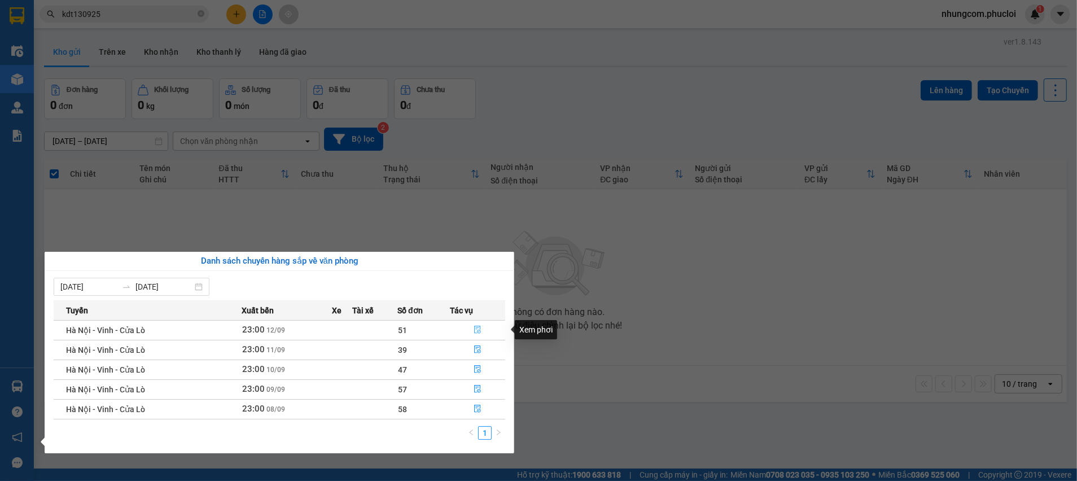
click at [475, 332] on icon "file-done" at bounding box center [477, 330] width 7 height 8
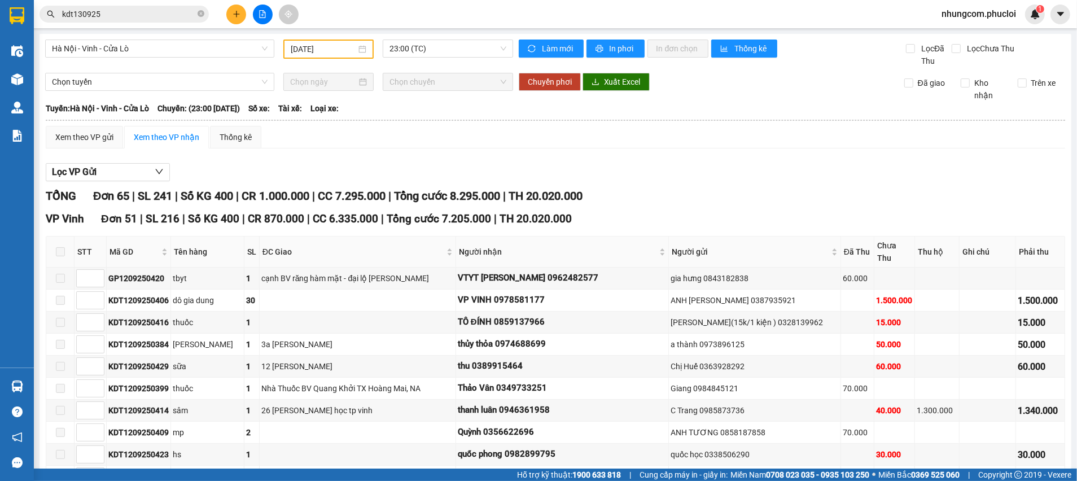
drag, startPoint x: 427, startPoint y: 400, endPoint x: 512, endPoint y: 401, distance: 85.3
drag, startPoint x: 510, startPoint y: 401, endPoint x: 422, endPoint y: 393, distance: 87.9
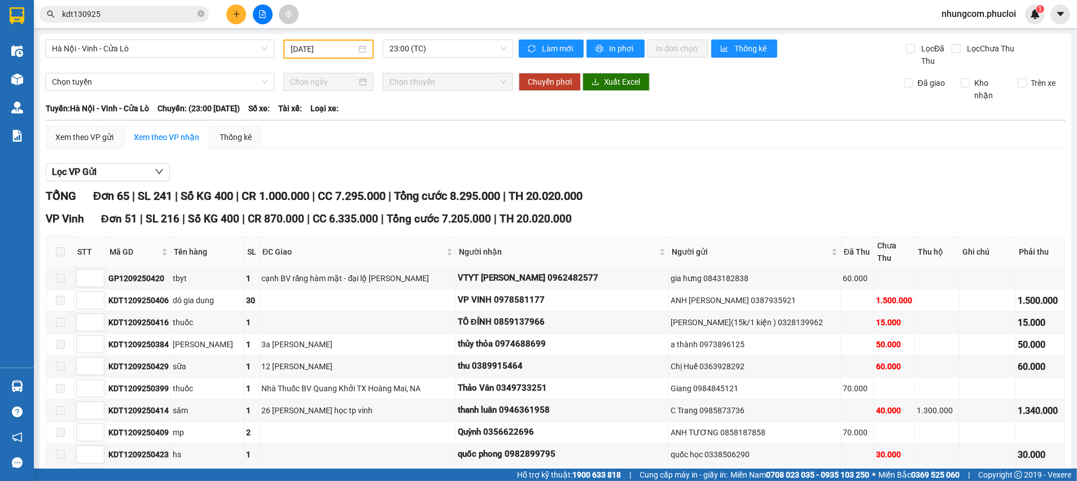
drag, startPoint x: 498, startPoint y: 400, endPoint x: 433, endPoint y: 400, distance: 65.5
drag, startPoint x: 463, startPoint y: 392, endPoint x: 419, endPoint y: 395, distance: 44.2
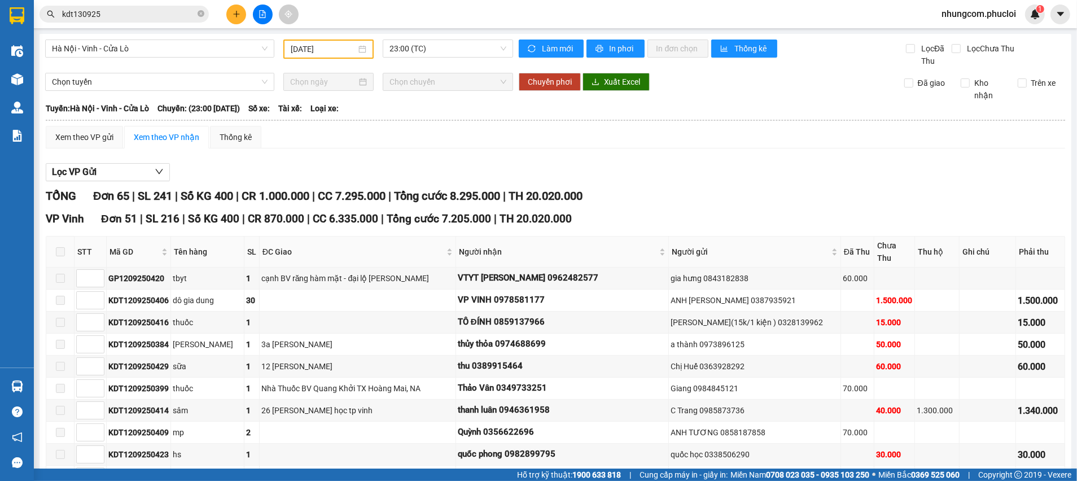
drag, startPoint x: 430, startPoint y: 398, endPoint x: 489, endPoint y: 400, distance: 59.3
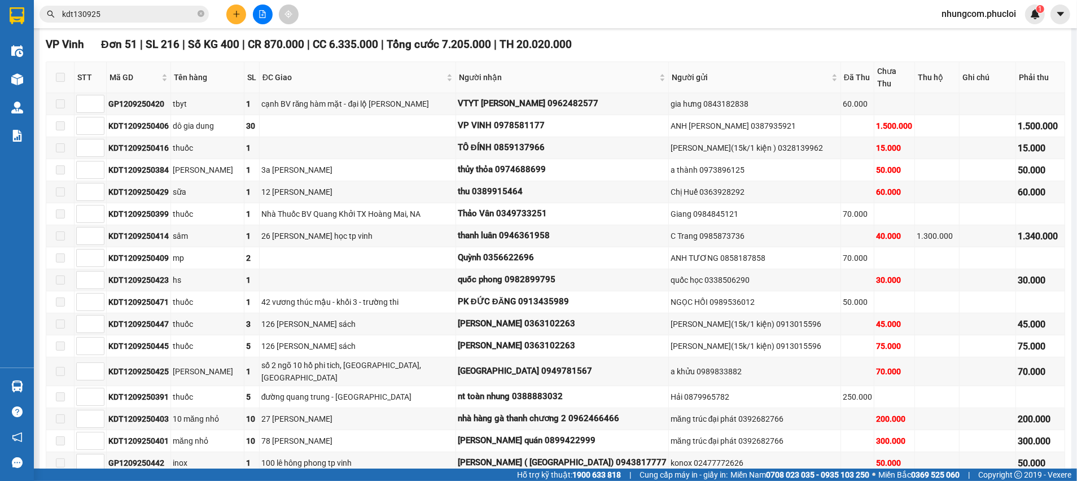
scroll to position [90, 0]
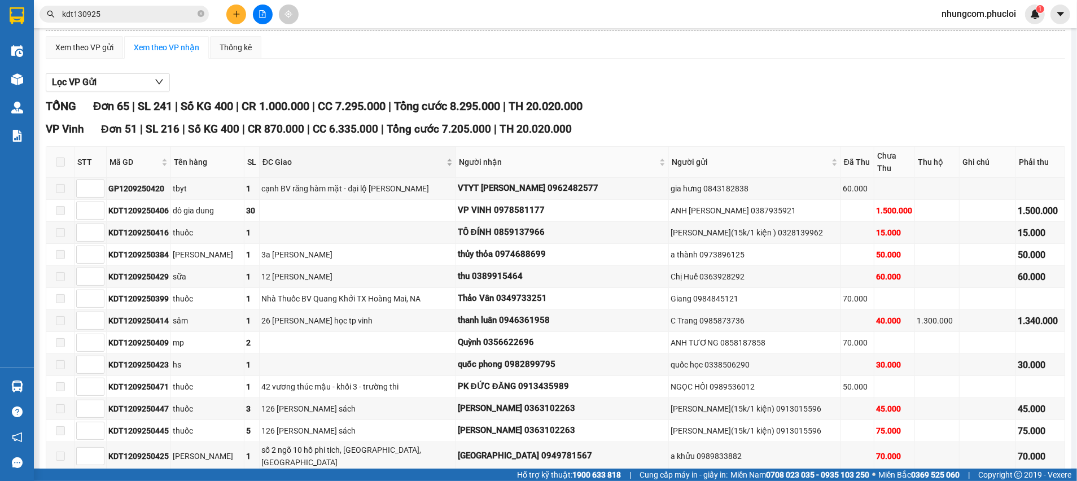
click at [361, 156] on span "ĐC Giao" at bounding box center [353, 162] width 182 height 12
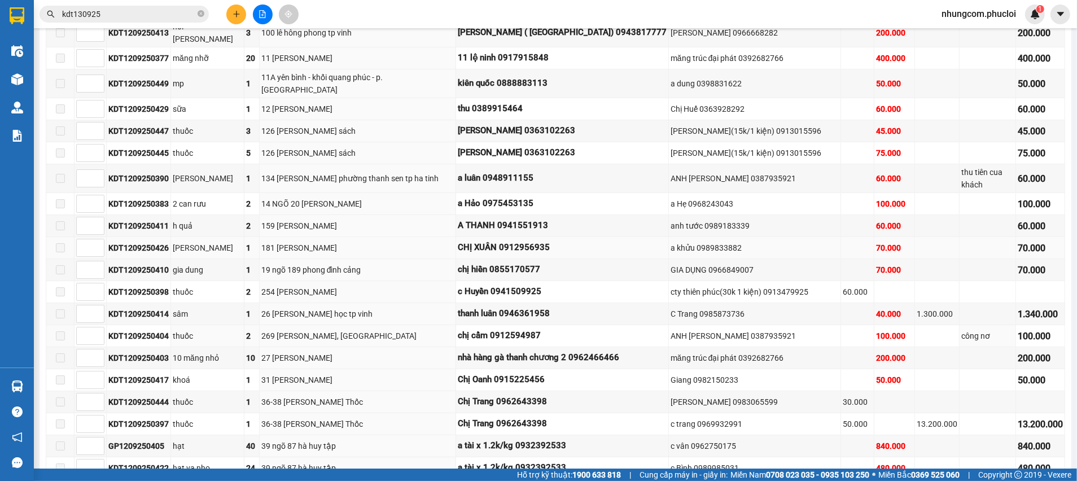
scroll to position [598, 0]
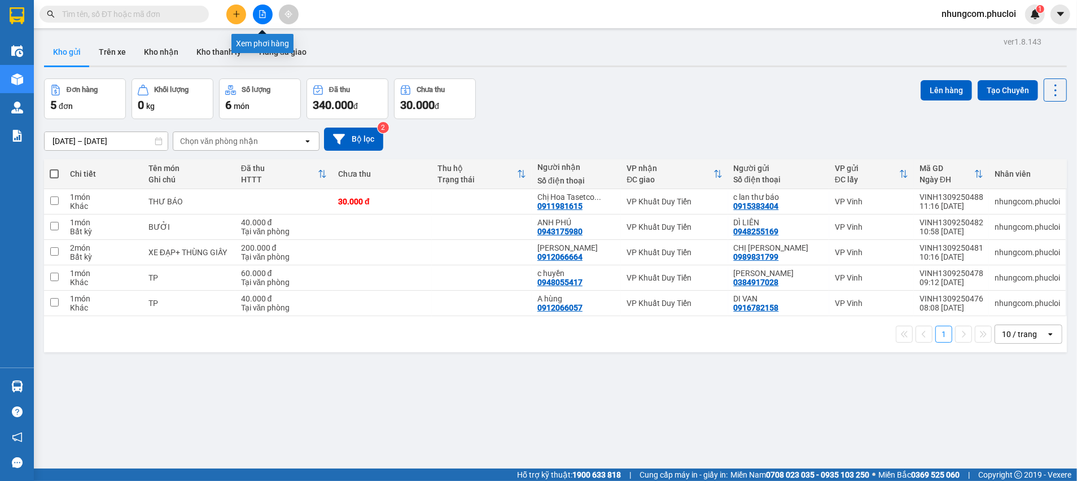
click at [262, 16] on icon "file-add" at bounding box center [263, 14] width 8 height 8
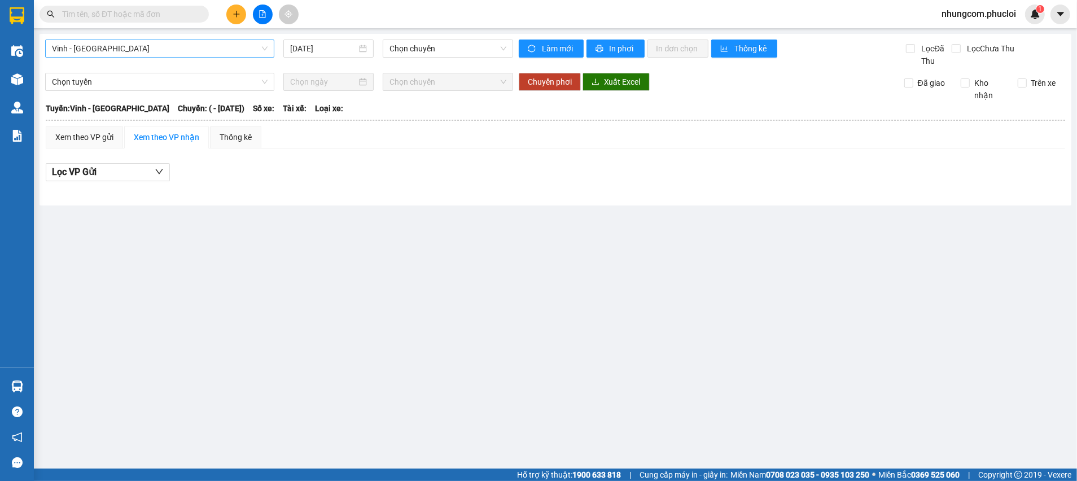
click at [183, 55] on span "Vinh - [GEOGRAPHIC_DATA]" at bounding box center [160, 48] width 216 height 17
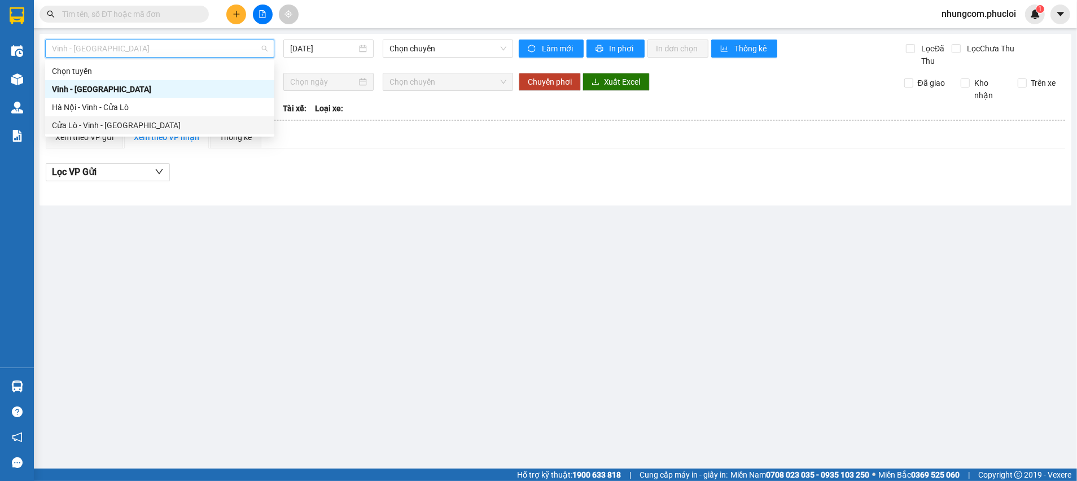
click at [151, 118] on div "Cửa Lò - Vinh - [GEOGRAPHIC_DATA]" at bounding box center [159, 125] width 229 height 18
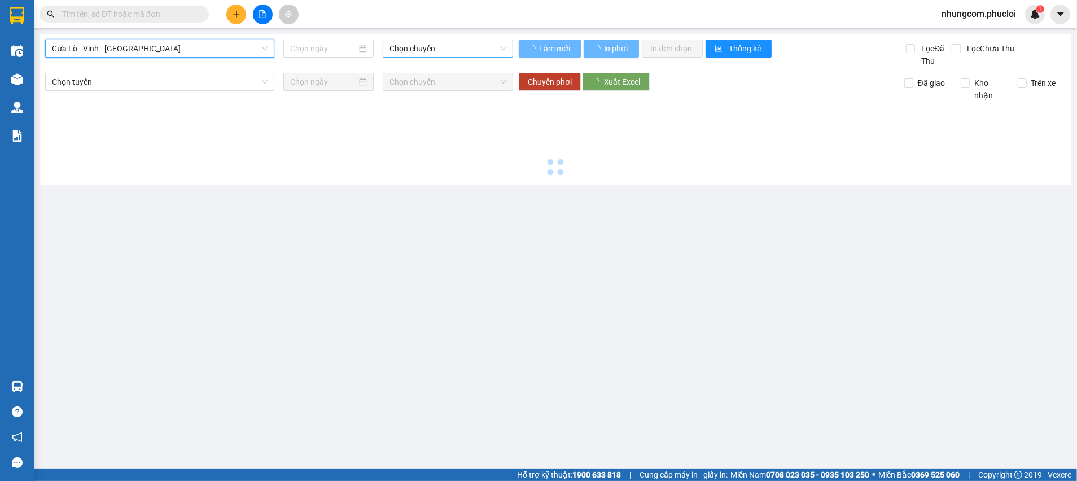
type input "[DATE]"
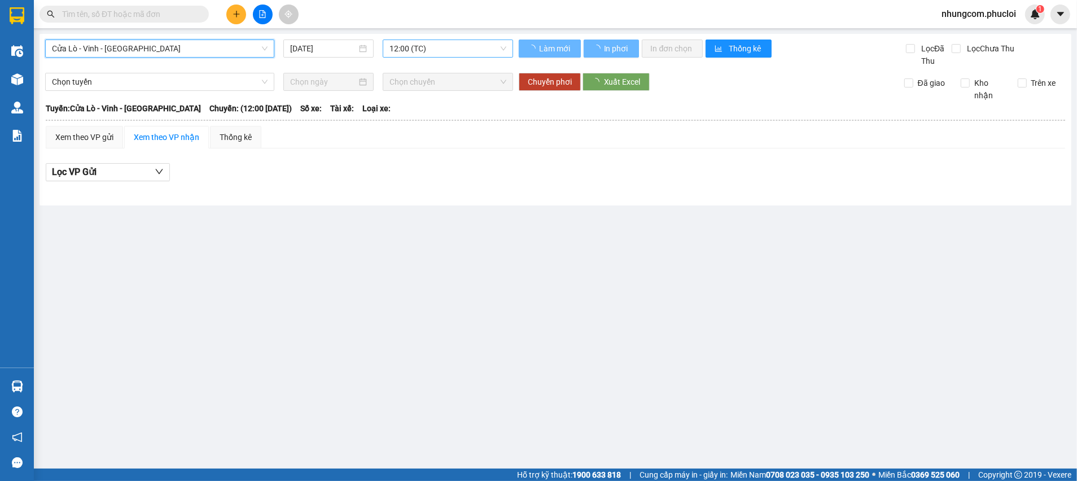
click at [467, 47] on span "12:00 (TC)" at bounding box center [448, 48] width 116 height 17
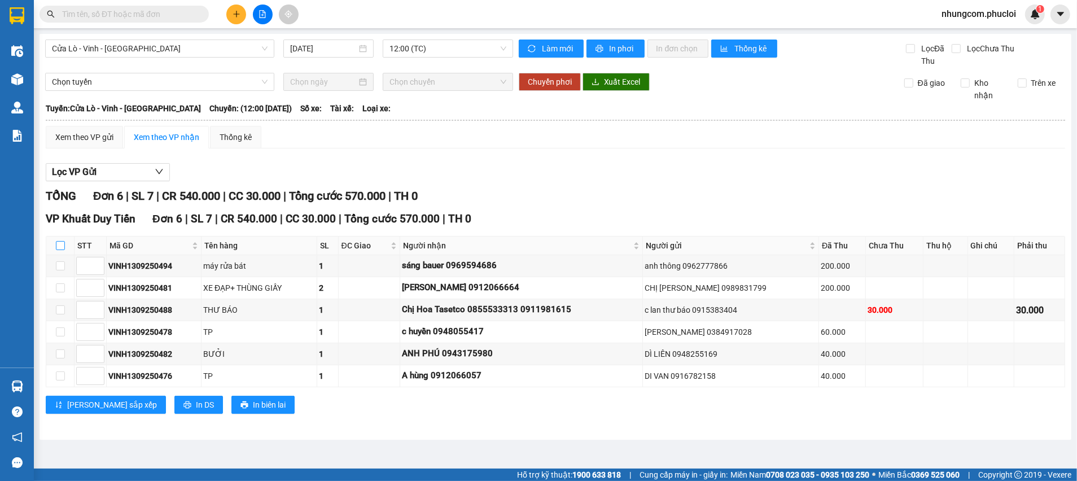
click at [57, 244] on input "checkbox" at bounding box center [60, 245] width 9 height 9
checkbox input "true"
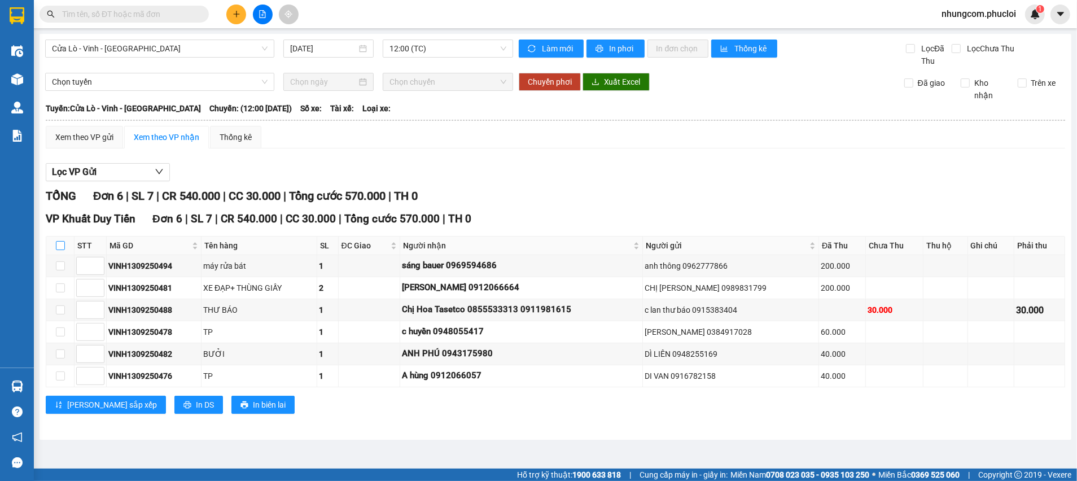
checkbox input "true"
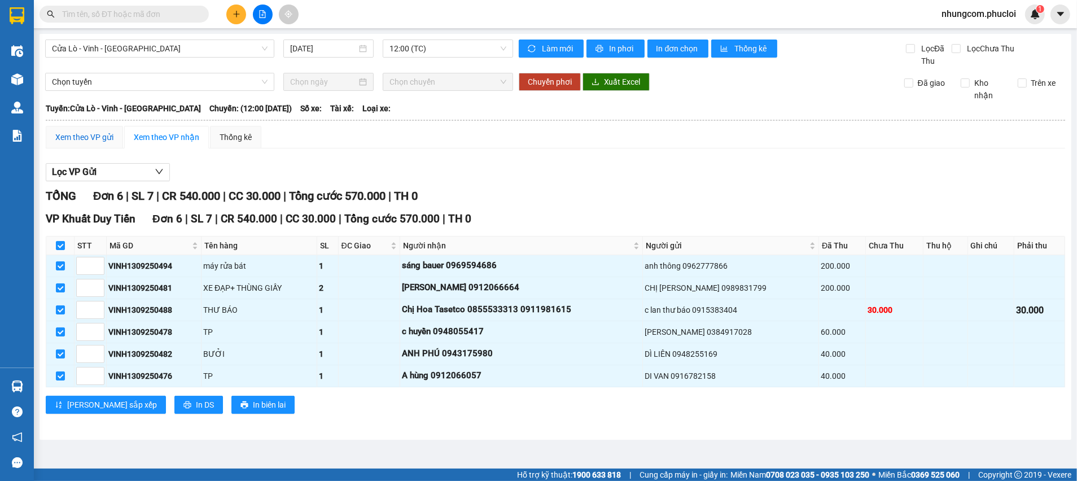
click at [68, 140] on div "Xem theo VP gửi" at bounding box center [84, 137] width 58 height 12
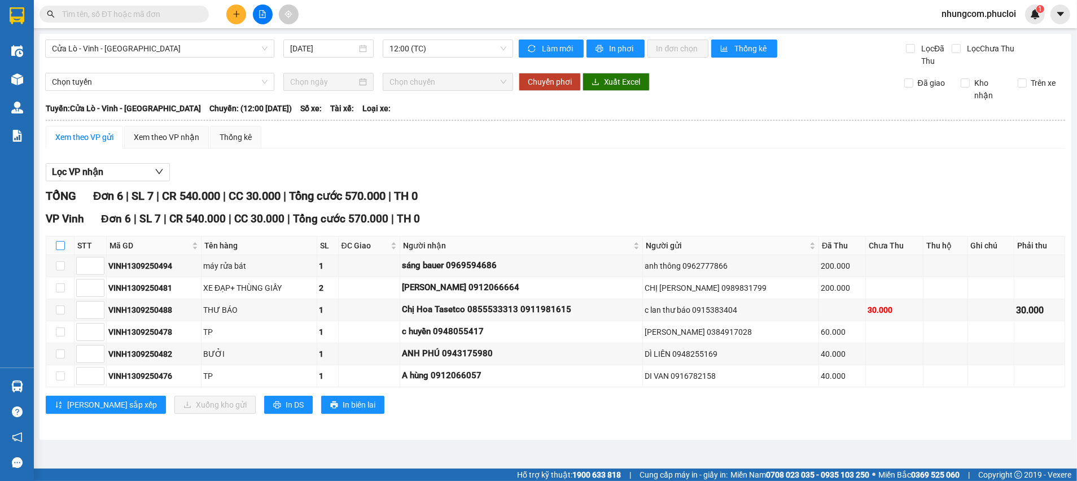
click at [59, 244] on input "checkbox" at bounding box center [60, 245] width 9 height 9
checkbox input "true"
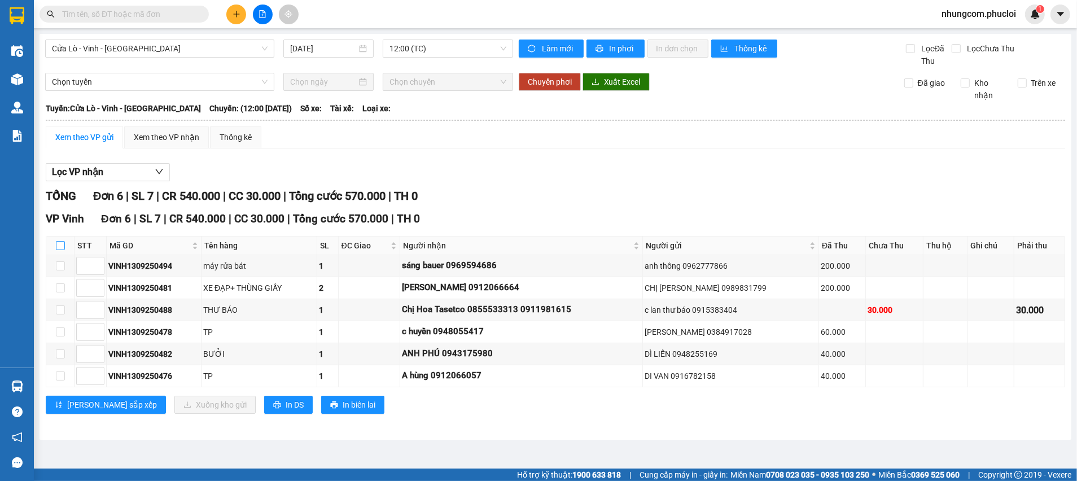
checkbox input "true"
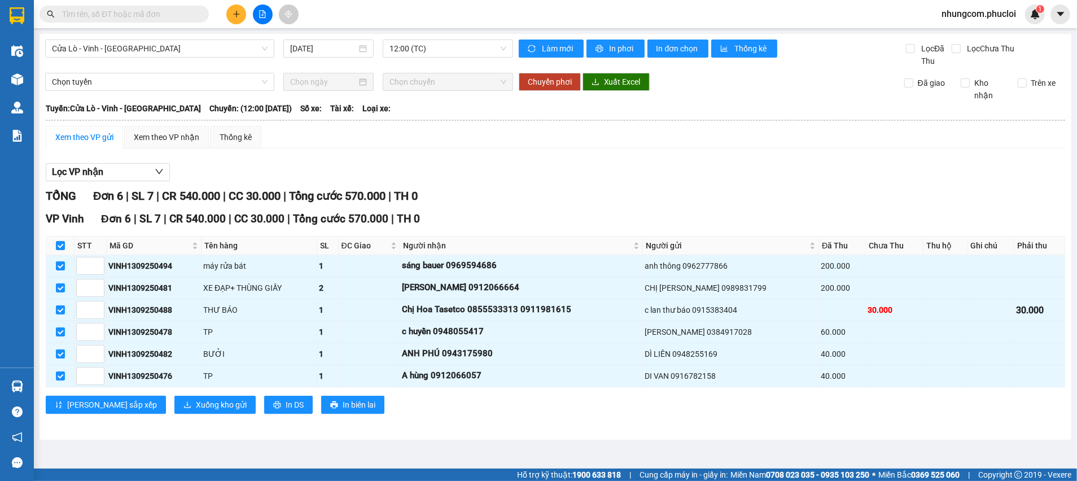
click at [495, 197] on div "TỔNG Đơn 6 | SL 7 | CR 540.000 | CC 30.000 | Tổng cước 570.000 | TH 0" at bounding box center [555, 195] width 1019 height 17
click at [516, 225] on div "VP Vinh Đơn 6 | SL 7 | CR 540.000 | CC 30.000 | Tổng cước 570.000 | TH 0" at bounding box center [555, 219] width 1019 height 17
click at [510, 211] on div "VP Vinh Đơn 6 | SL 7 | CR 540.000 | CC 30.000 | Tổng cước 570.000 | TH 0" at bounding box center [555, 219] width 1019 height 17
click at [513, 444] on main "Cửa Lò - Vinh - Hà Nội 13/09/2025 12:00 (TC) Làm mới In phơi In đơn chọn Thống …" at bounding box center [538, 234] width 1077 height 469
click at [574, 215] on div "VP Vinh Đơn 6 | SL 7 | CR 540.000 | CC 30.000 | Tổng cước 570.000 | TH 0" at bounding box center [555, 219] width 1019 height 17
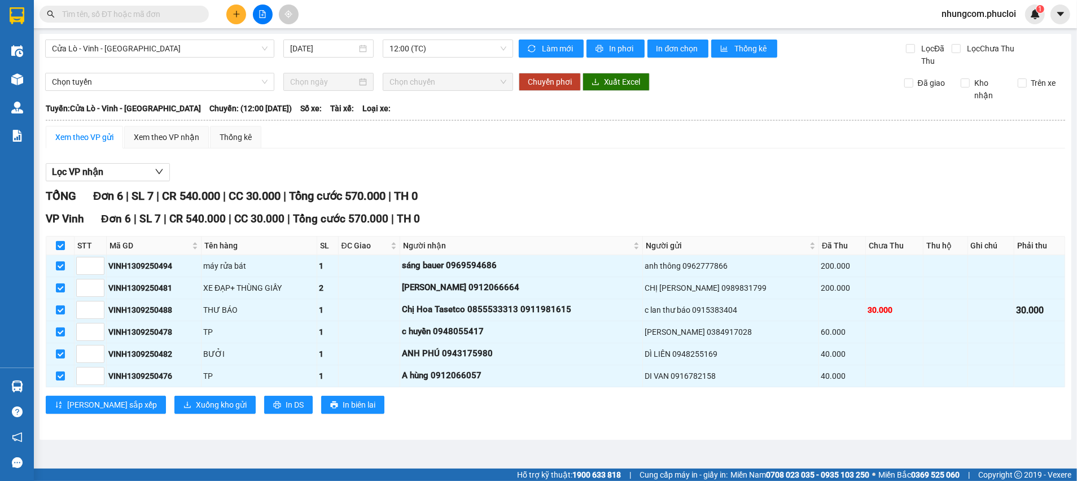
click at [63, 240] on label at bounding box center [60, 245] width 9 height 12
click at [63, 241] on input "checkbox" at bounding box center [60, 245] width 9 height 9
checkbox input "false"
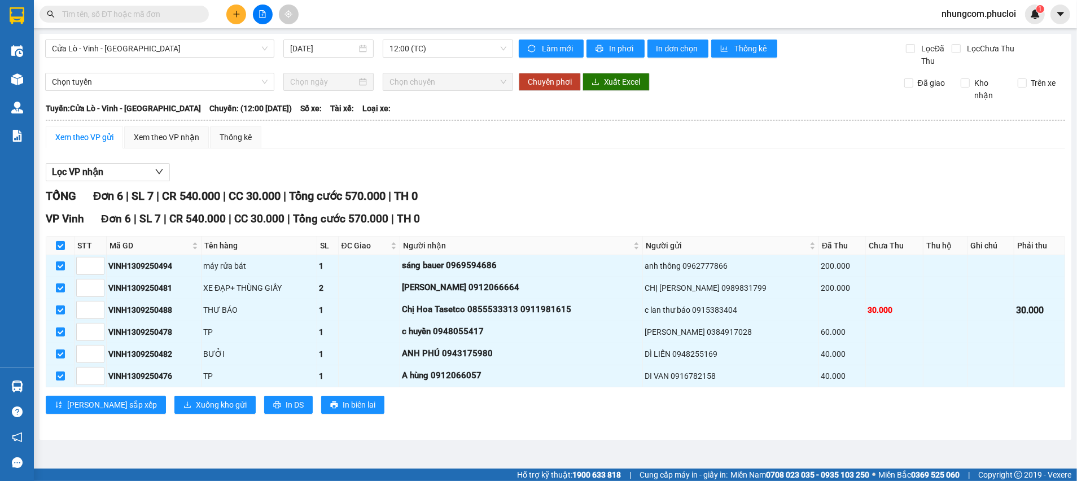
checkbox input "false"
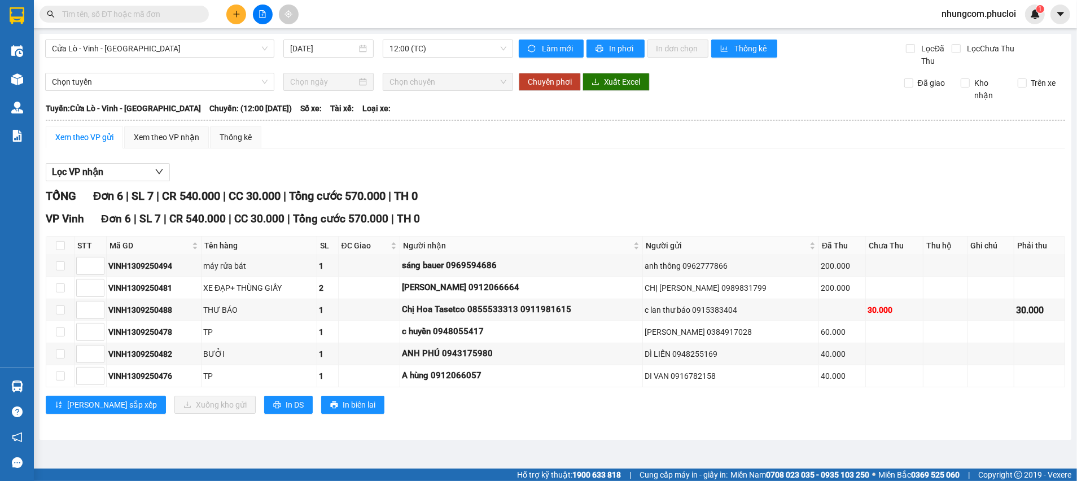
click at [470, 201] on div "TỔNG Đơn 6 | SL 7 | CR 540.000 | CC 30.000 | Tổng cước 570.000 | TH 0" at bounding box center [555, 195] width 1019 height 17
click at [571, 174] on div "Lọc VP nhận" at bounding box center [555, 172] width 1019 height 19
